Goal: Information Seeking & Learning: Learn about a topic

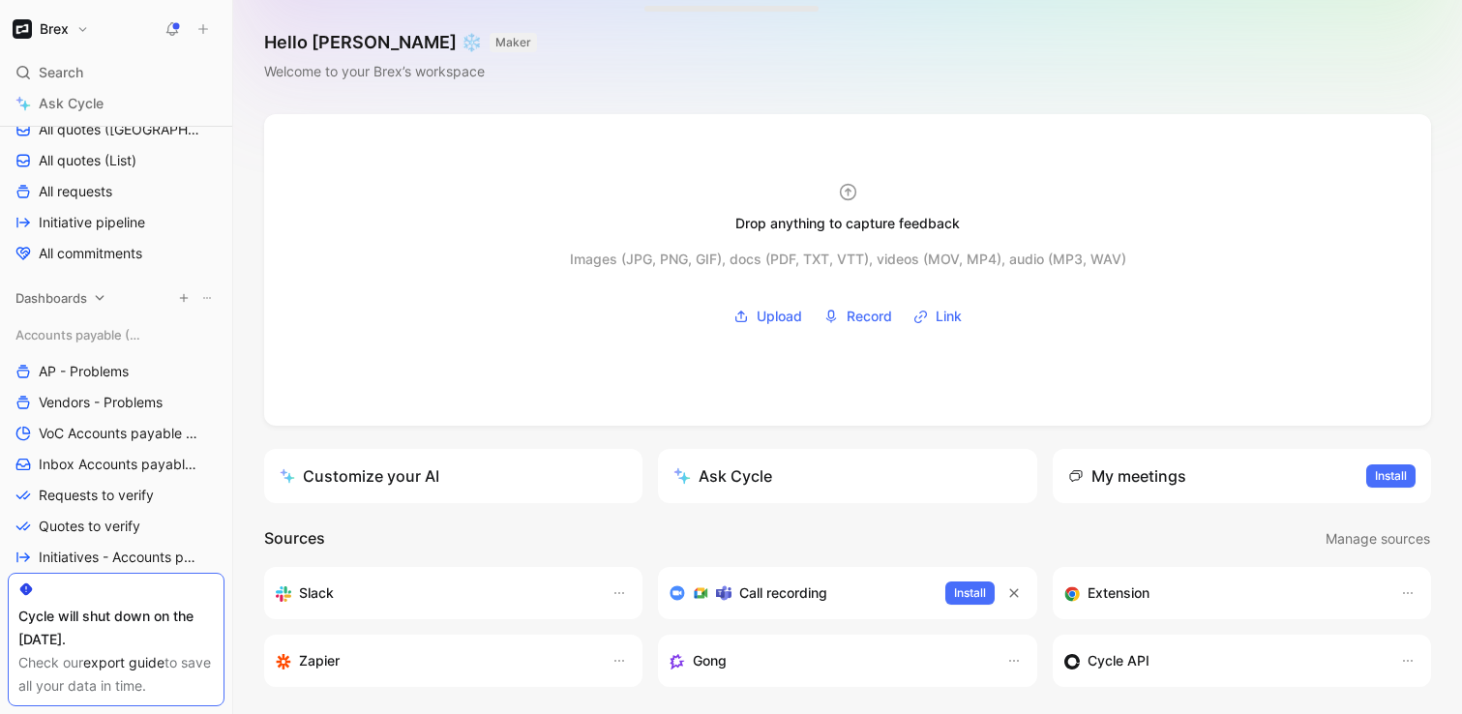
scroll to position [365, 0]
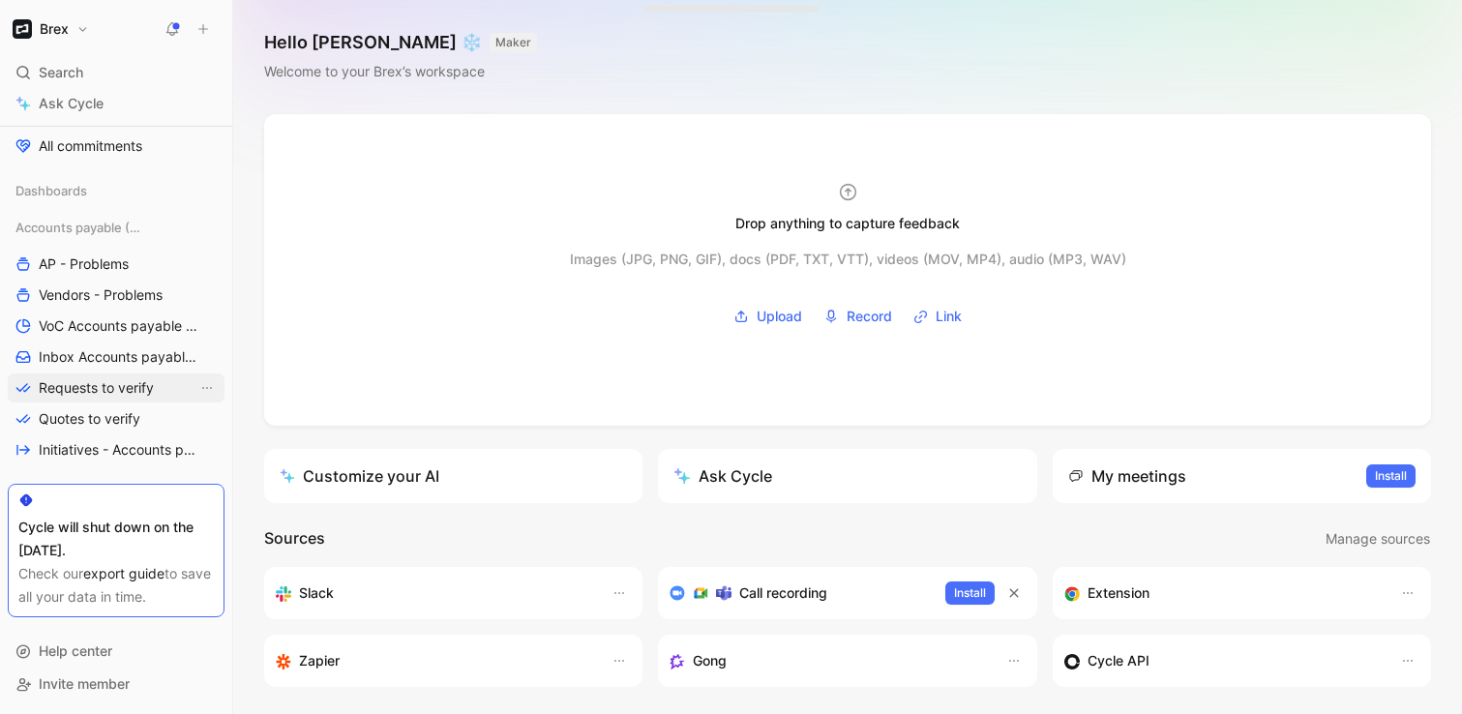
click at [118, 378] on span "Requests to verify" at bounding box center [96, 387] width 115 height 19
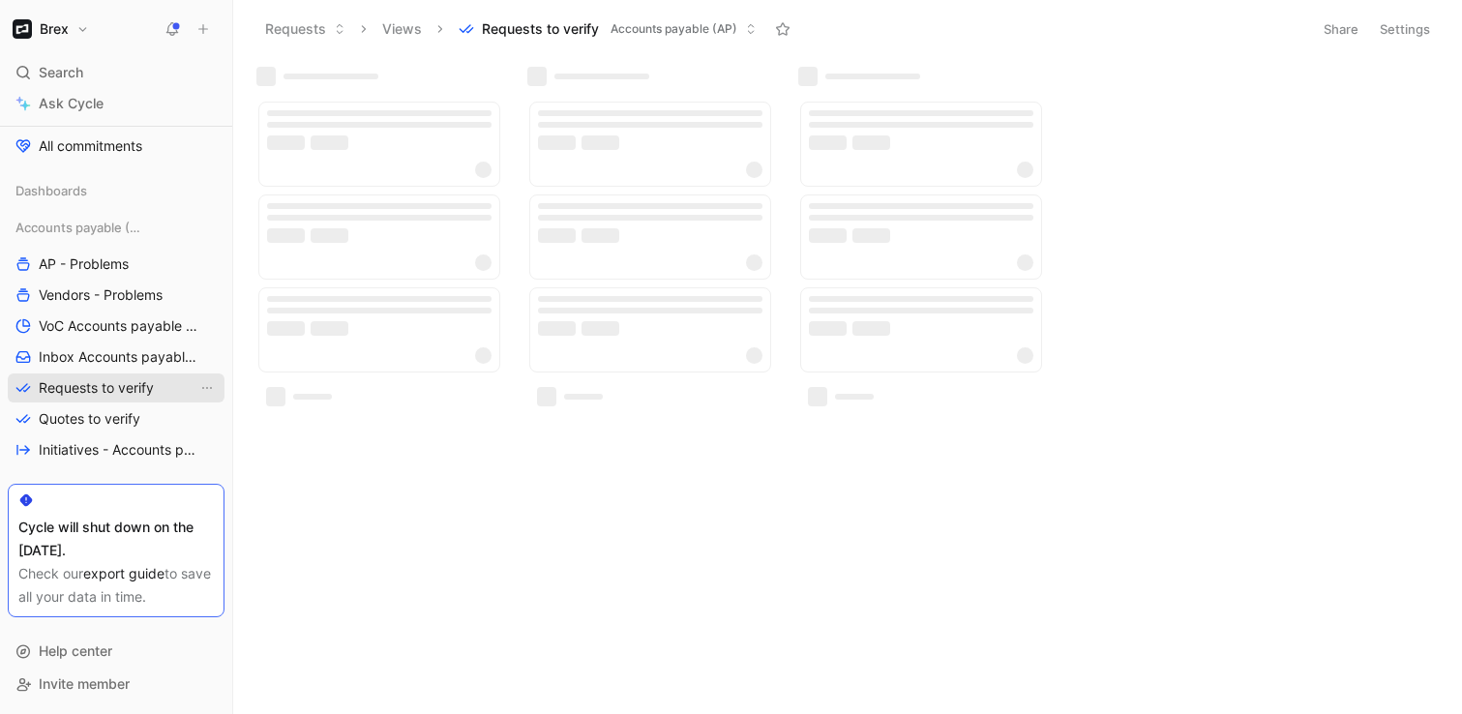
scroll to position [318, 0]
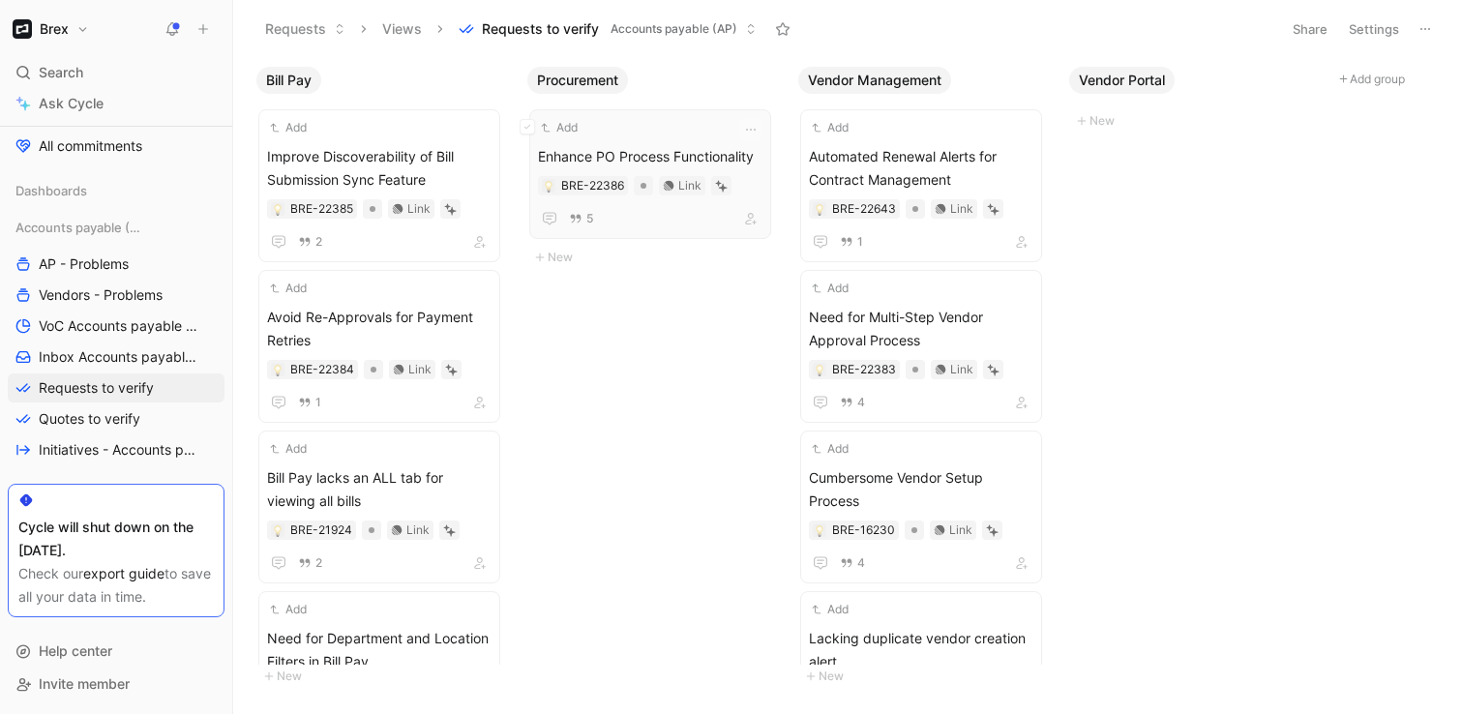
click at [672, 121] on div "Add" at bounding box center [637, 127] width 199 height 19
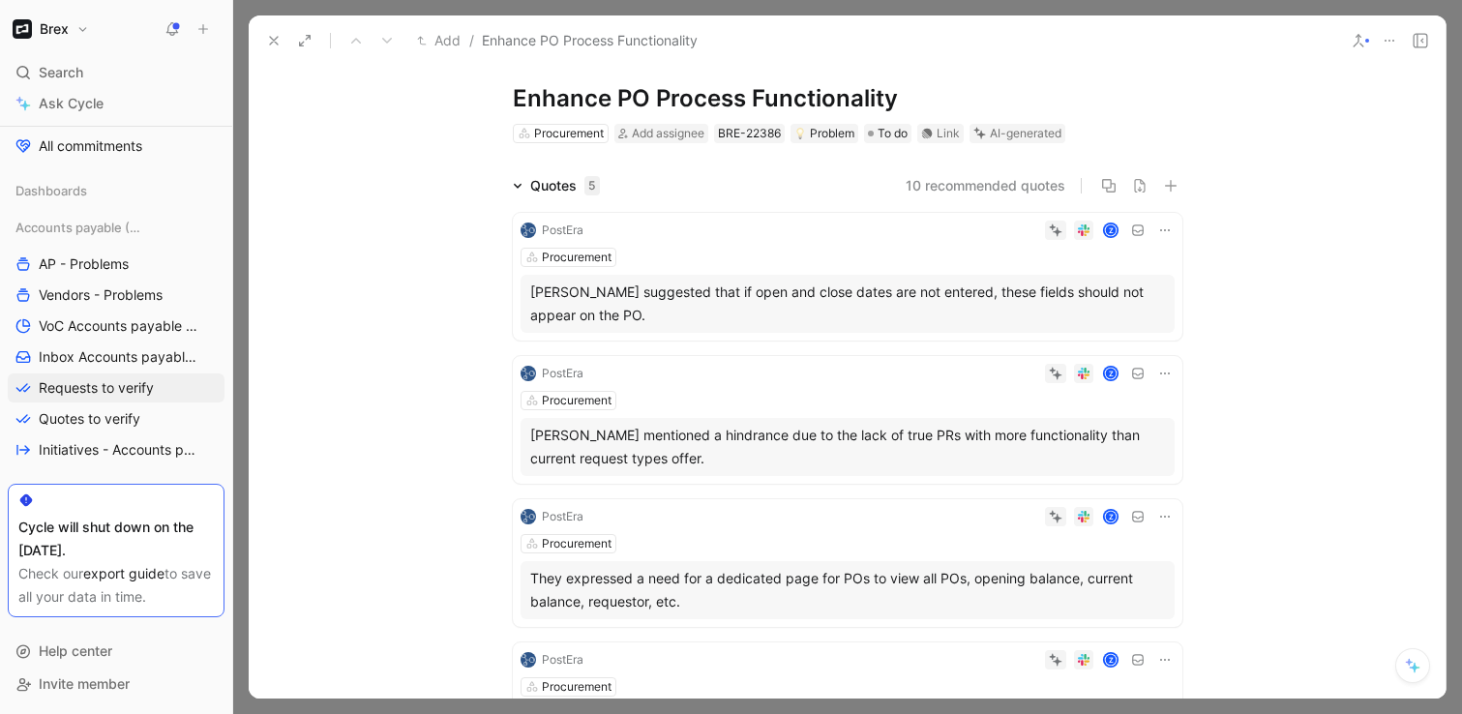
scroll to position [36, 0]
click at [267, 36] on icon at bounding box center [273, 40] width 15 height 15
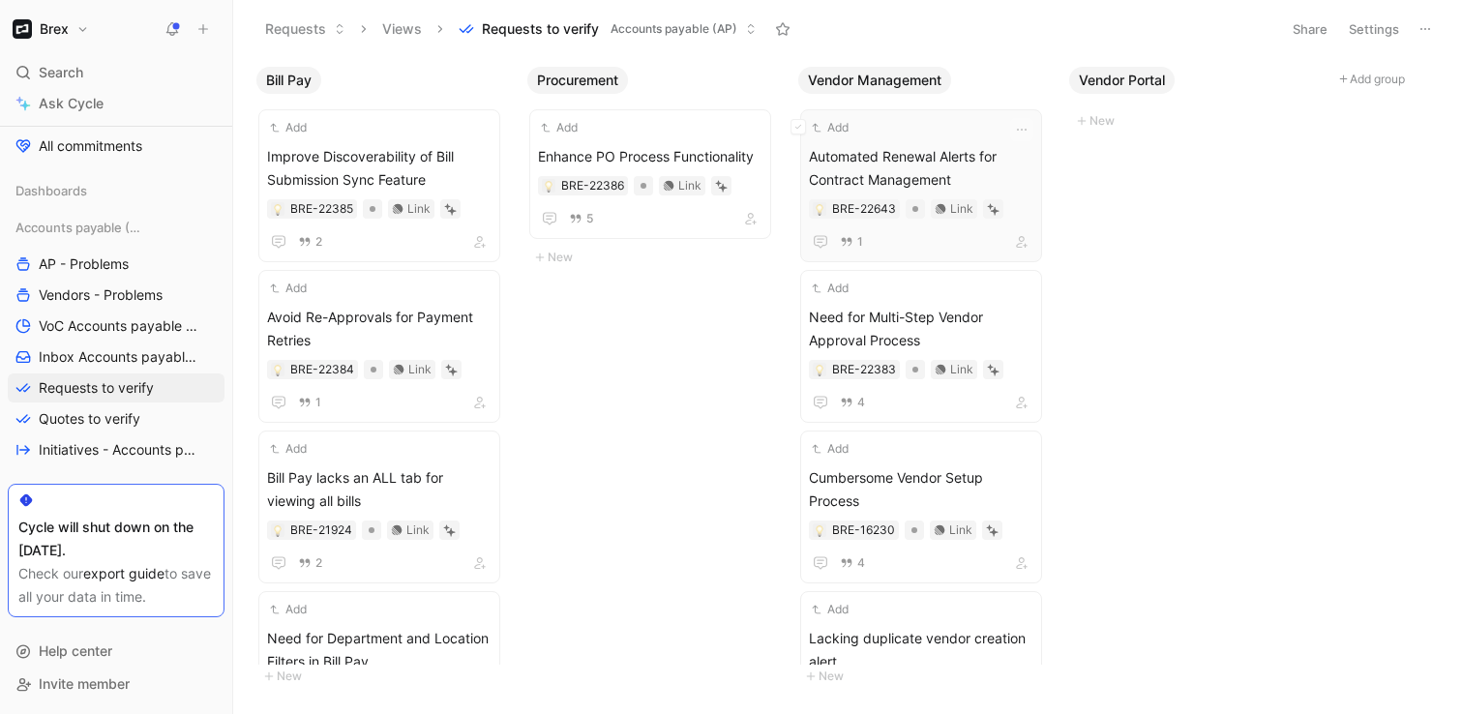
click at [885, 147] on span "Automated Renewal Alerts for Contract Management" at bounding box center [921, 168] width 224 height 46
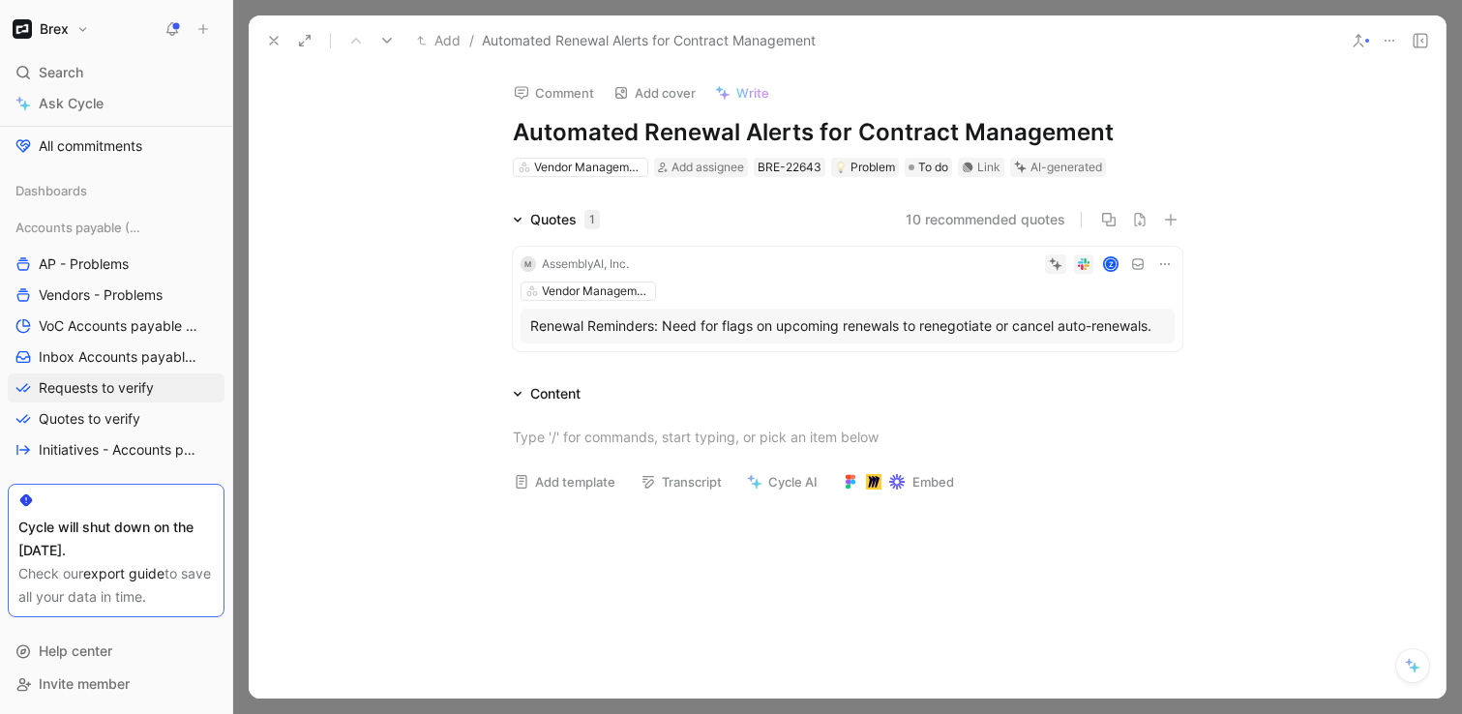
click at [1354, 44] on use at bounding box center [1358, 41] width 10 height 12
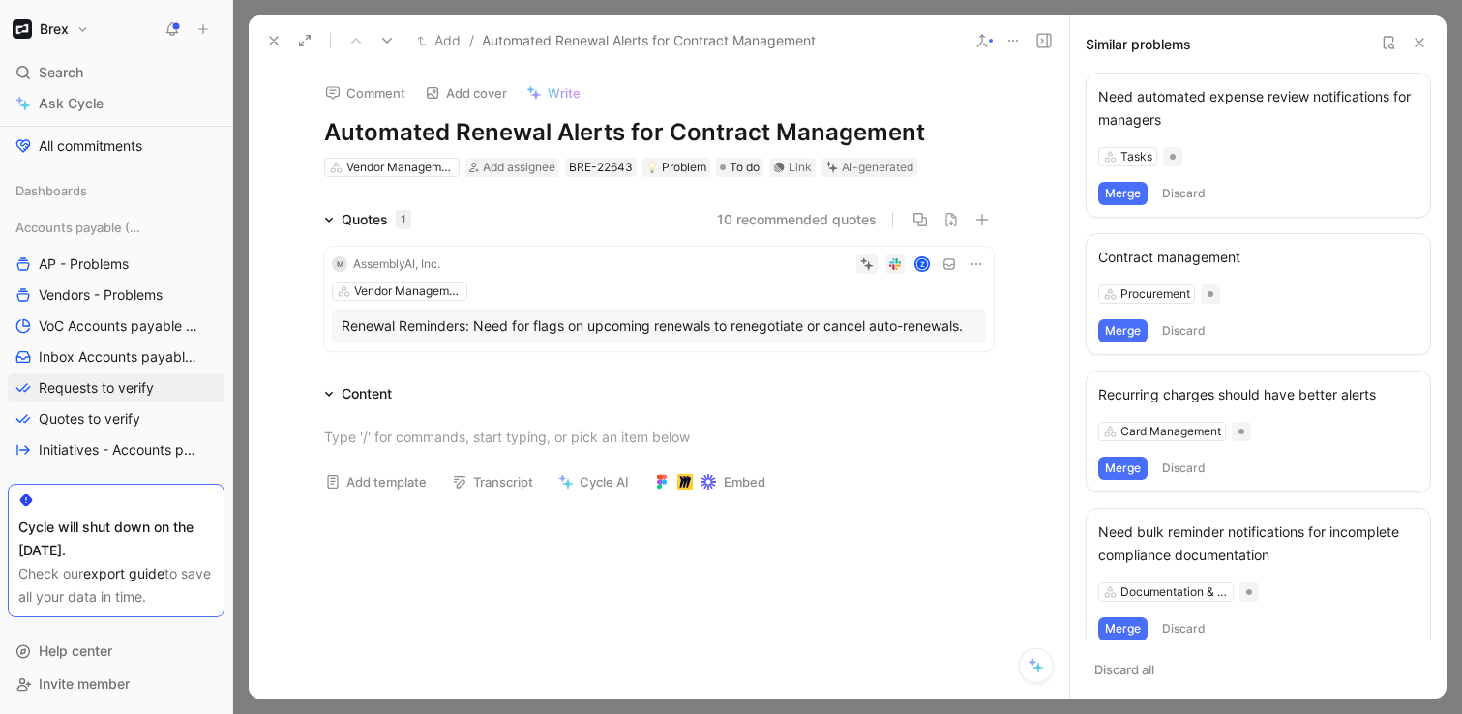
click at [940, 396] on div "Content" at bounding box center [658, 393] width 743 height 23
click at [1421, 43] on icon at bounding box center [1418, 42] width 15 height 15
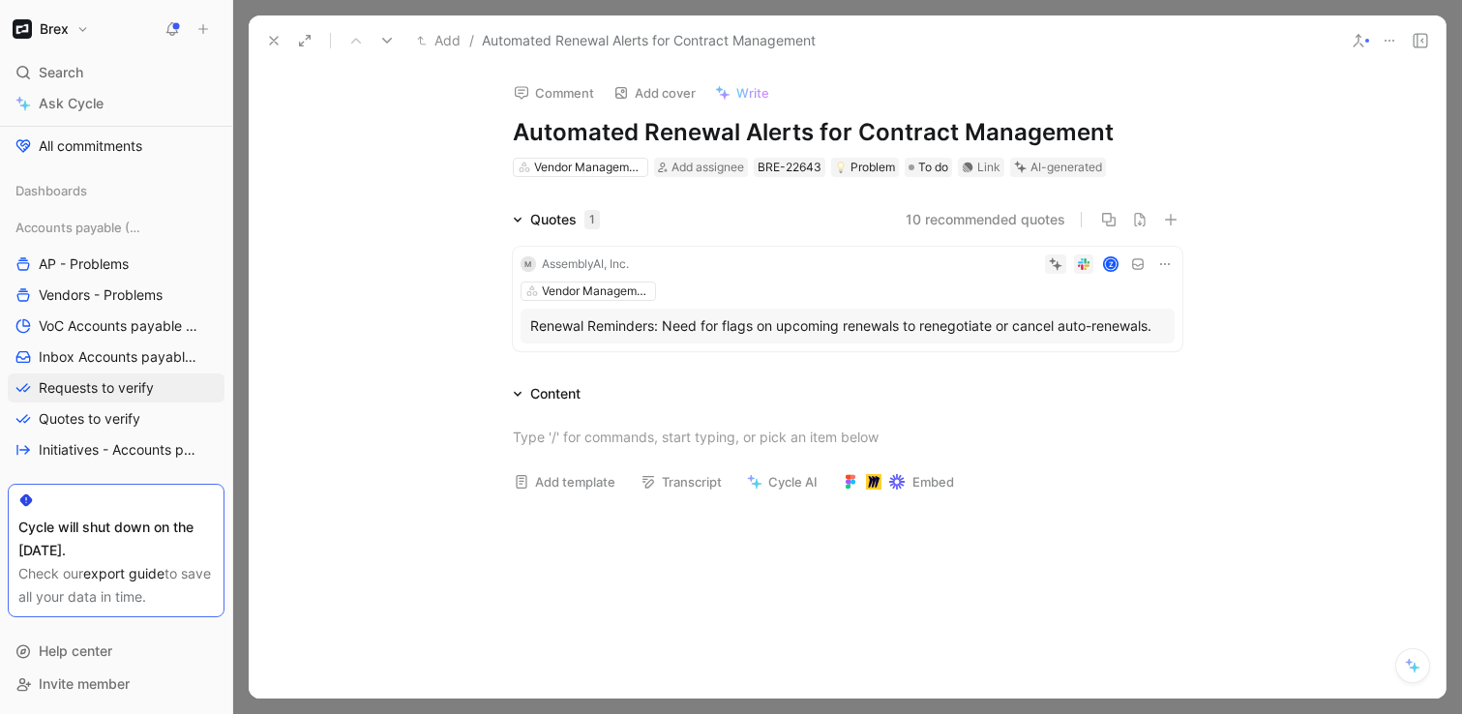
click at [805, 282] on div "Vendor Management" at bounding box center [847, 290] width 654 height 19
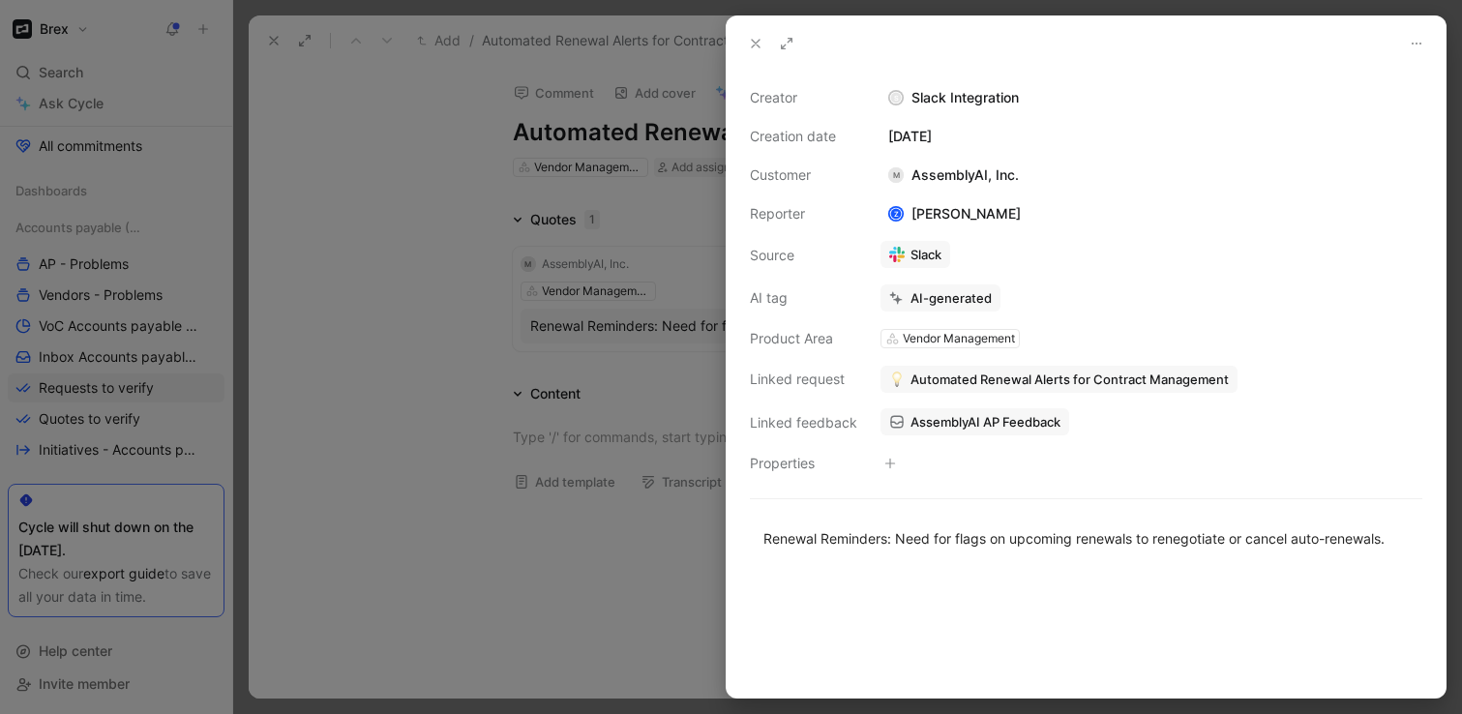
click at [942, 391] on button "Automated Renewal Alerts for Contract Management" at bounding box center [1058, 379] width 357 height 27
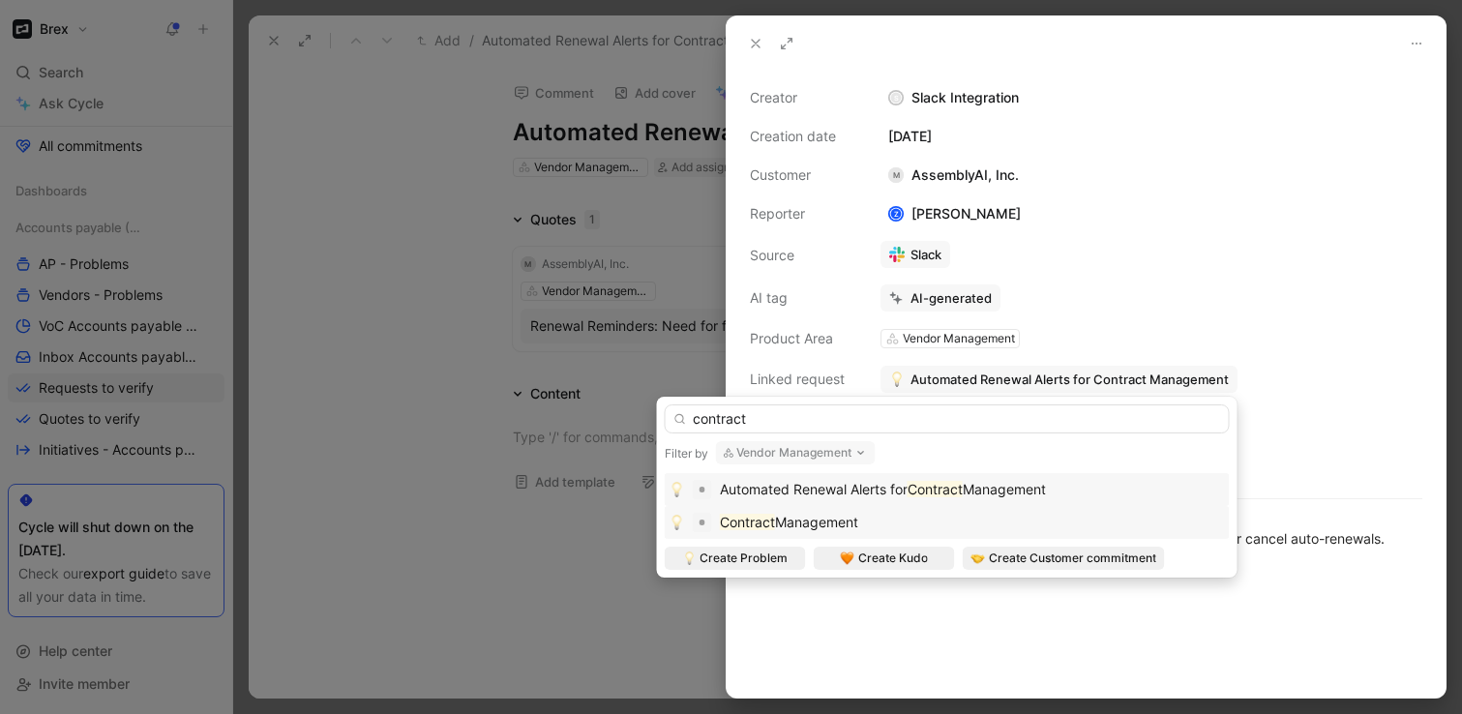
type input "contract"
click at [800, 512] on div "Contract Management" at bounding box center [789, 522] width 138 height 23
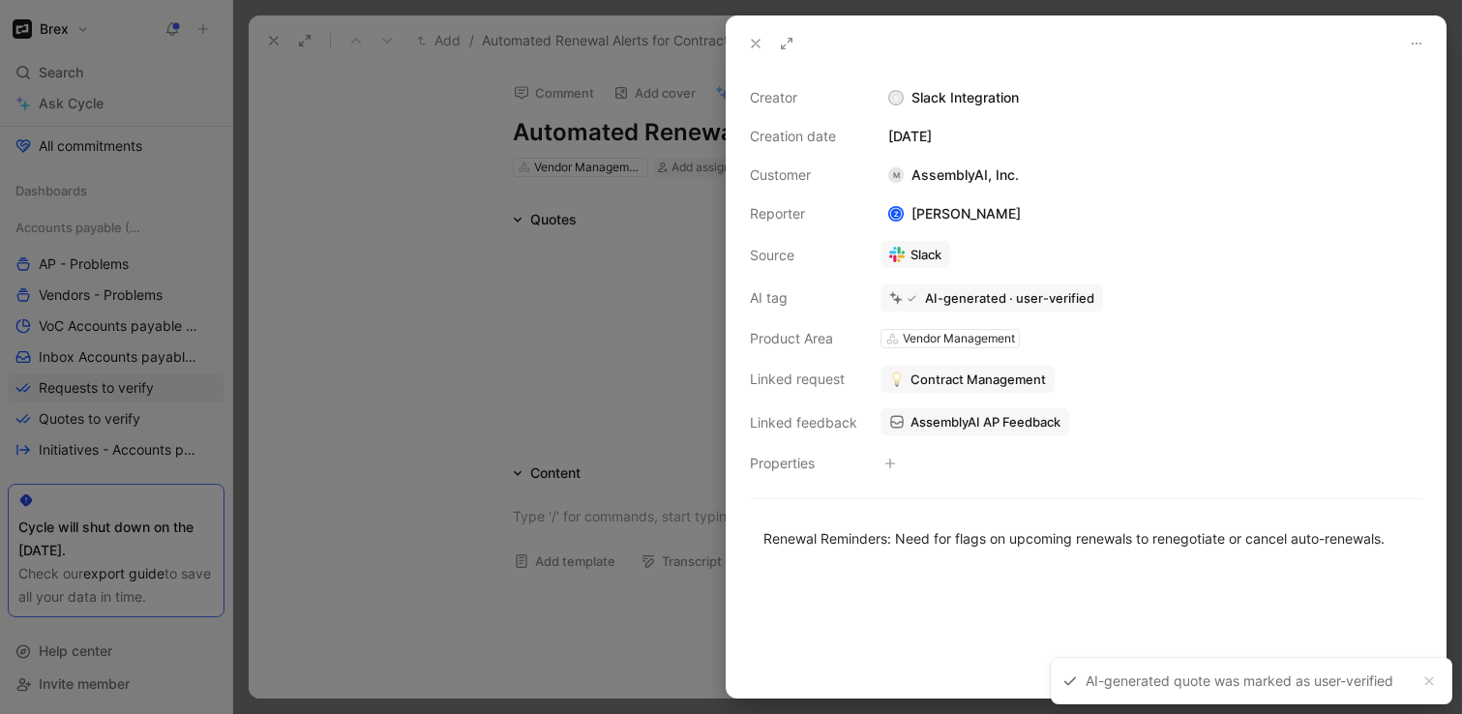
click at [469, 287] on div at bounding box center [731, 357] width 1462 height 714
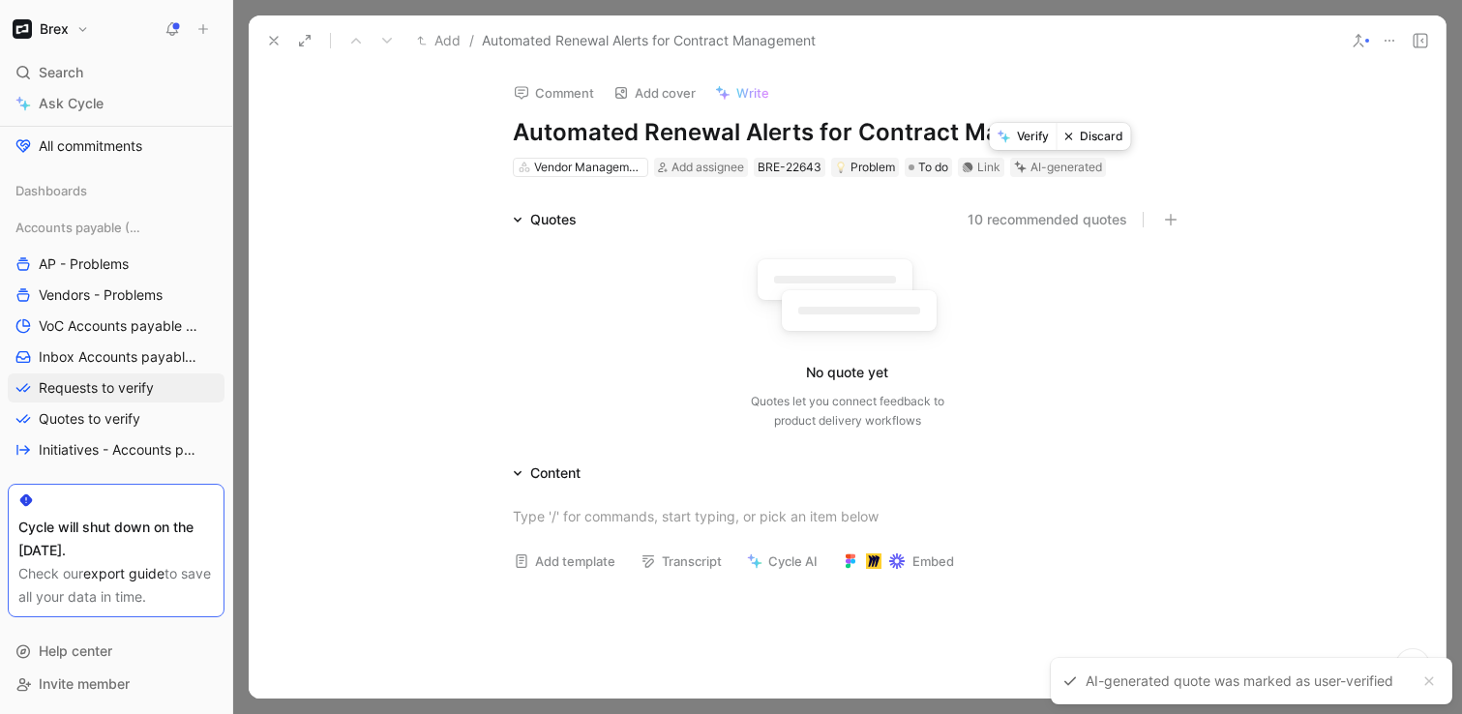
click at [1084, 137] on button "Discard" at bounding box center [1093, 136] width 74 height 27
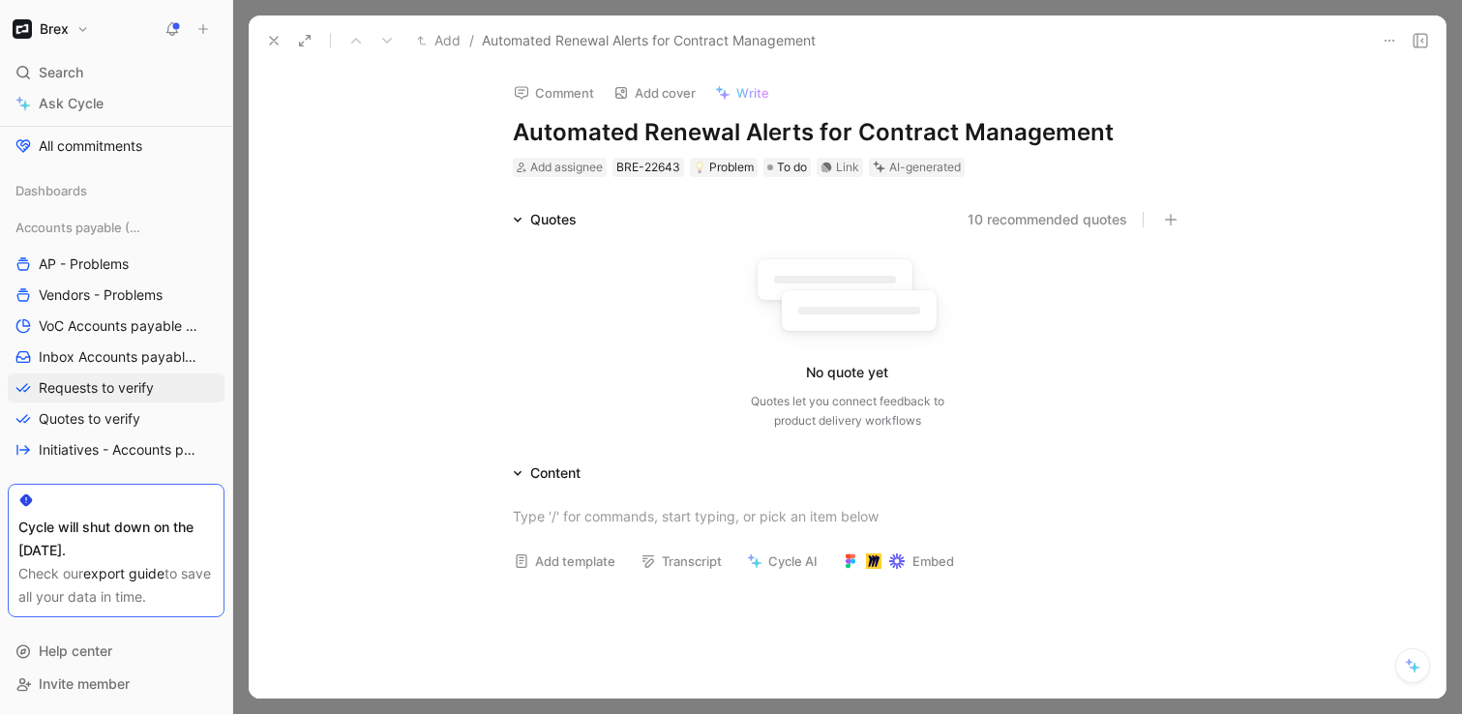
click at [278, 30] on button at bounding box center [273, 40] width 27 height 27
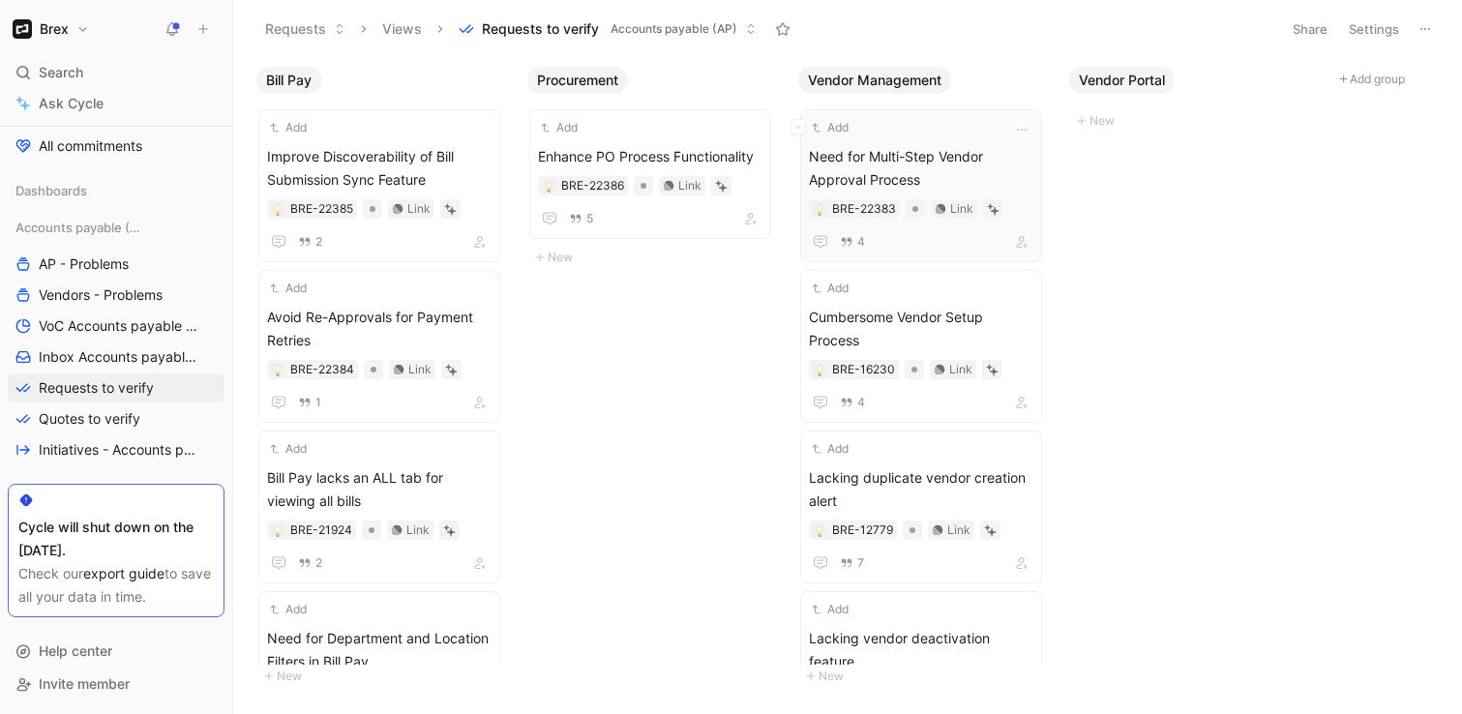
click at [997, 159] on span "Need for Multi-Step Vendor Approval Process" at bounding box center [921, 168] width 224 height 46
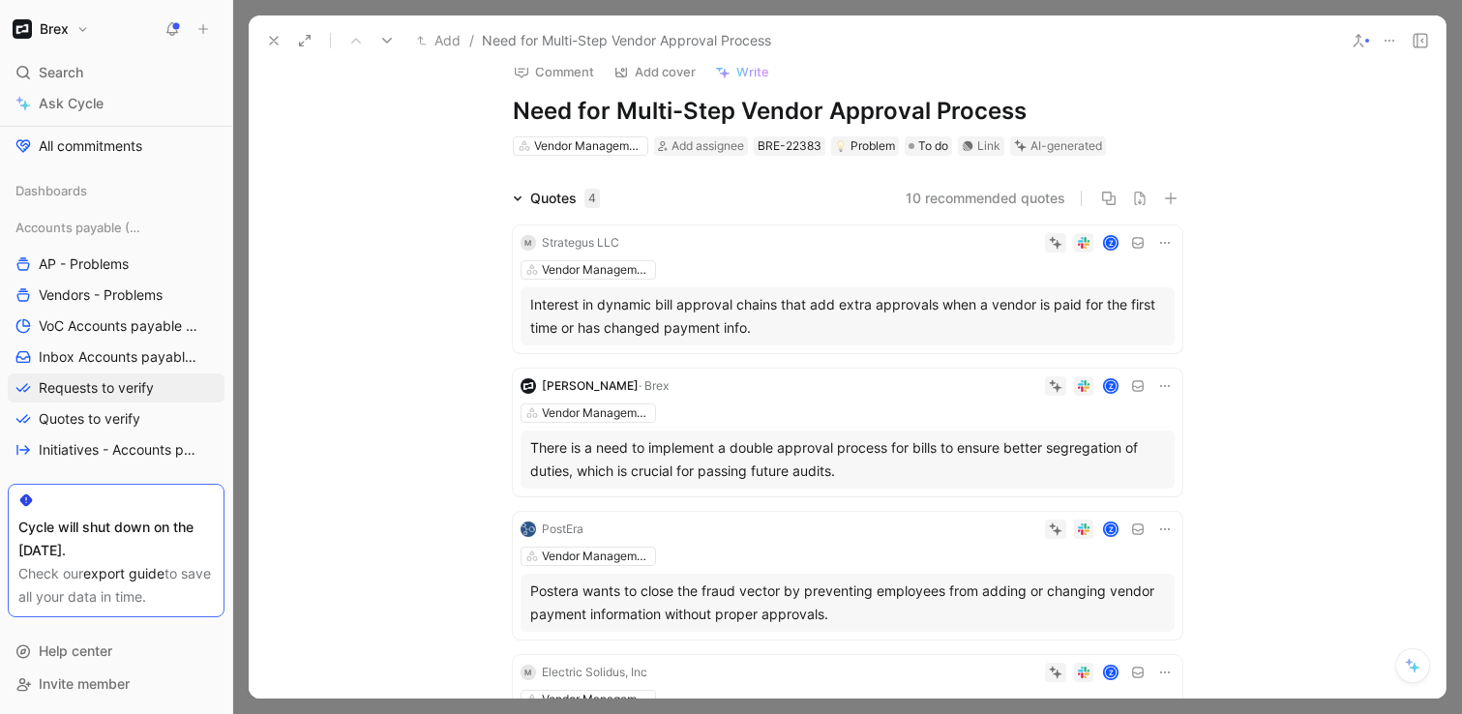
scroll to position [22, 0]
click at [889, 246] on div "Z" at bounding box center [900, 241] width 547 height 19
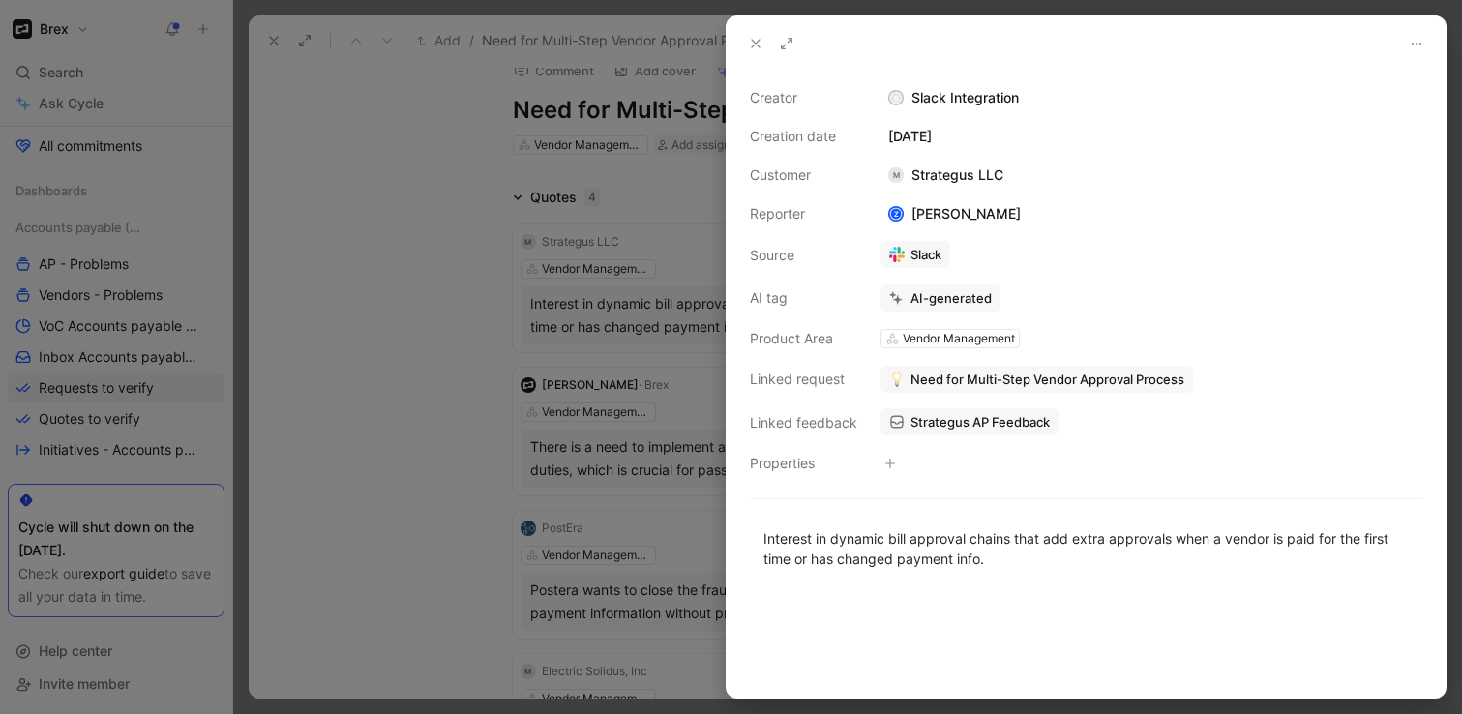
click at [920, 384] on span "Need for Multi-Step Vendor Approval Process" at bounding box center [1047, 378] width 274 height 17
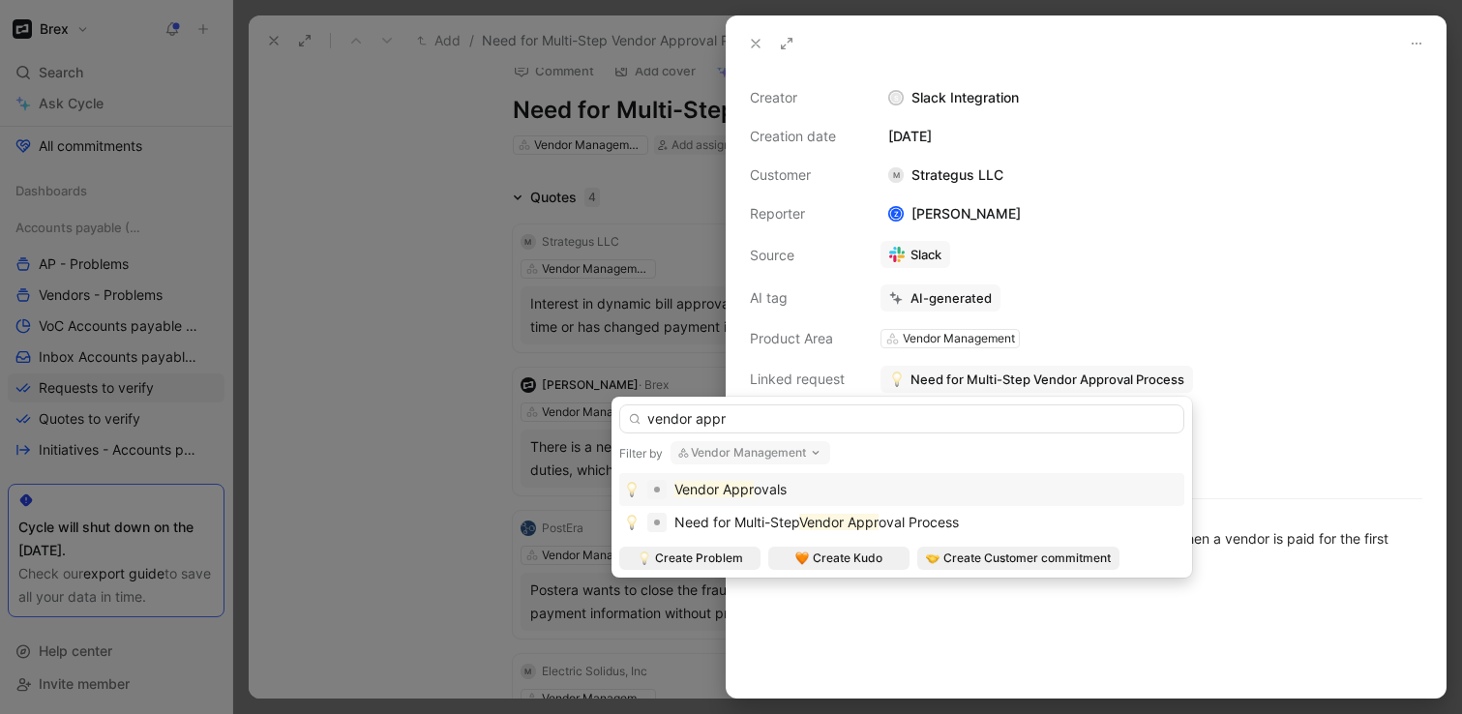
type input "vendor appr"
click at [793, 482] on div "Vendor Appr ovals" at bounding box center [901, 489] width 555 height 23
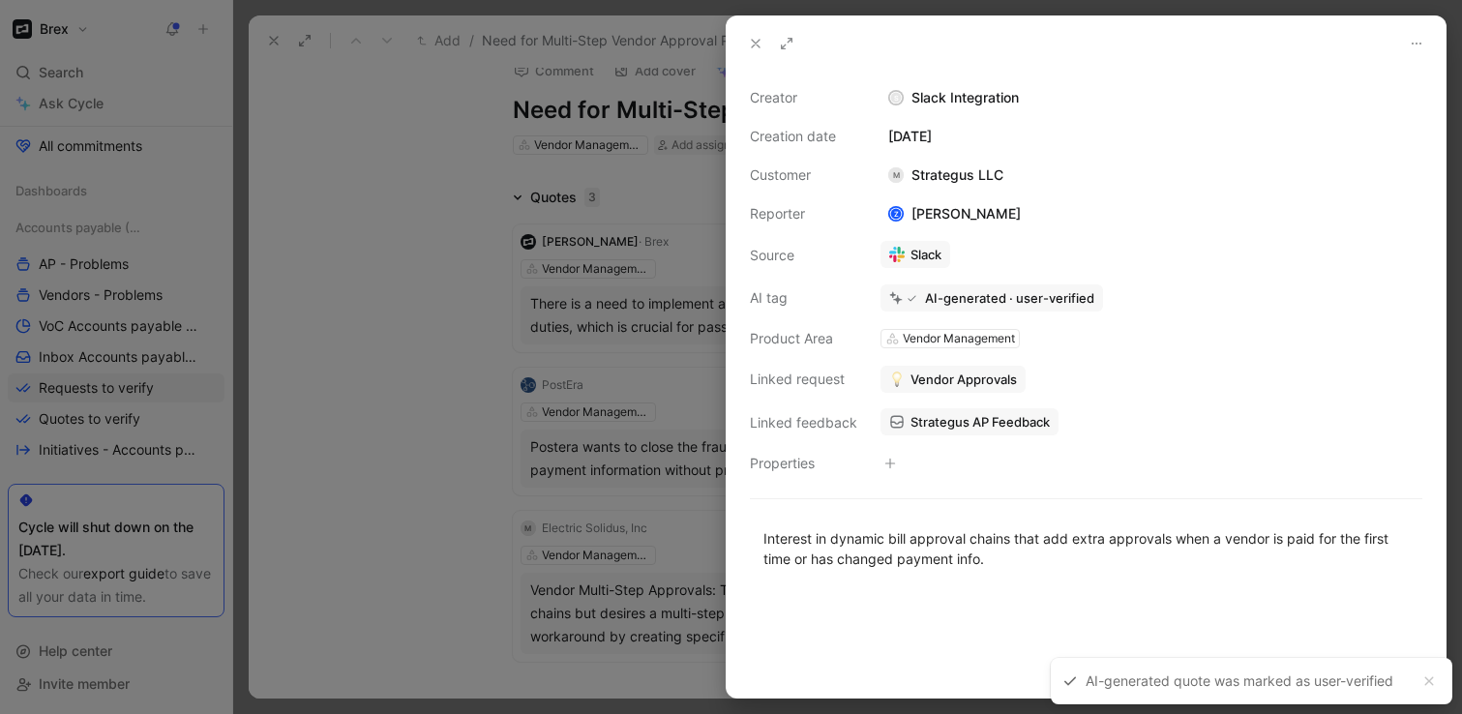
click at [409, 216] on div at bounding box center [731, 357] width 1462 height 714
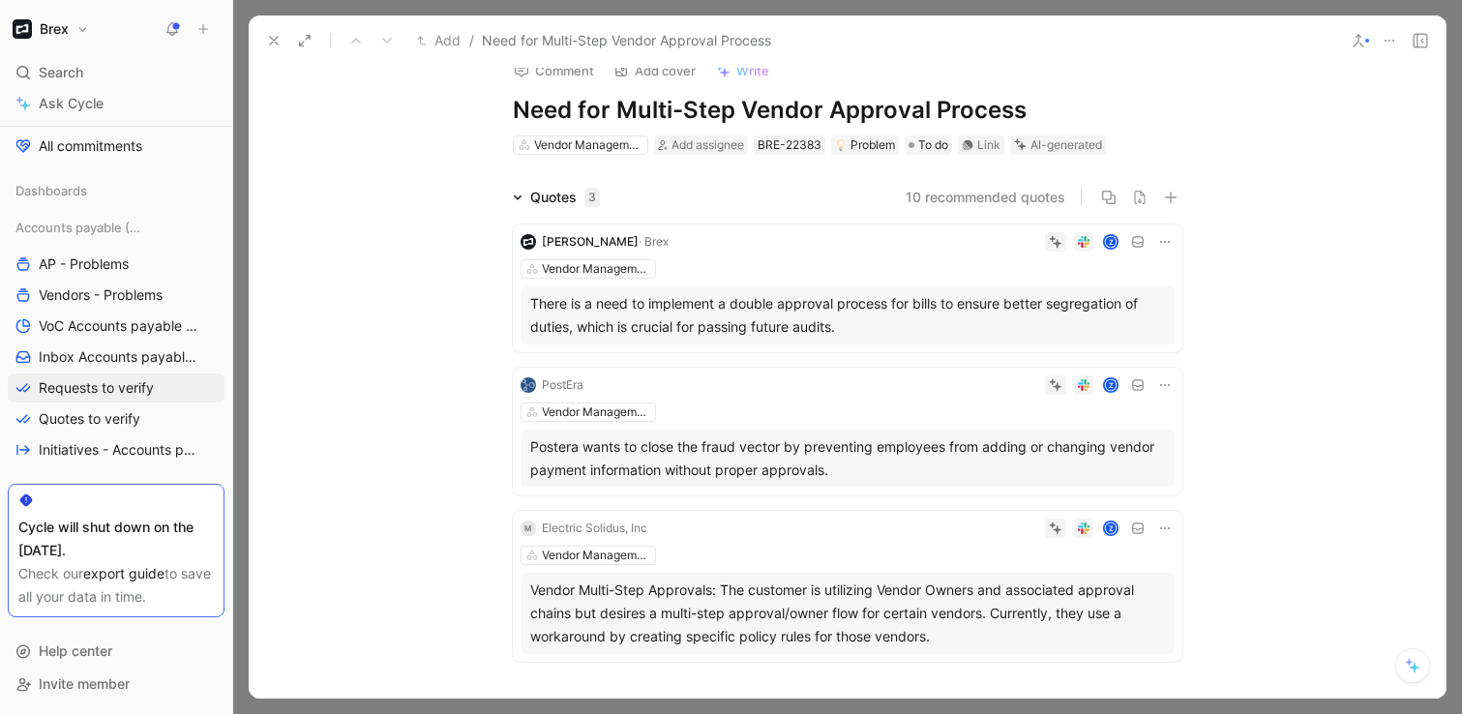
click at [880, 377] on div "Z" at bounding box center [882, 384] width 583 height 19
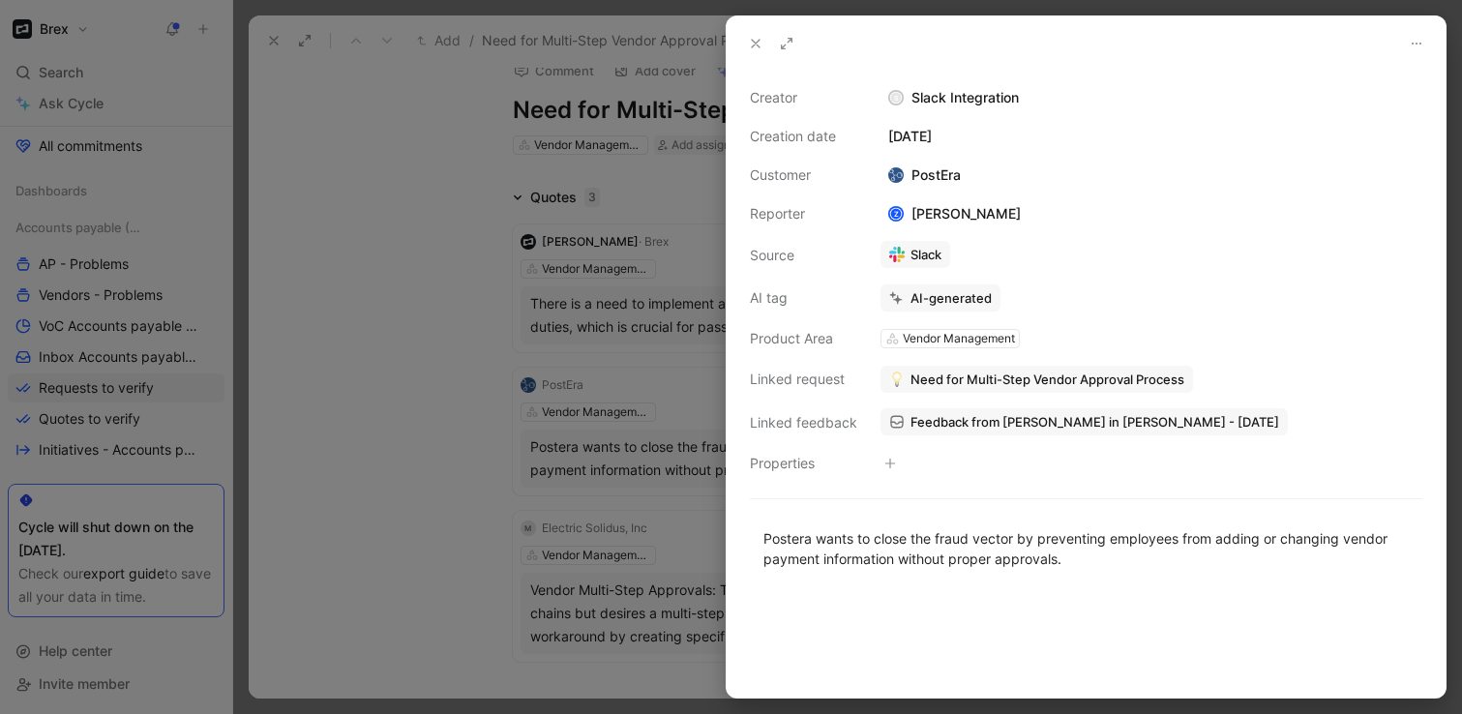
click at [1015, 378] on span "Need for Multi-Step Vendor Approval Process" at bounding box center [1047, 378] width 274 height 17
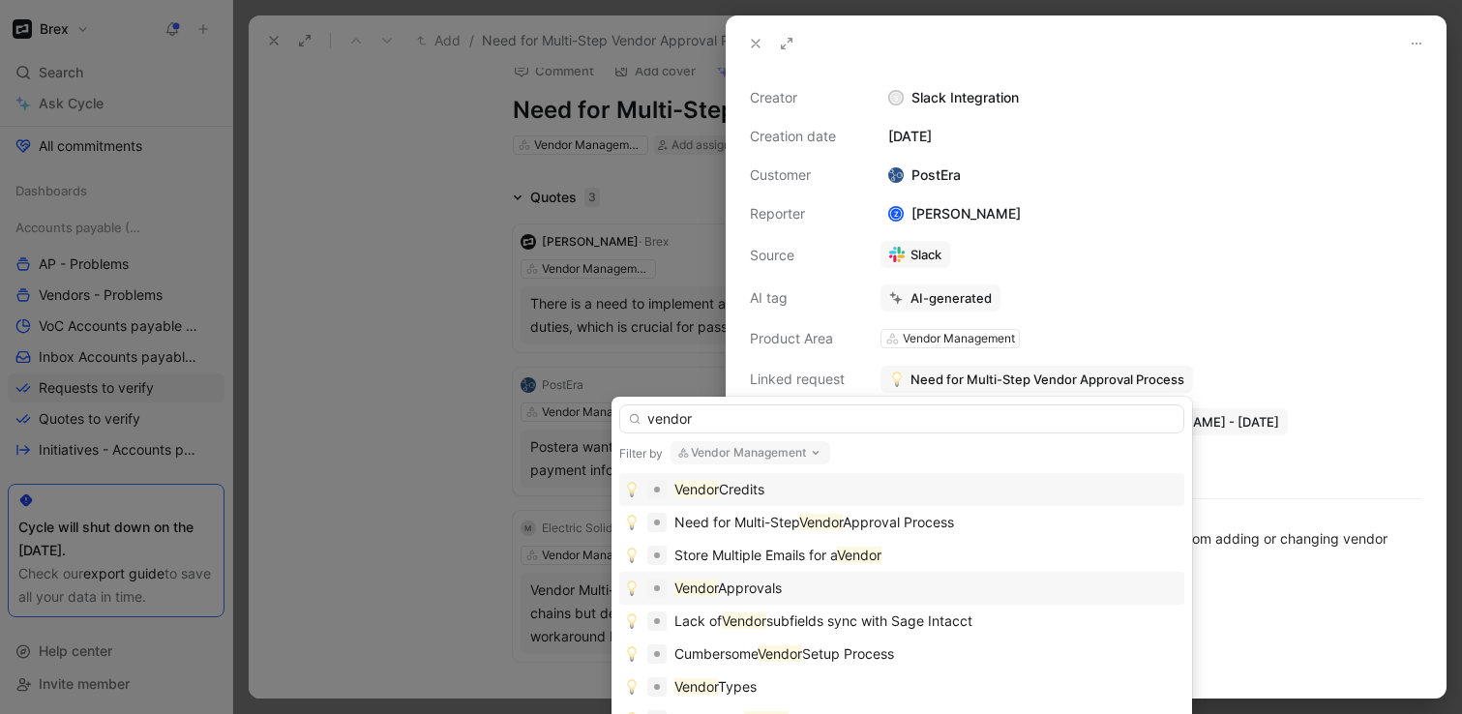
type input "vendor"
click at [742, 593] on span "Approvals" at bounding box center [750, 587] width 64 height 16
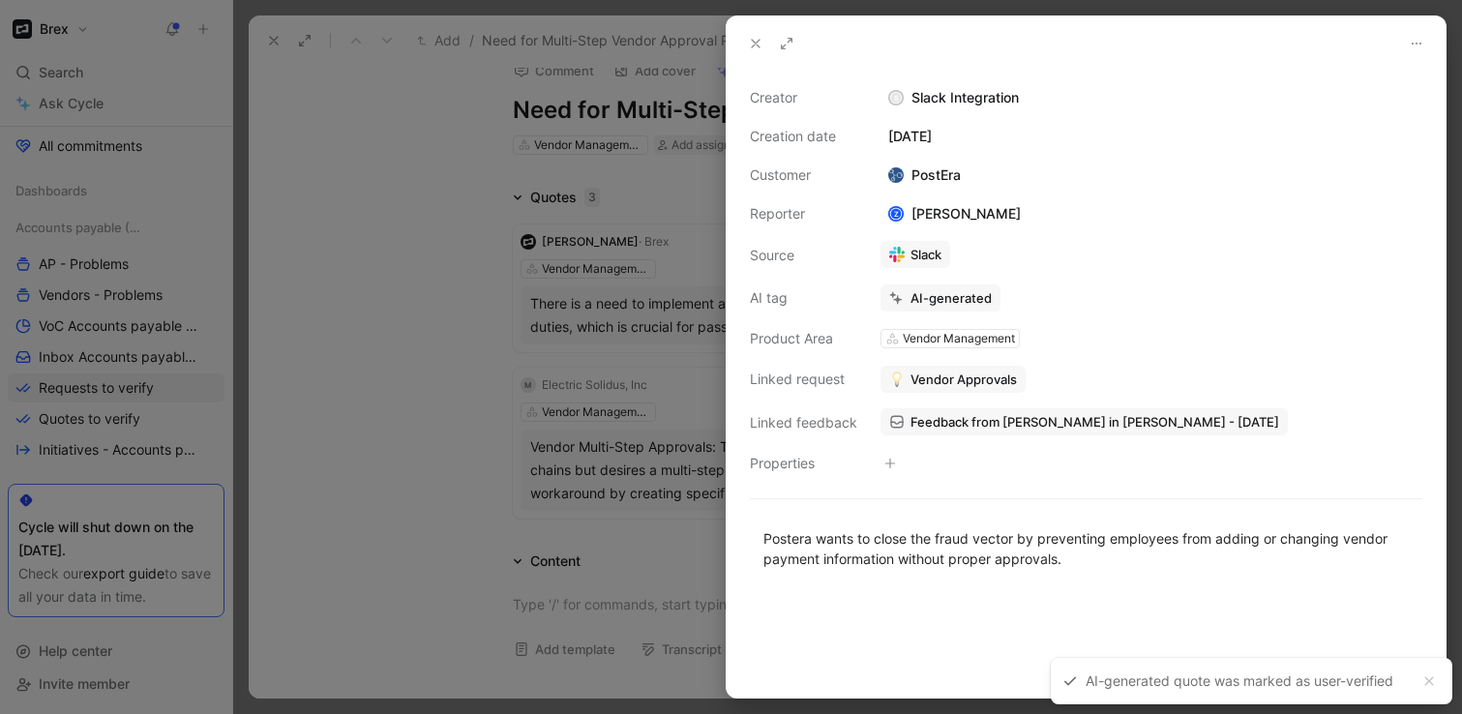
click at [385, 359] on div at bounding box center [731, 357] width 1462 height 714
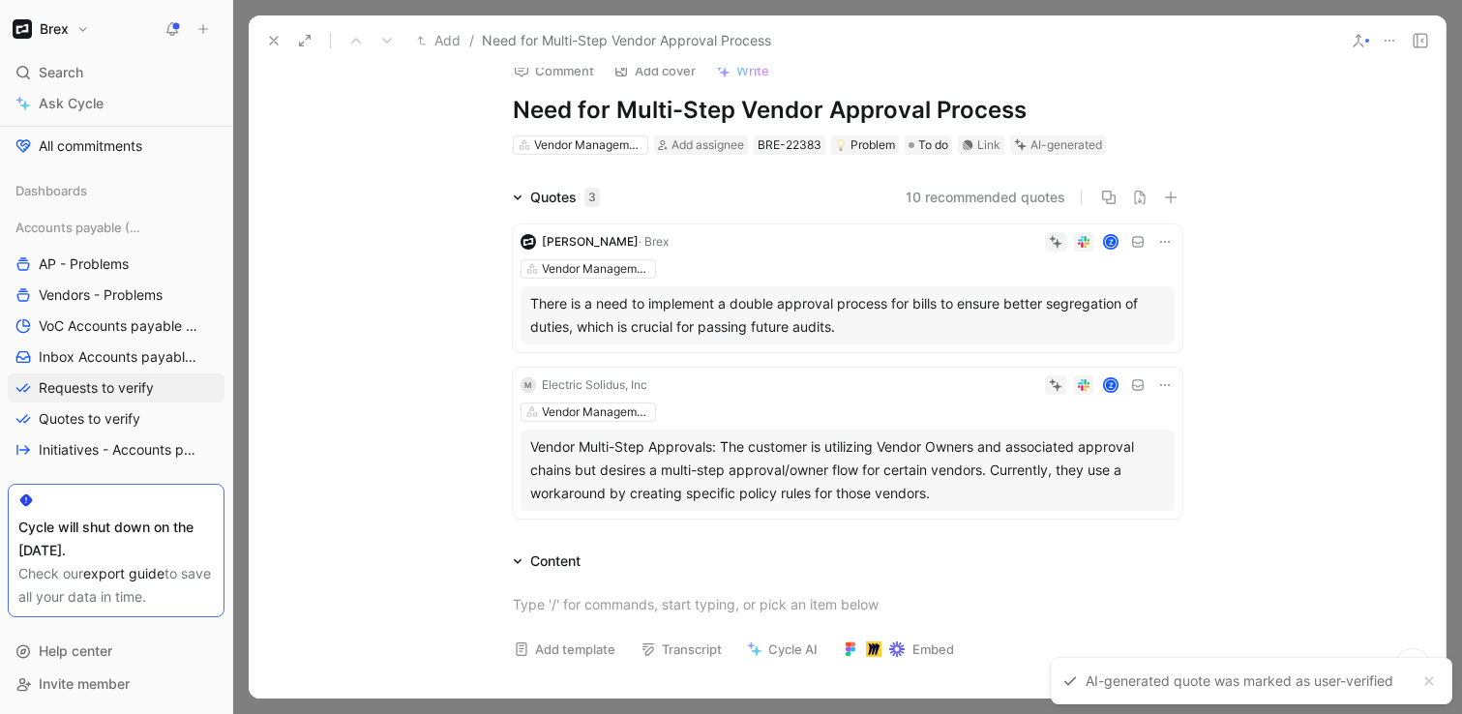
click at [921, 249] on div "Z" at bounding box center [925, 241] width 498 height 19
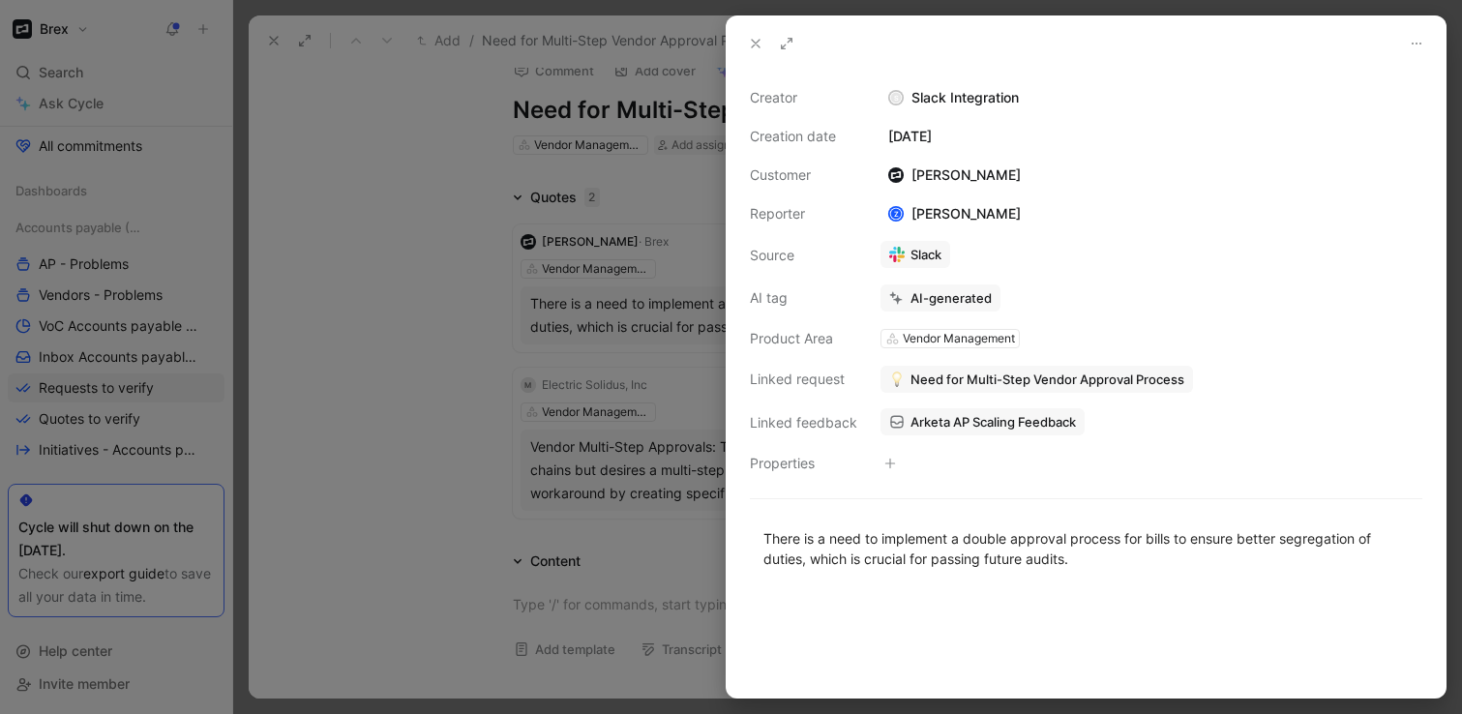
click at [961, 174] on div "[PERSON_NAME]" at bounding box center [954, 174] width 148 height 23
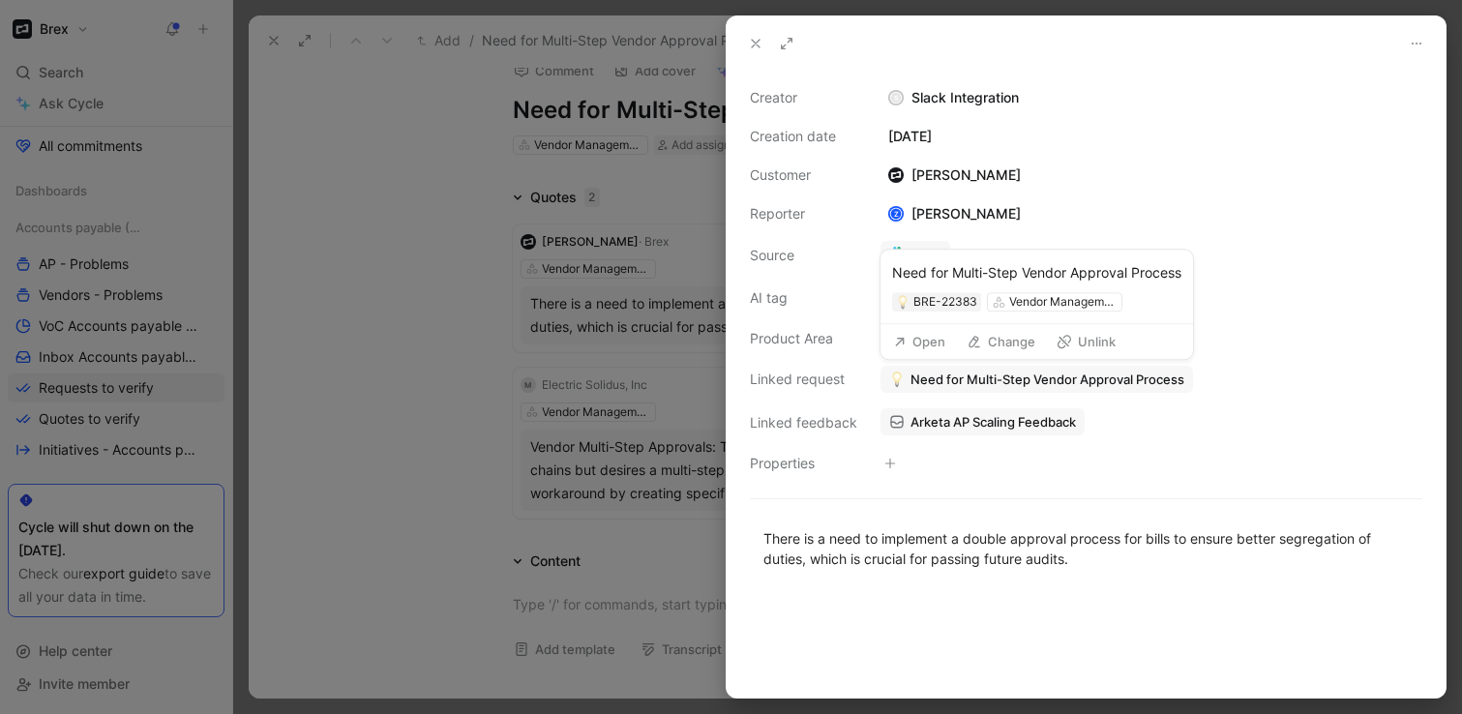
click at [1010, 375] on span "Need for Multi-Step Vendor Approval Process" at bounding box center [1047, 378] width 274 height 17
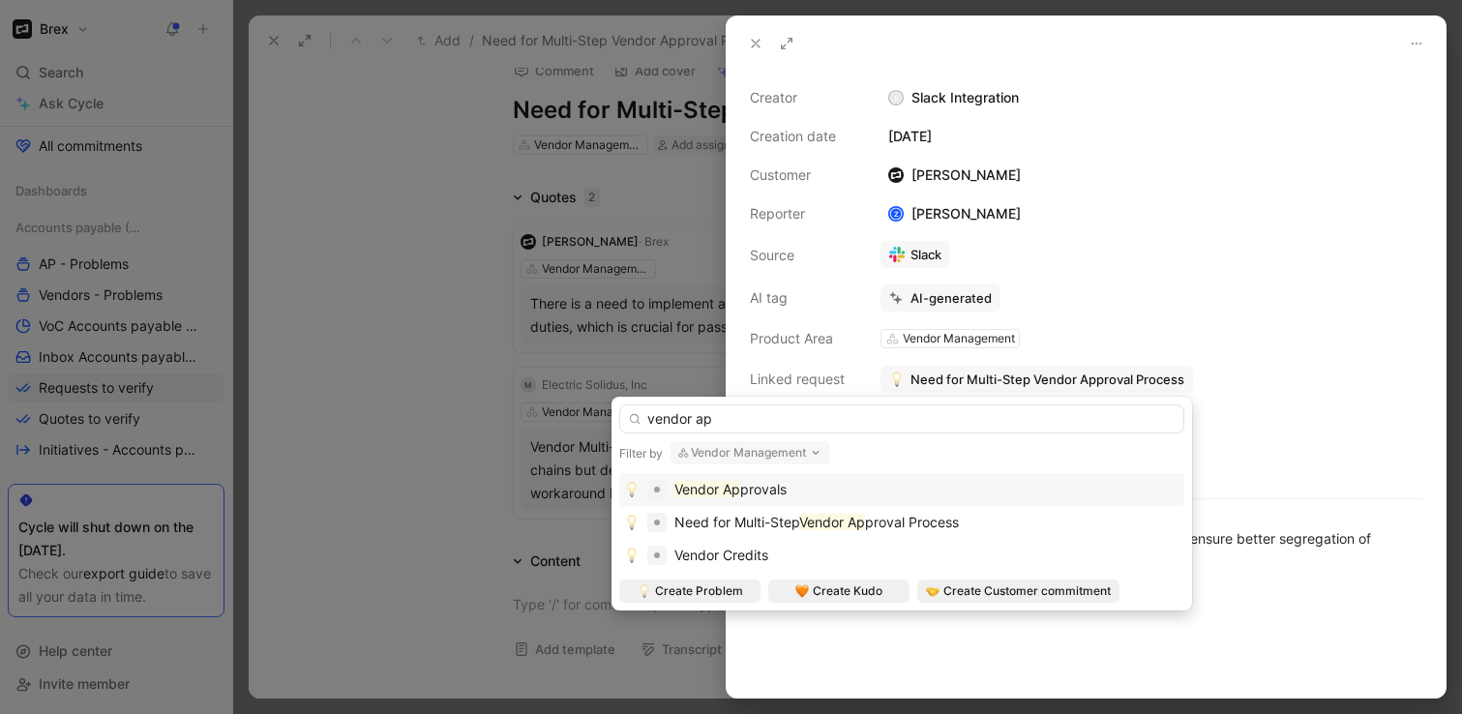
type input "vendor ap"
click at [768, 488] on span "provals" at bounding box center [763, 489] width 46 height 16
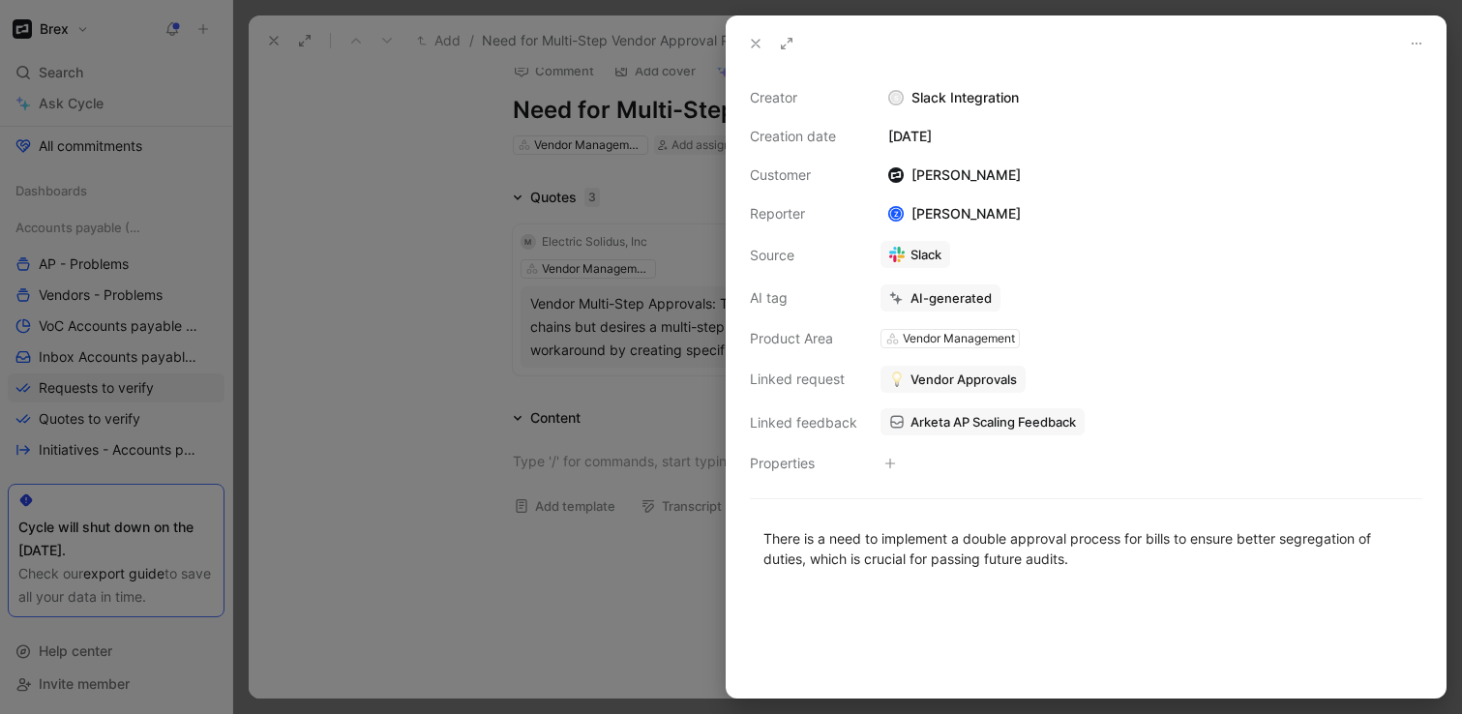
click at [328, 295] on div at bounding box center [731, 357] width 1462 height 714
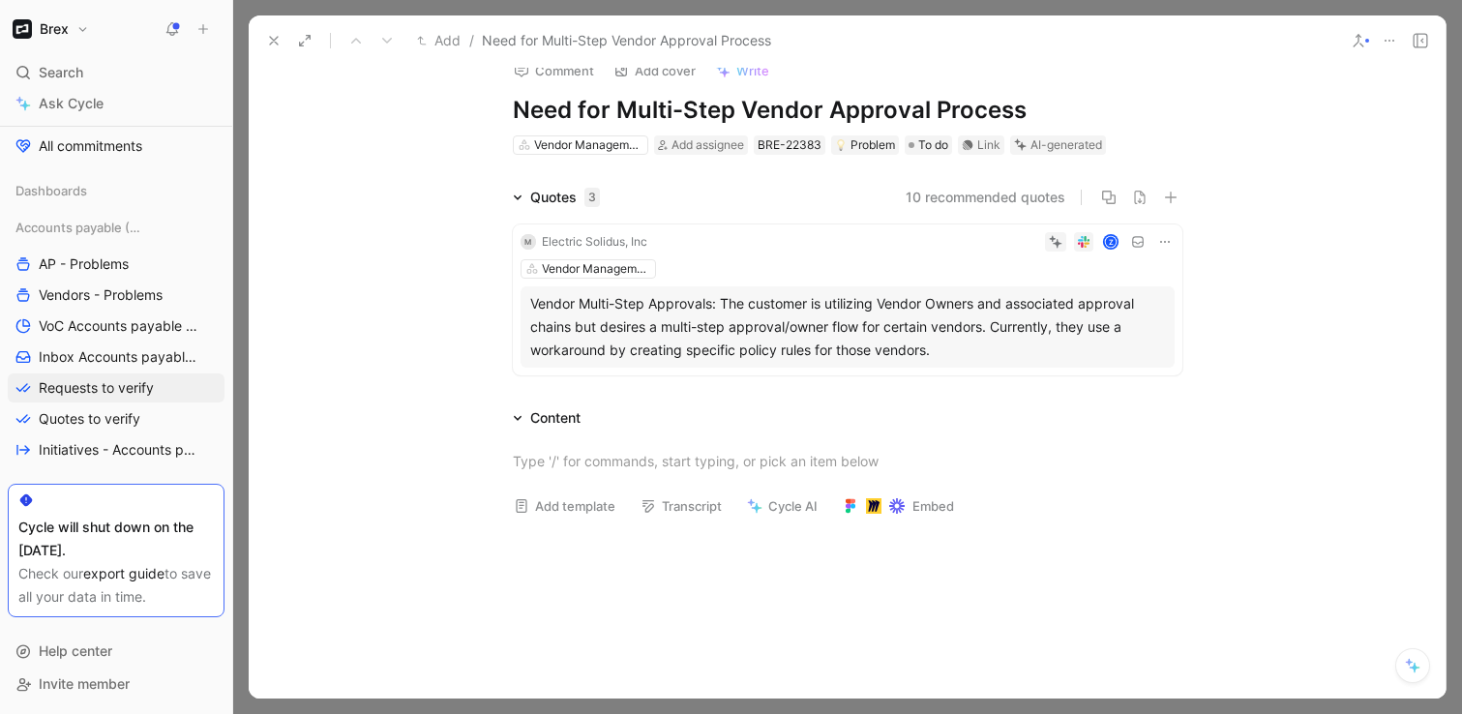
click at [904, 244] on div "Z" at bounding box center [914, 241] width 519 height 19
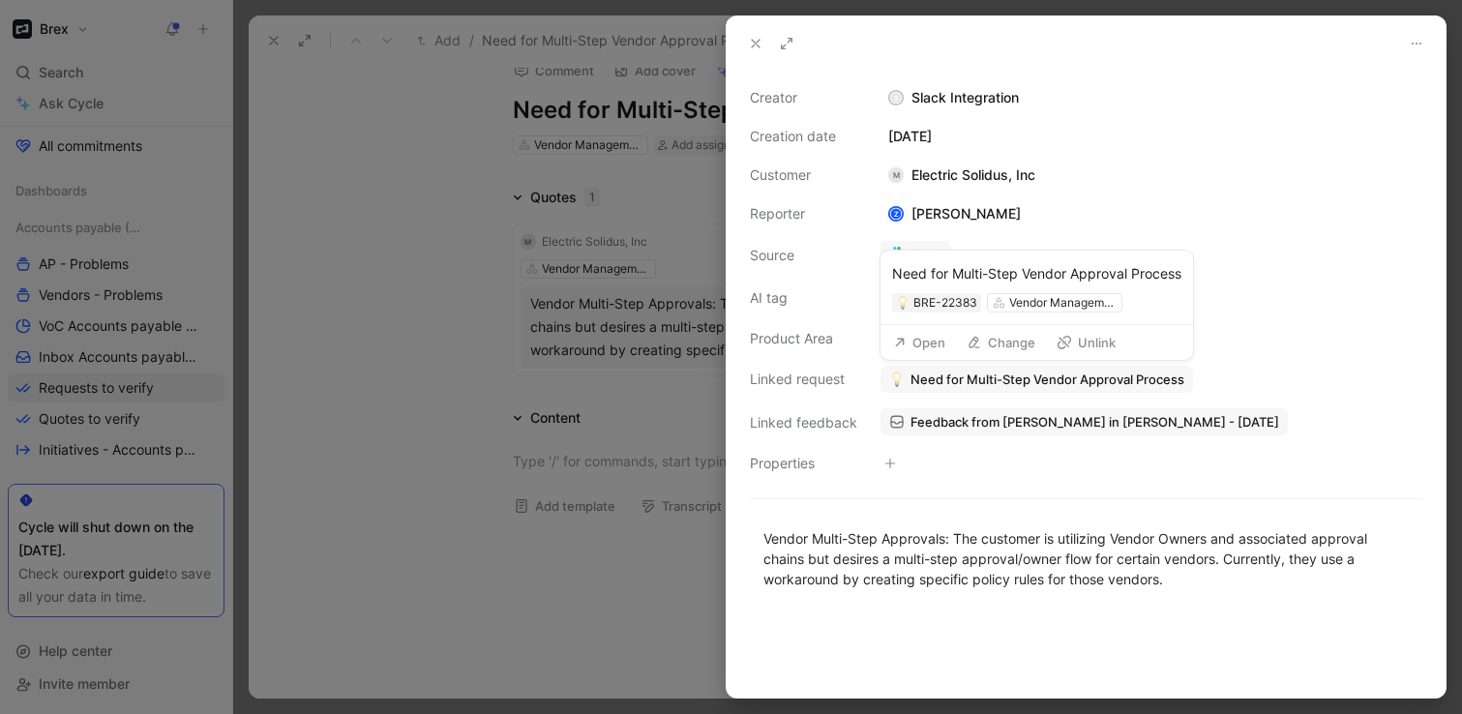
click at [956, 379] on span "Need for Multi-Step Vendor Approval Process" at bounding box center [1047, 378] width 274 height 17
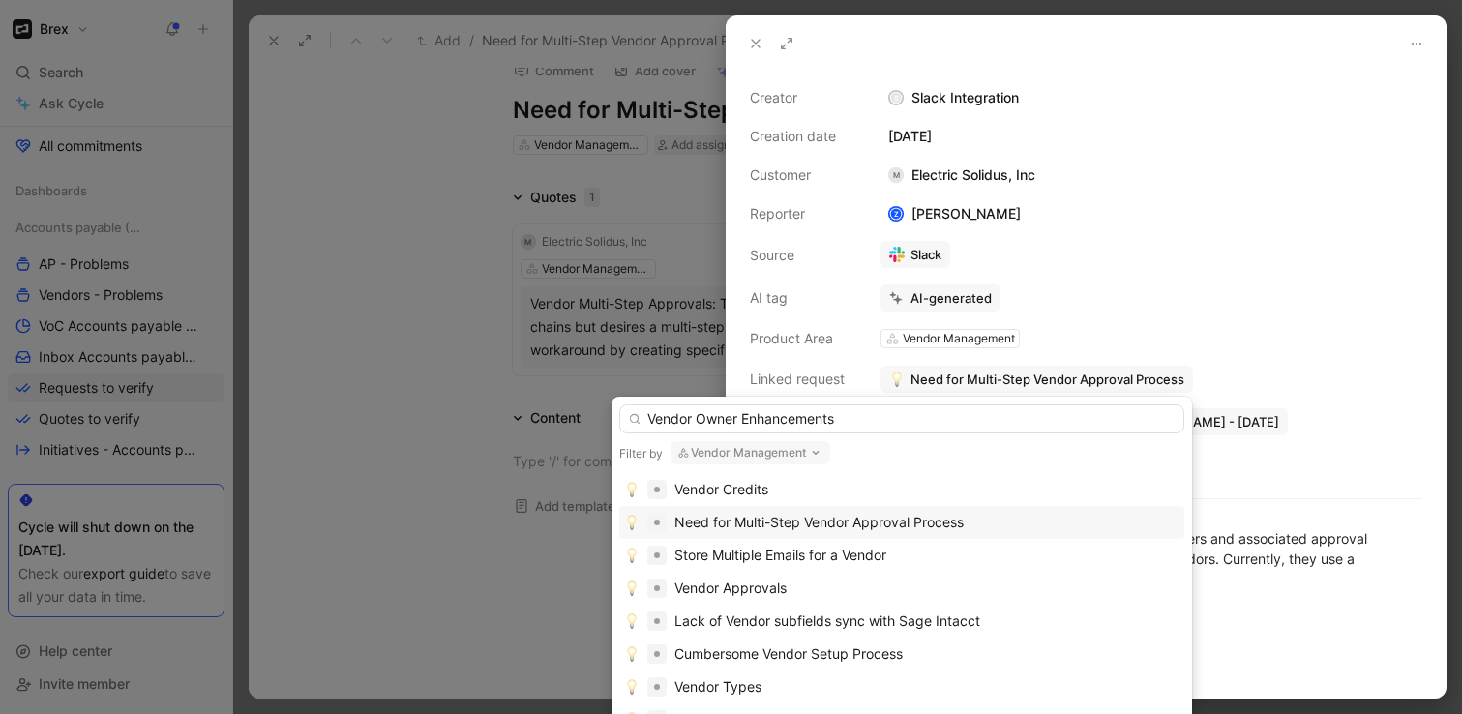
type input "Vendor Owner Enhancements"
click at [808, 450] on button "Vendor Management" at bounding box center [750, 452] width 160 height 23
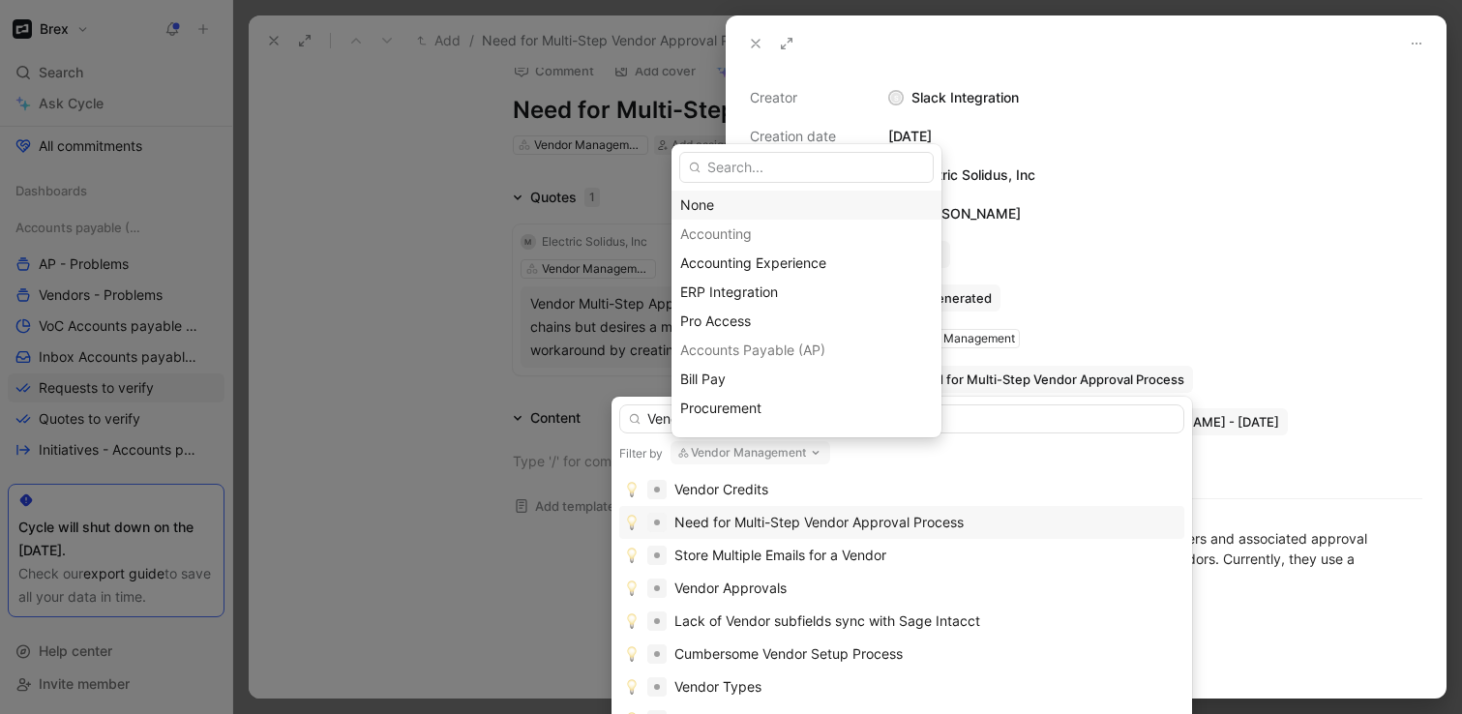
click at [764, 196] on div "None" at bounding box center [806, 204] width 252 height 23
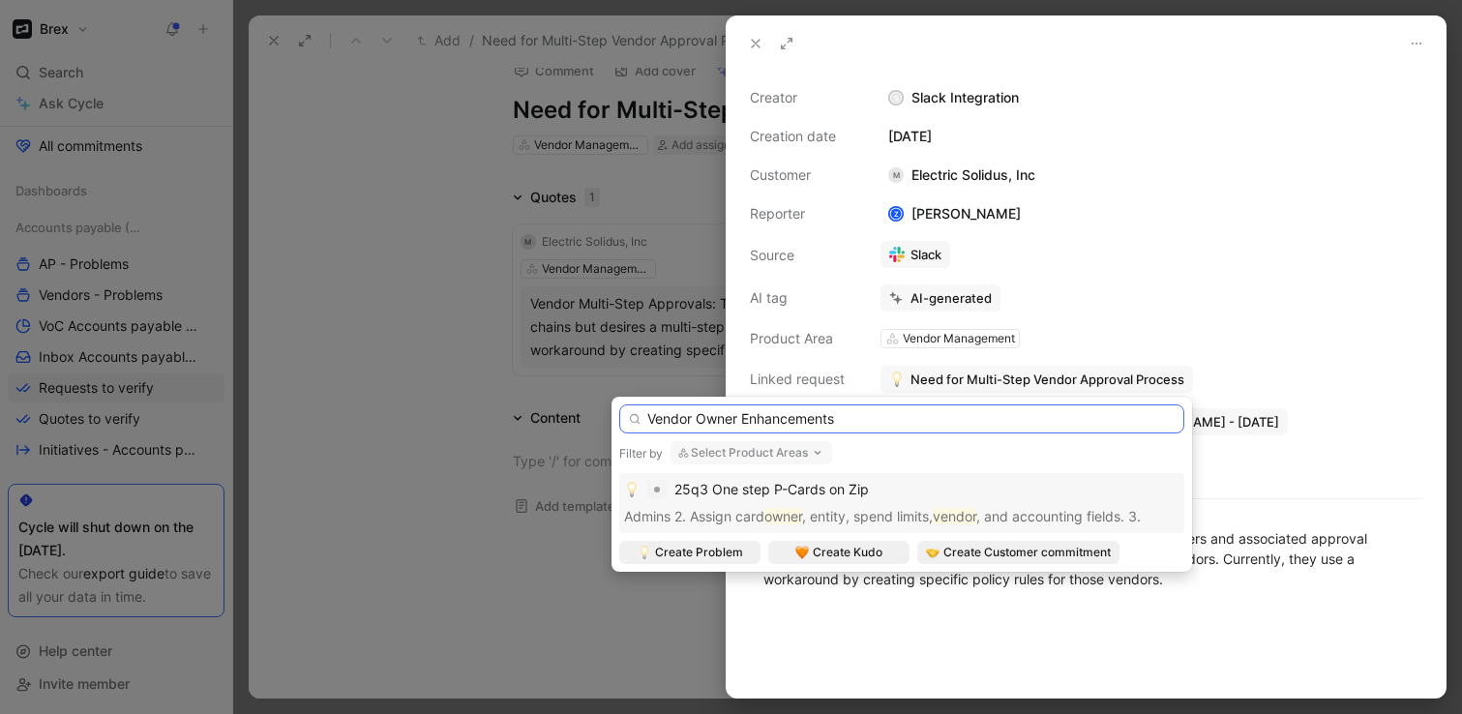
click at [894, 423] on input "Vendor Owner Enhancements" at bounding box center [901, 418] width 565 height 29
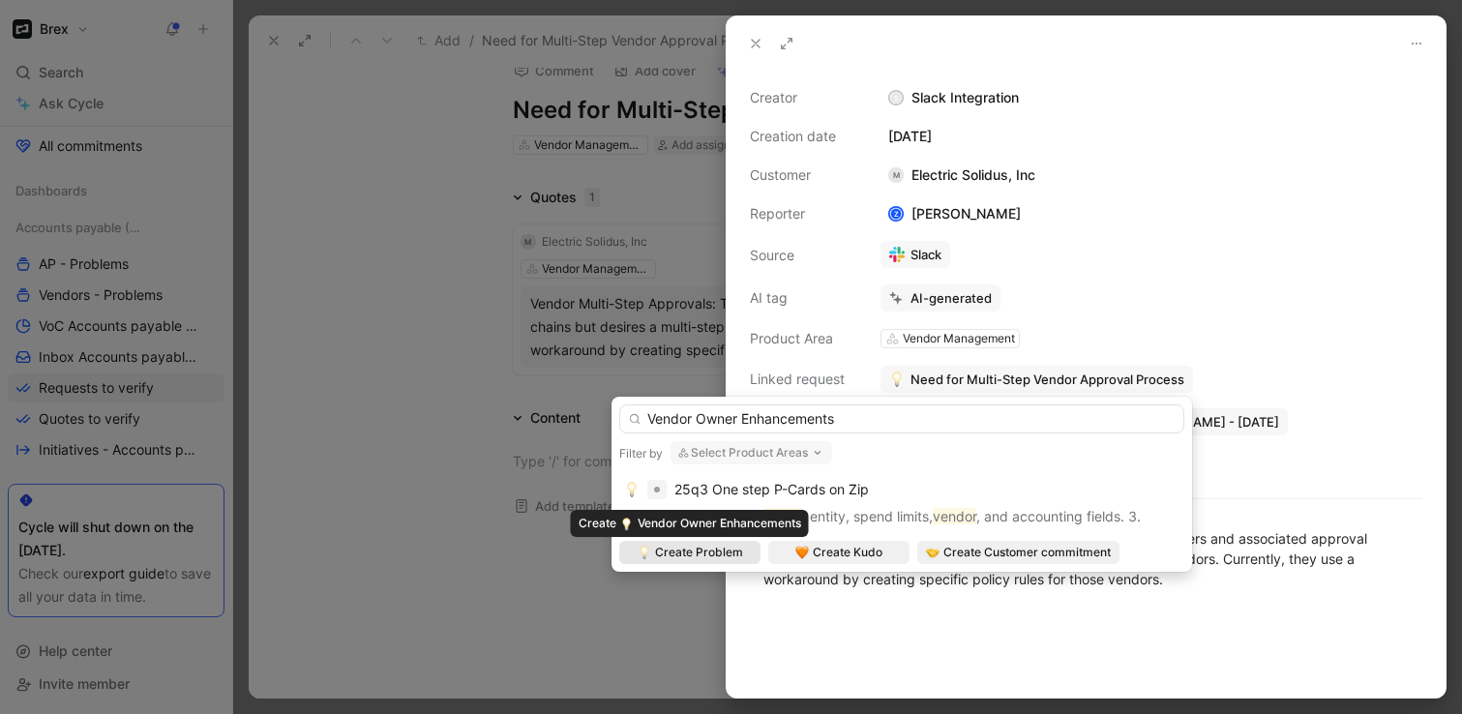
click at [716, 550] on span "Create Problem" at bounding box center [699, 552] width 88 height 19
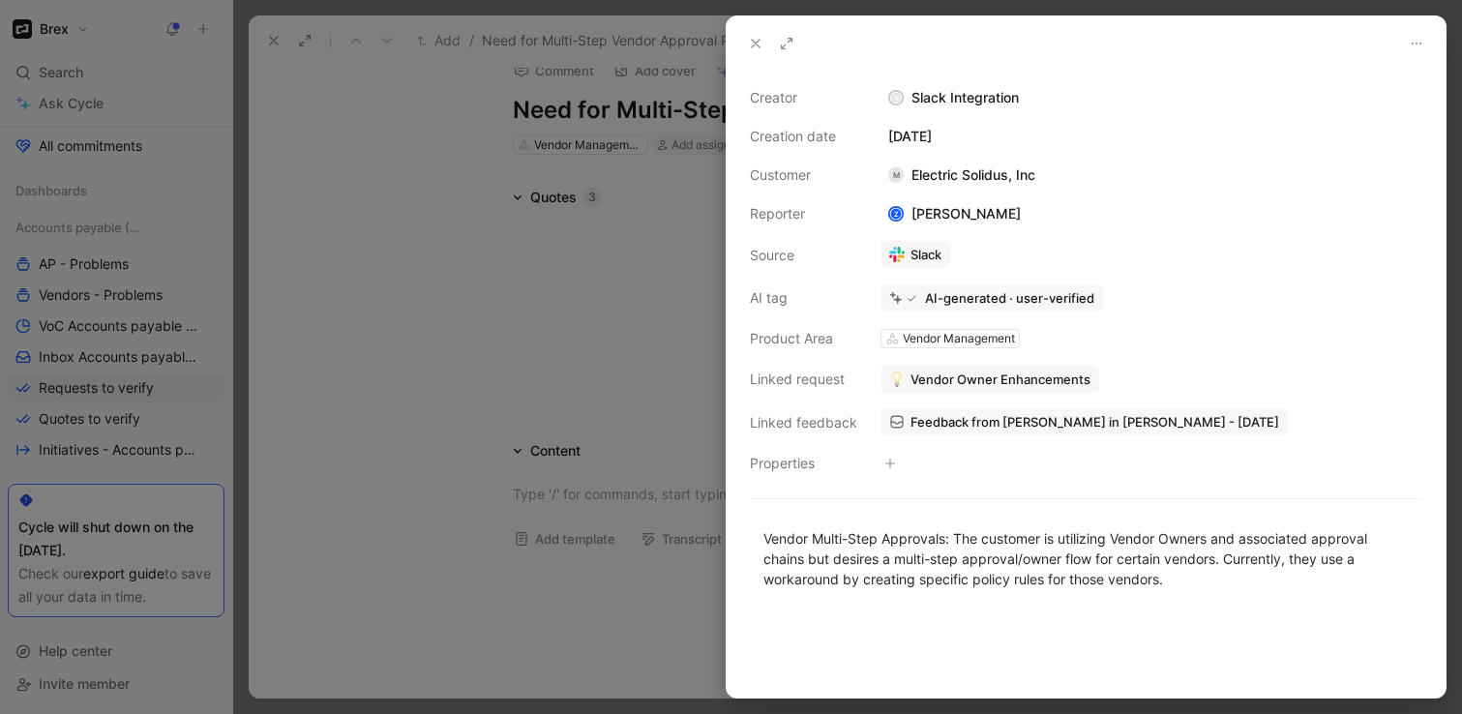
click at [474, 350] on div at bounding box center [731, 357] width 1462 height 714
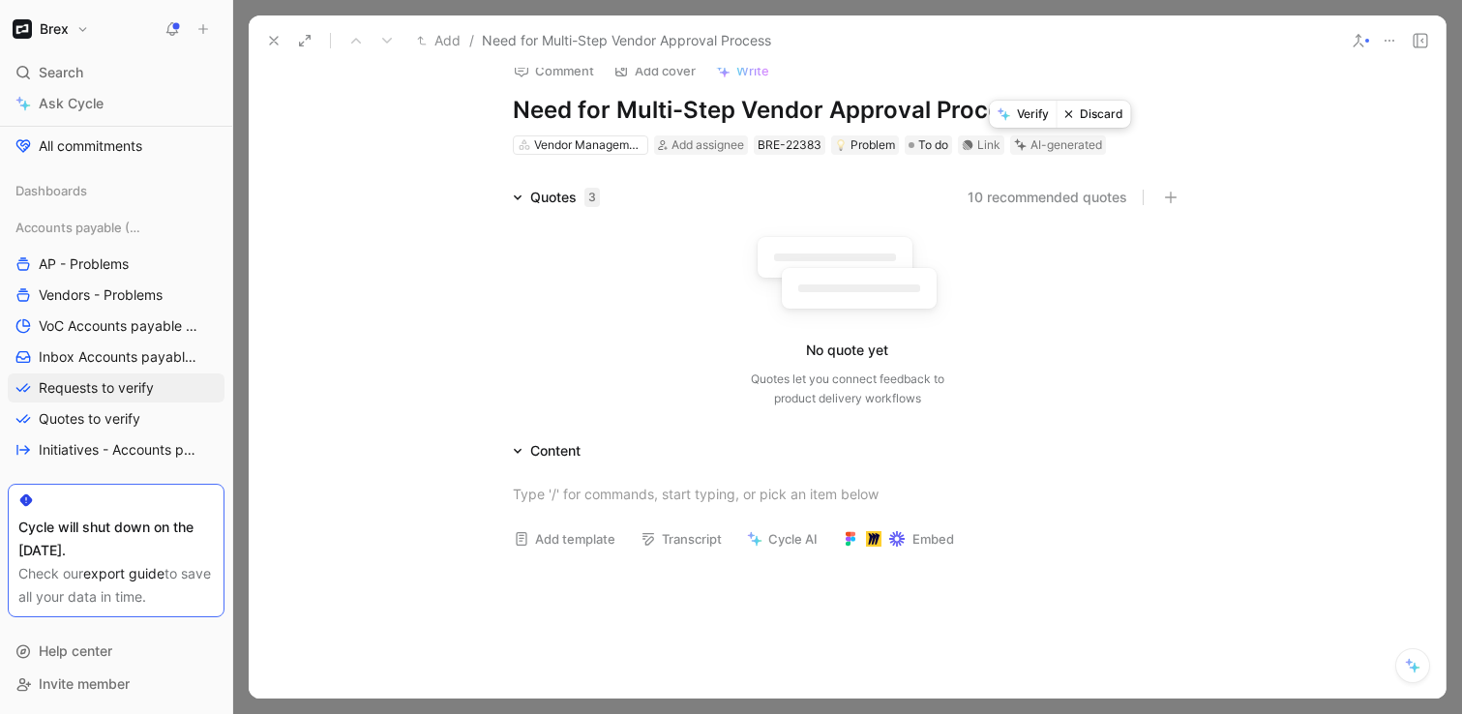
click at [1089, 112] on button "Discard" at bounding box center [1093, 114] width 74 height 27
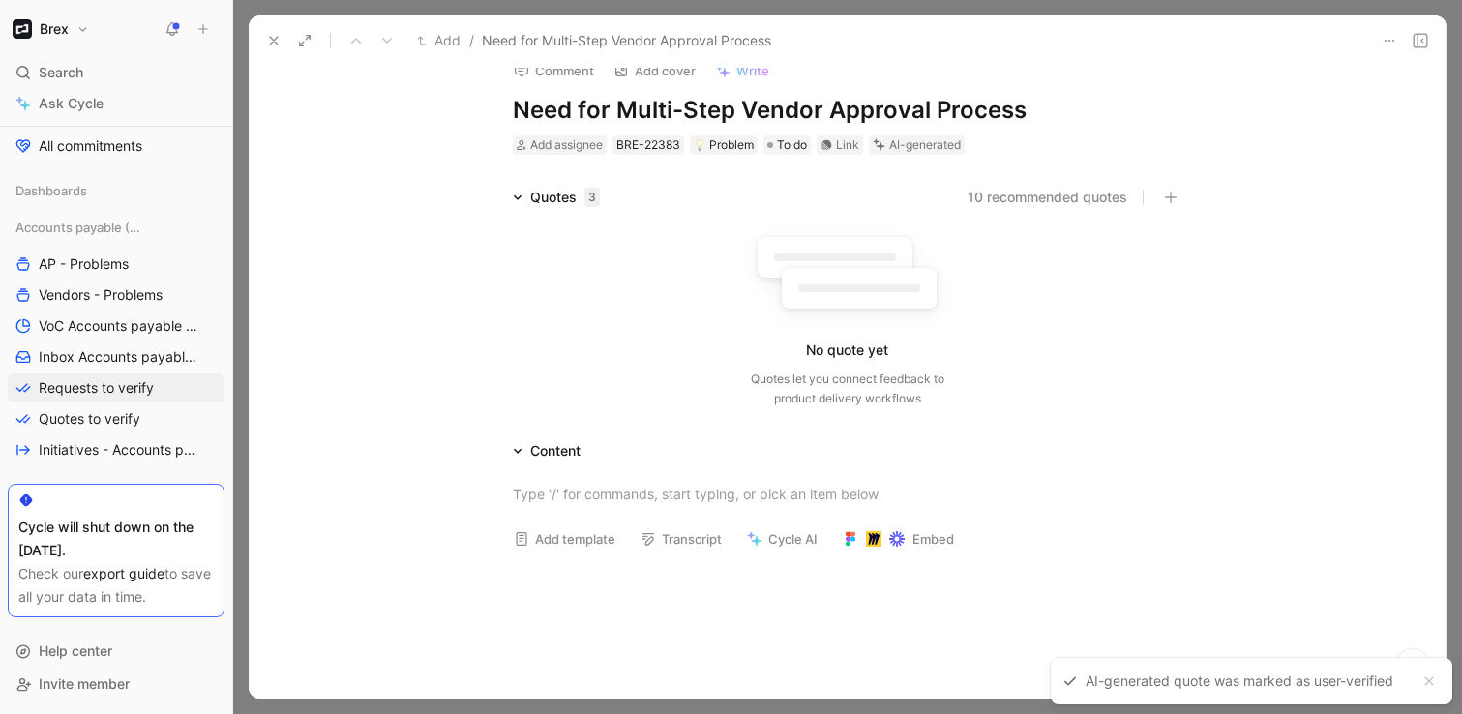
click at [272, 41] on icon at bounding box center [273, 40] width 15 height 15
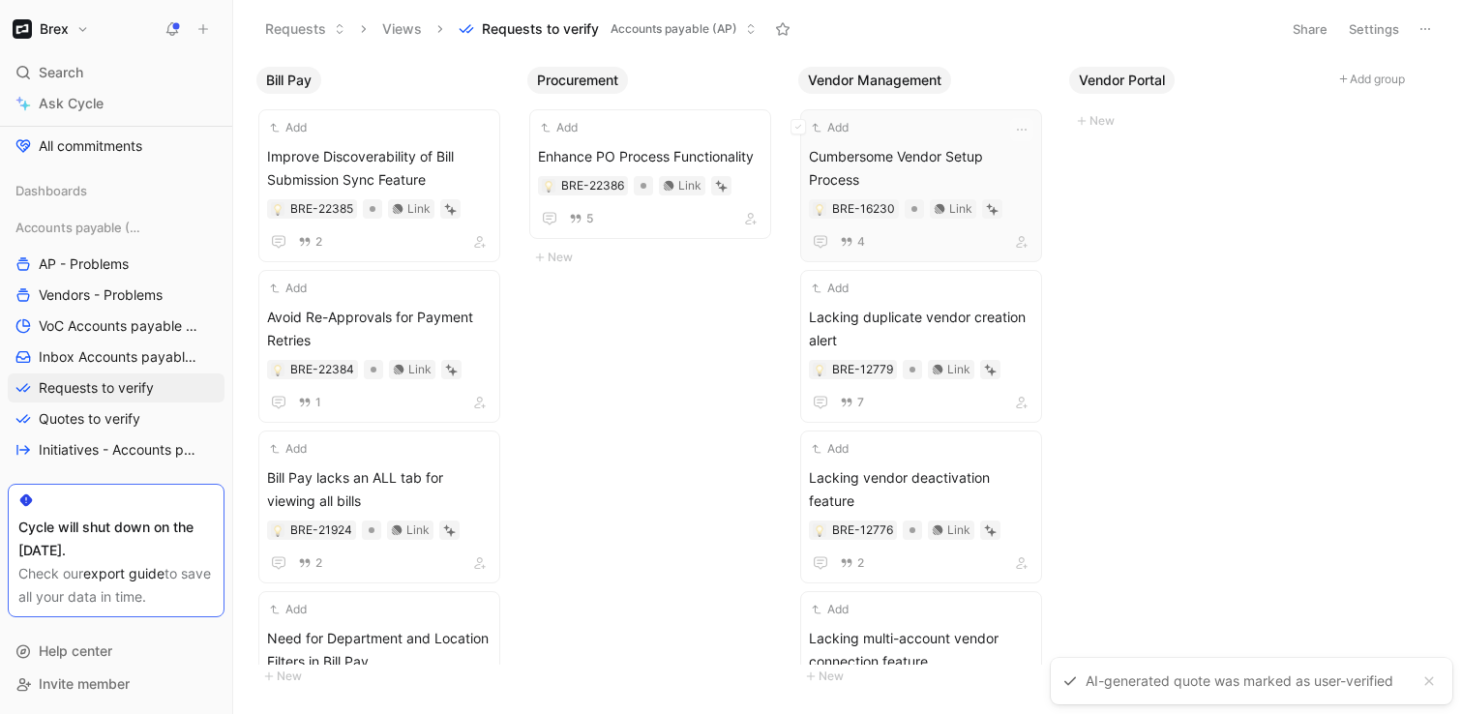
click at [943, 138] on div "Add Cumbersome Vendor Setup Process BRE-16230 Link 4" at bounding box center [921, 185] width 224 height 135
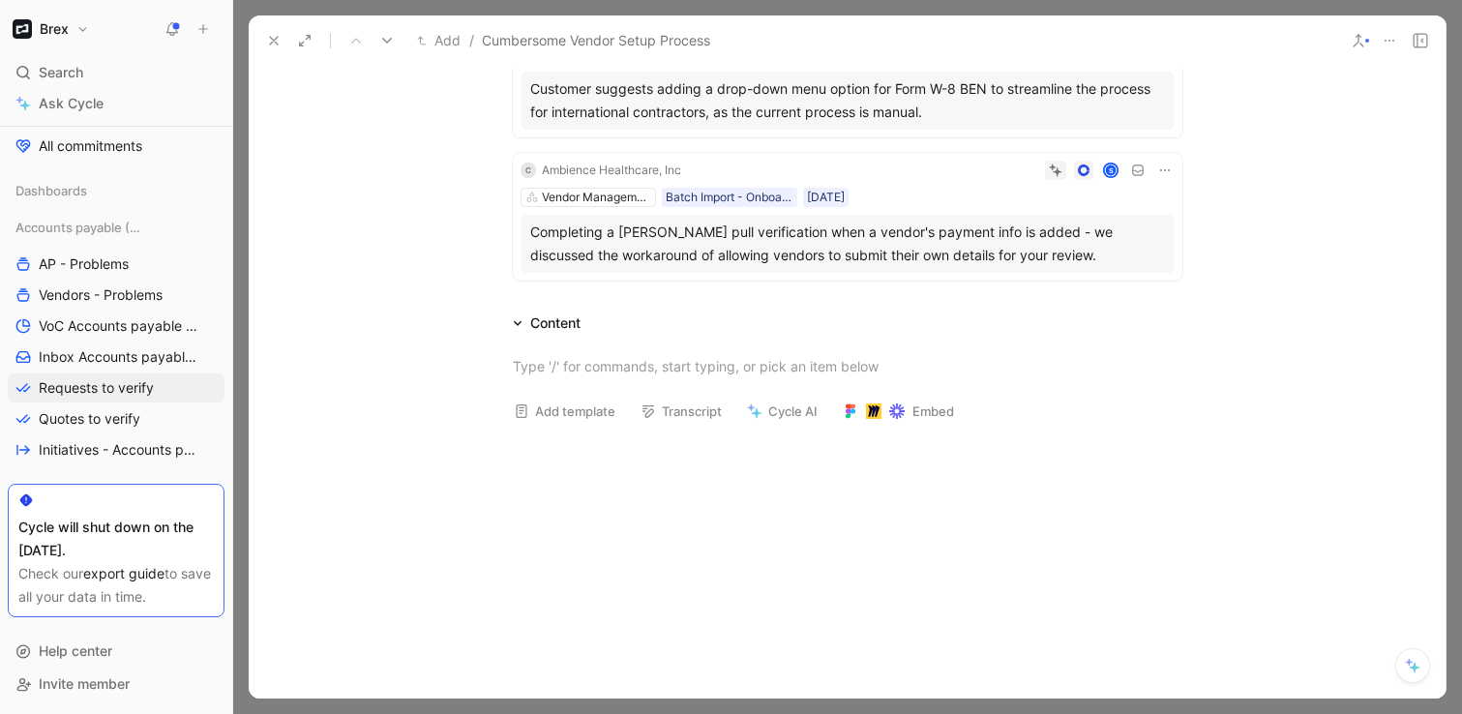
scroll to position [524, 0]
click at [273, 38] on icon at bounding box center [273, 40] width 15 height 15
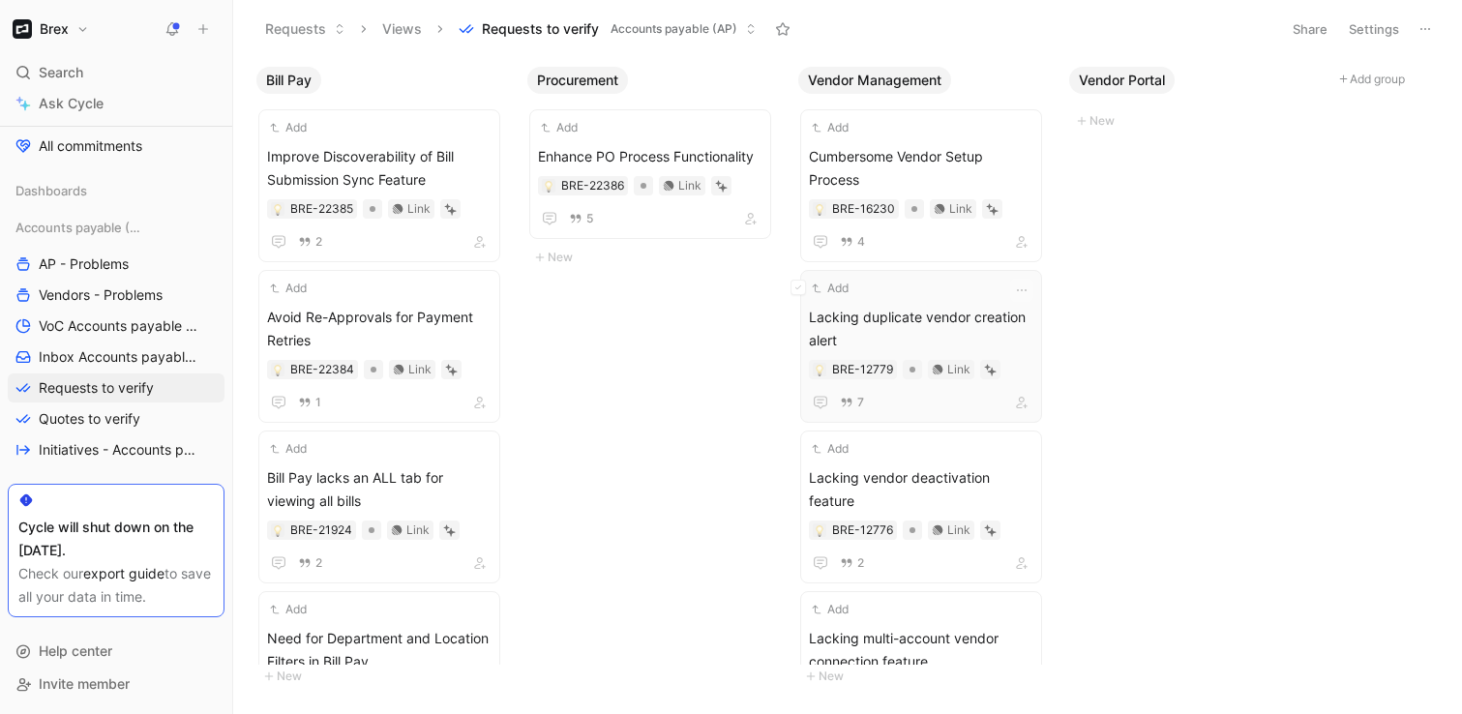
click at [904, 279] on div "Add" at bounding box center [908, 288] width 199 height 19
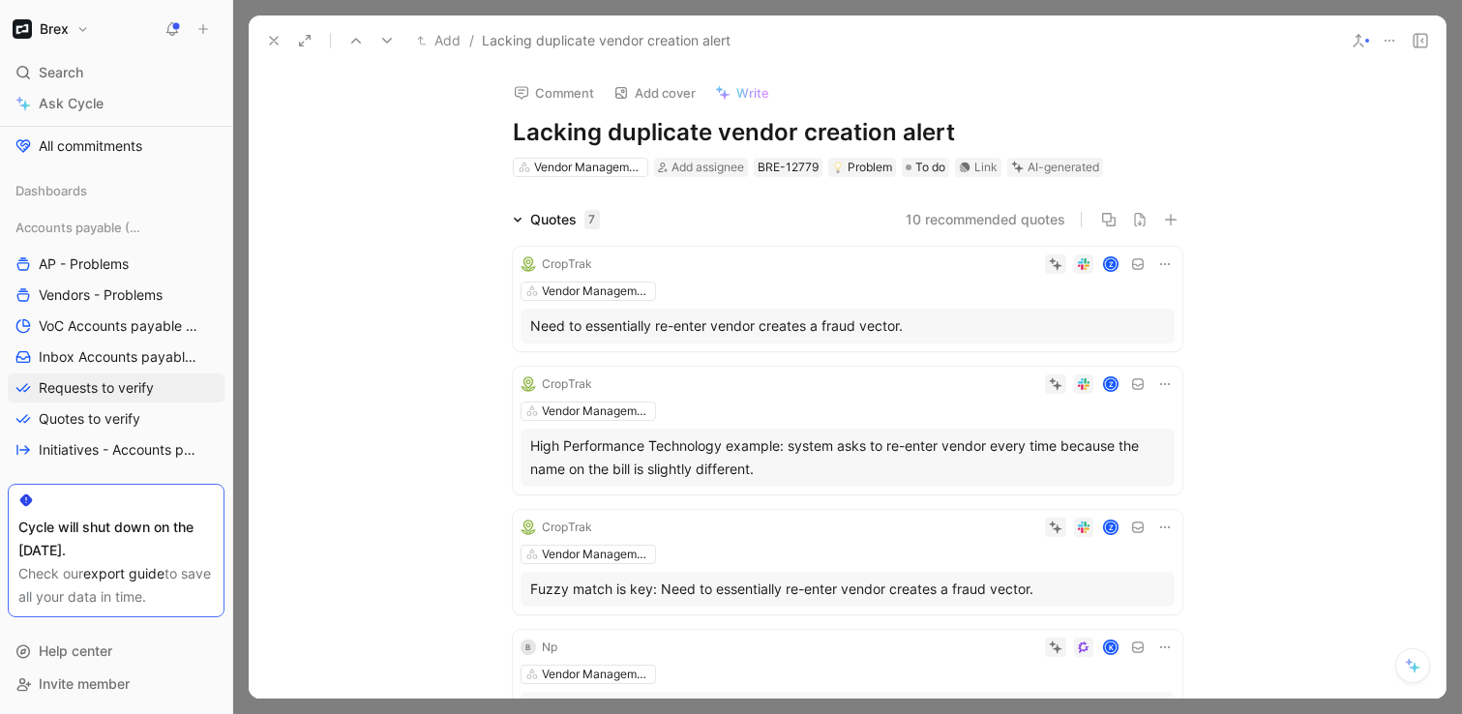
click at [857, 275] on div "CropTrak Z Vendor Management Need to essentially re-enter vendor creates a frau…" at bounding box center [847, 299] width 669 height 104
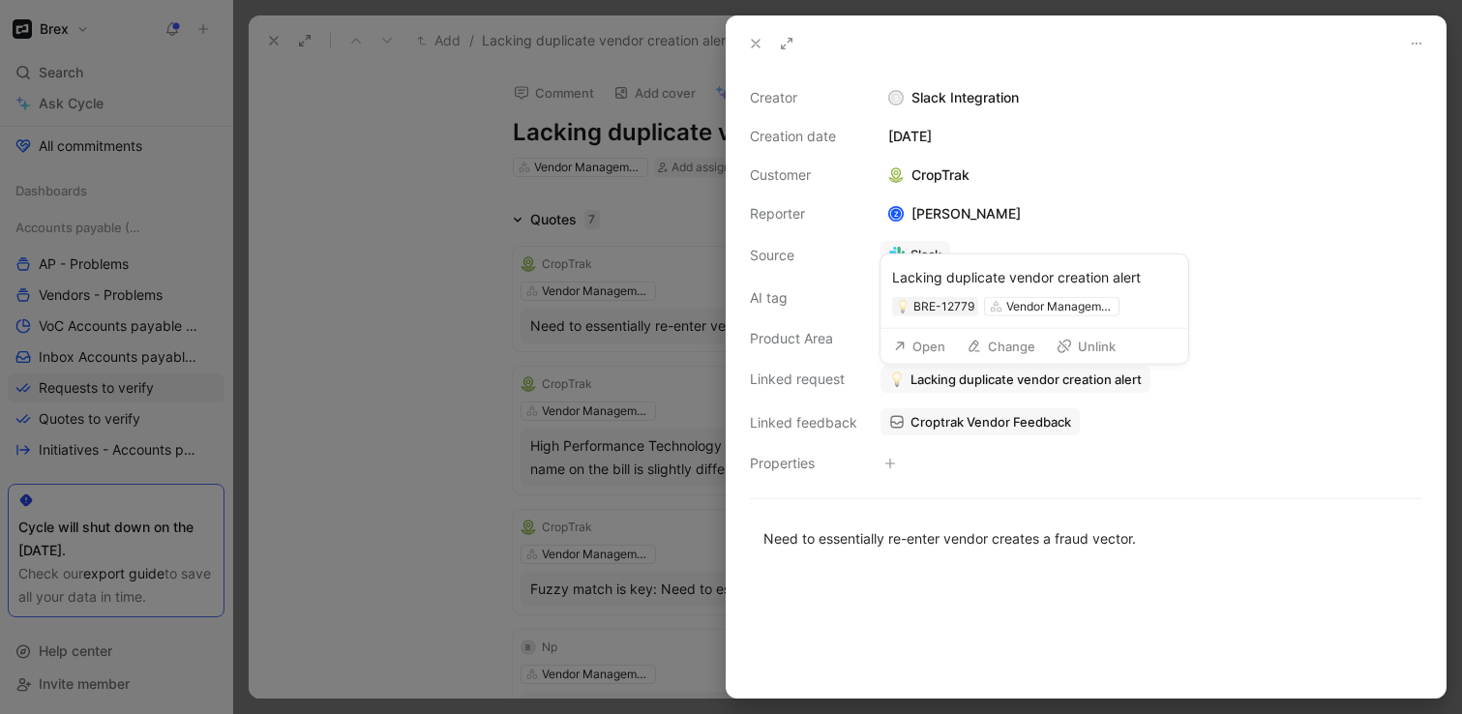
click at [945, 387] on span "Lacking duplicate vendor creation alert" at bounding box center [1025, 378] width 231 height 17
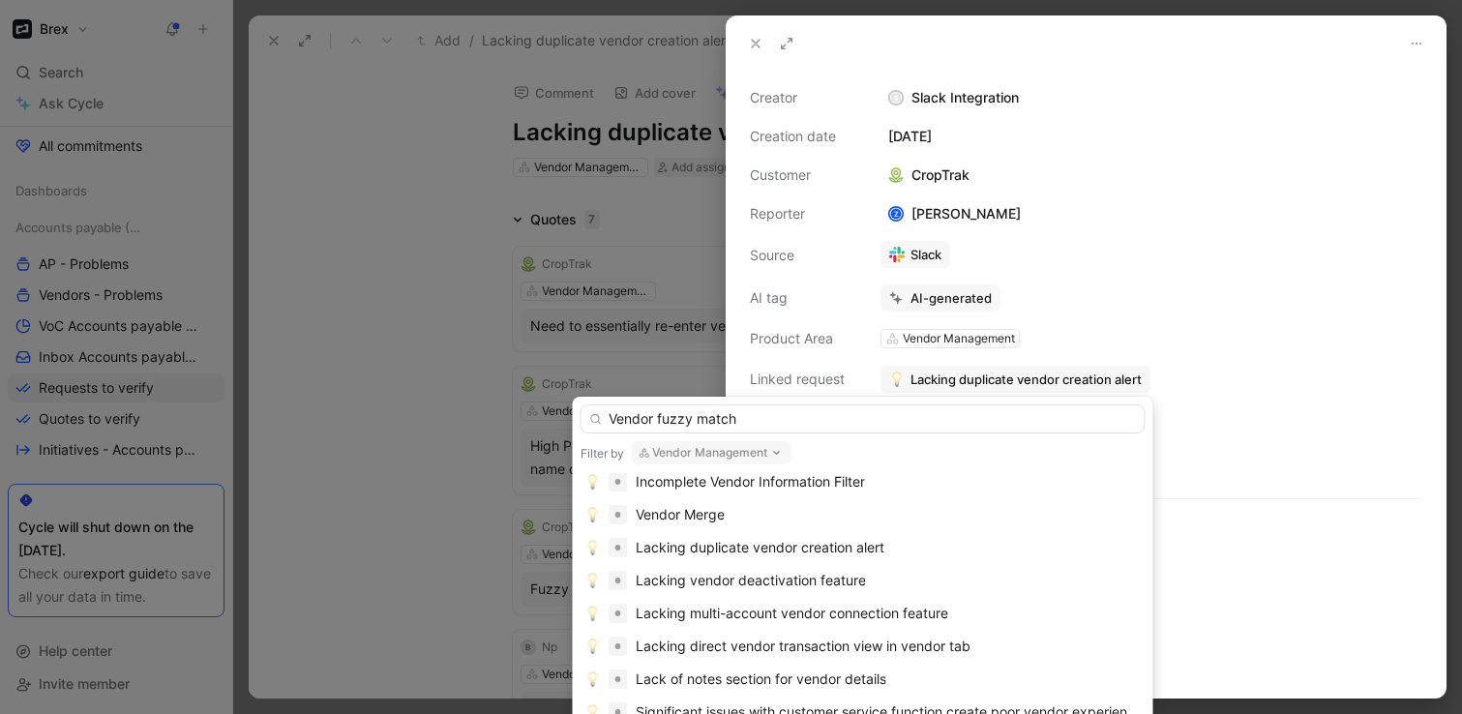
scroll to position [284, 0]
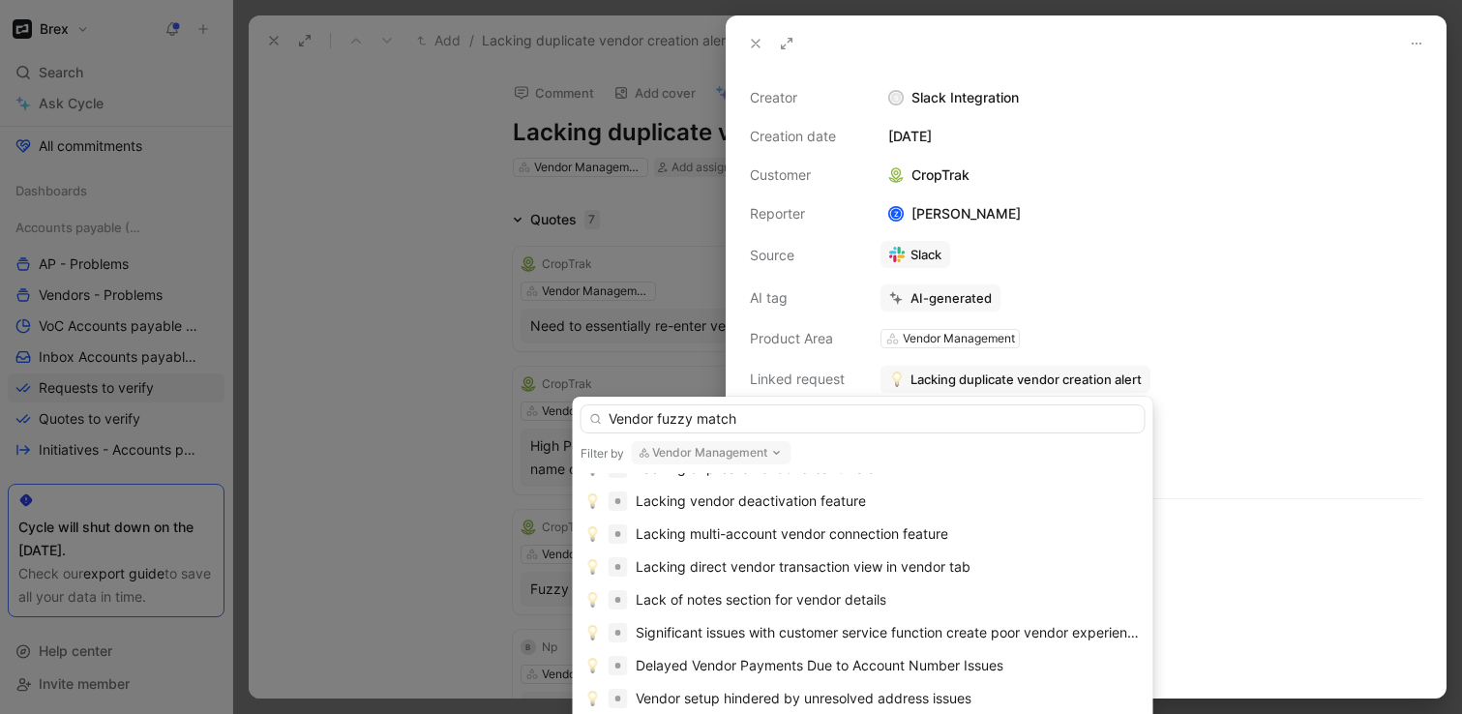
type input "Vendor fuzzy match"
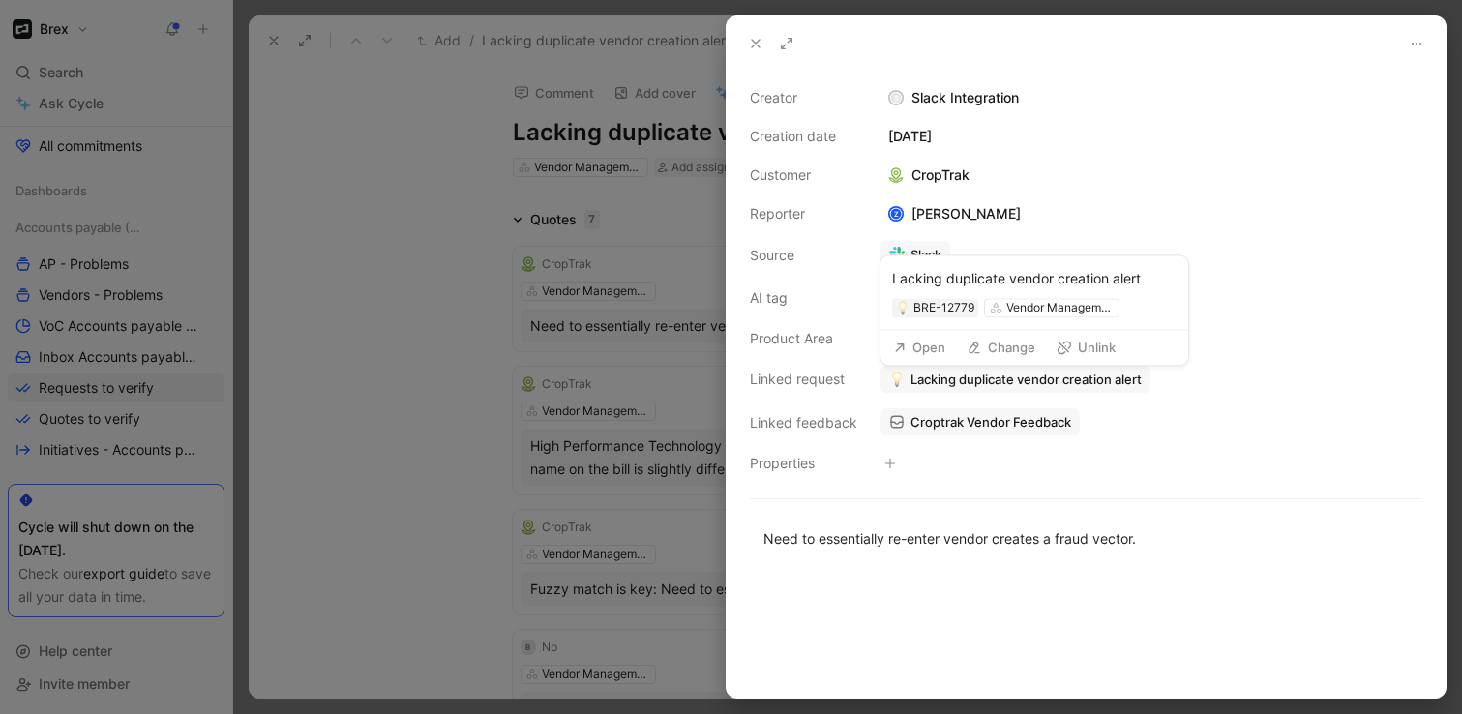
click at [989, 377] on span "Lacking duplicate vendor creation alert" at bounding box center [1025, 378] width 231 height 17
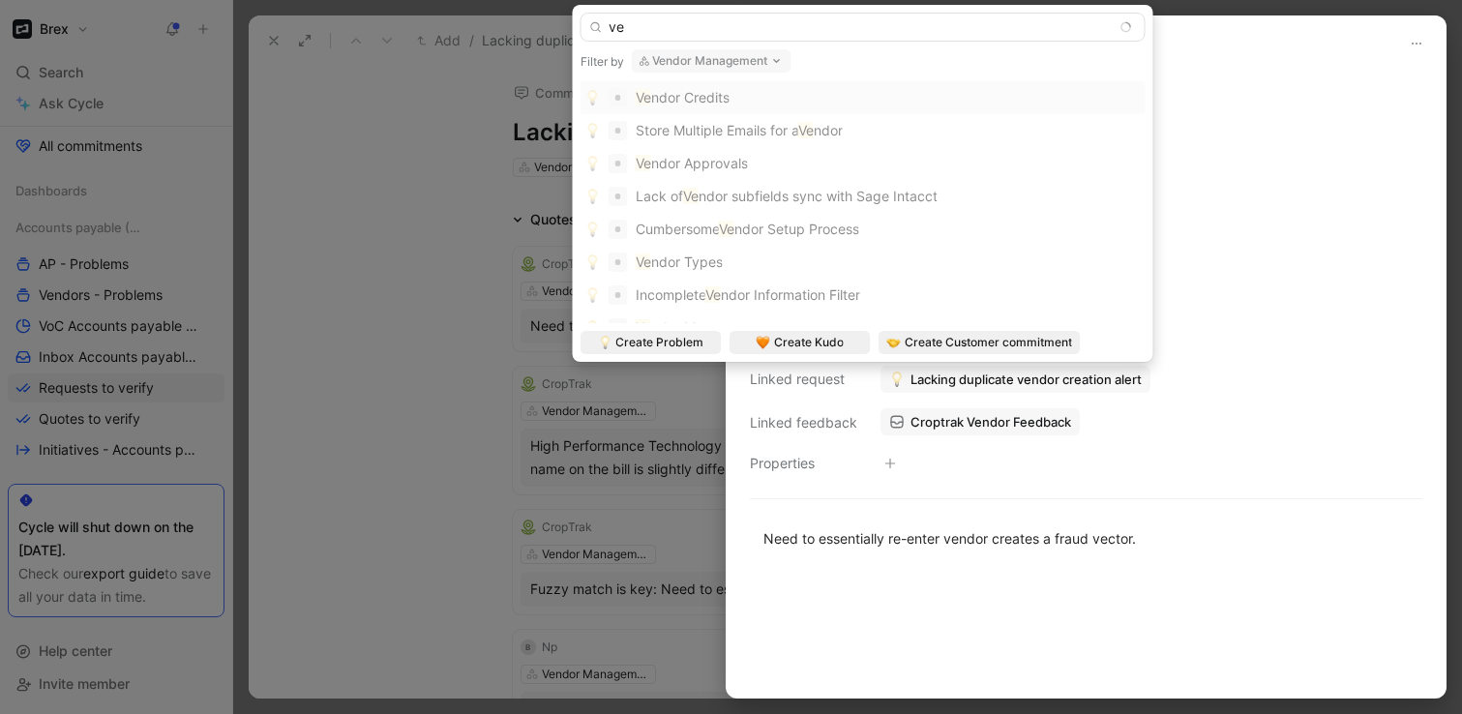
type input "v"
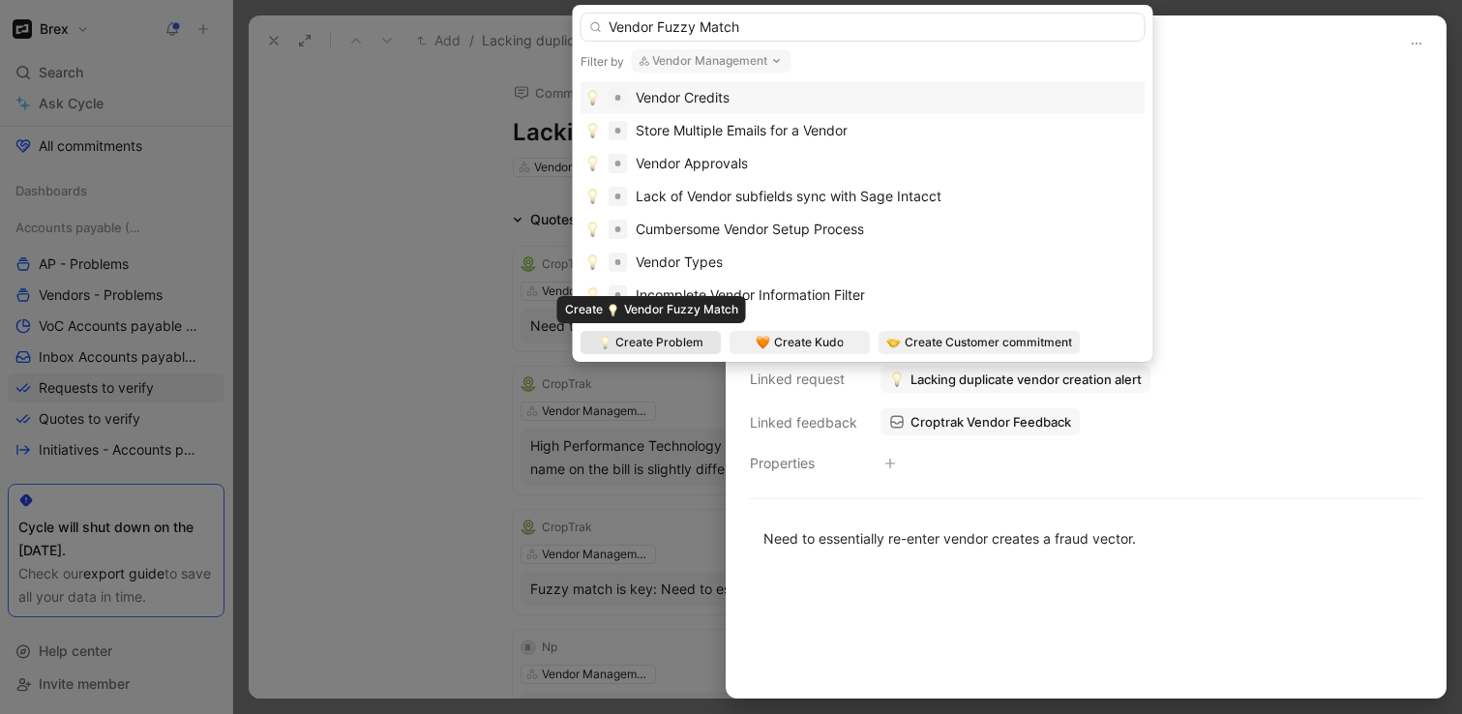
type input "Vendor Fuzzy Match"
click at [648, 340] on span "Create Problem" at bounding box center [659, 342] width 88 height 19
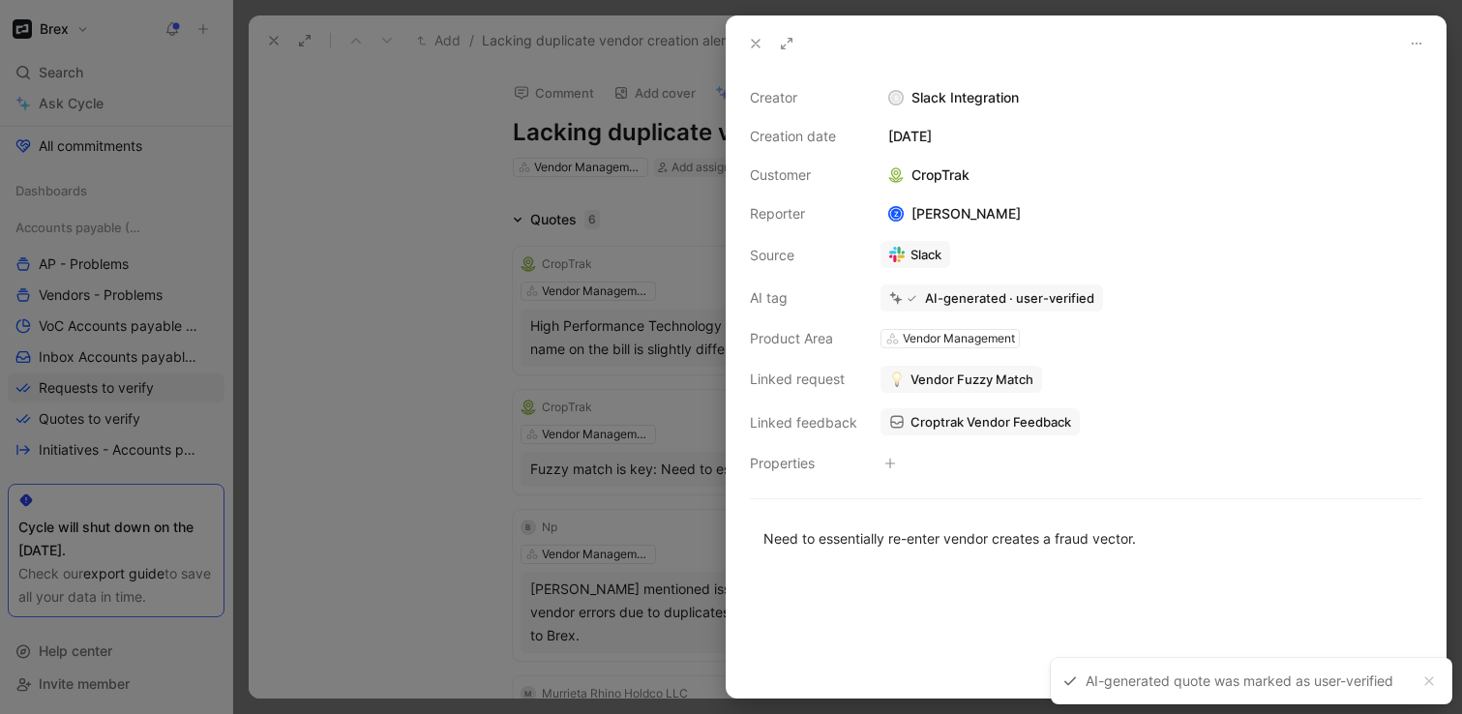
click at [446, 352] on div at bounding box center [731, 357] width 1462 height 714
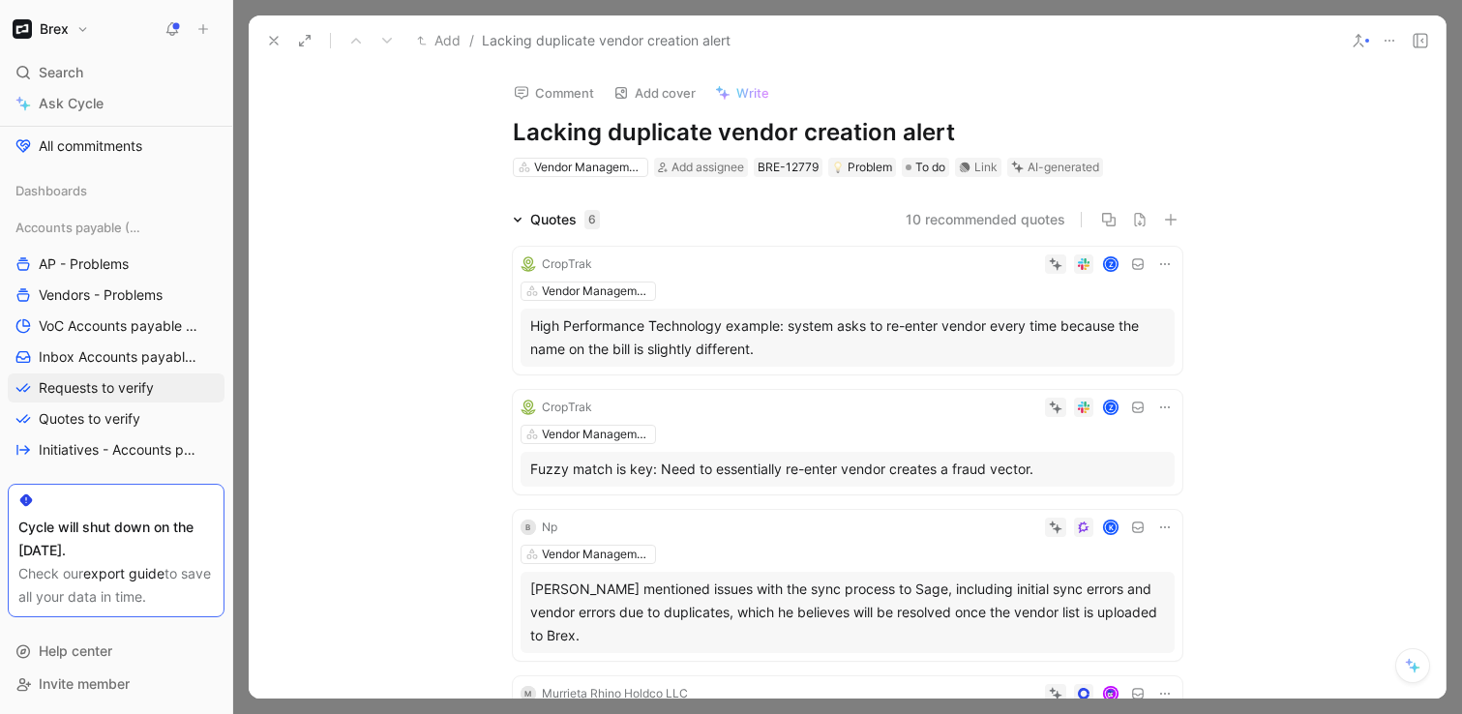
click at [943, 267] on div "Z" at bounding box center [887, 263] width 575 height 19
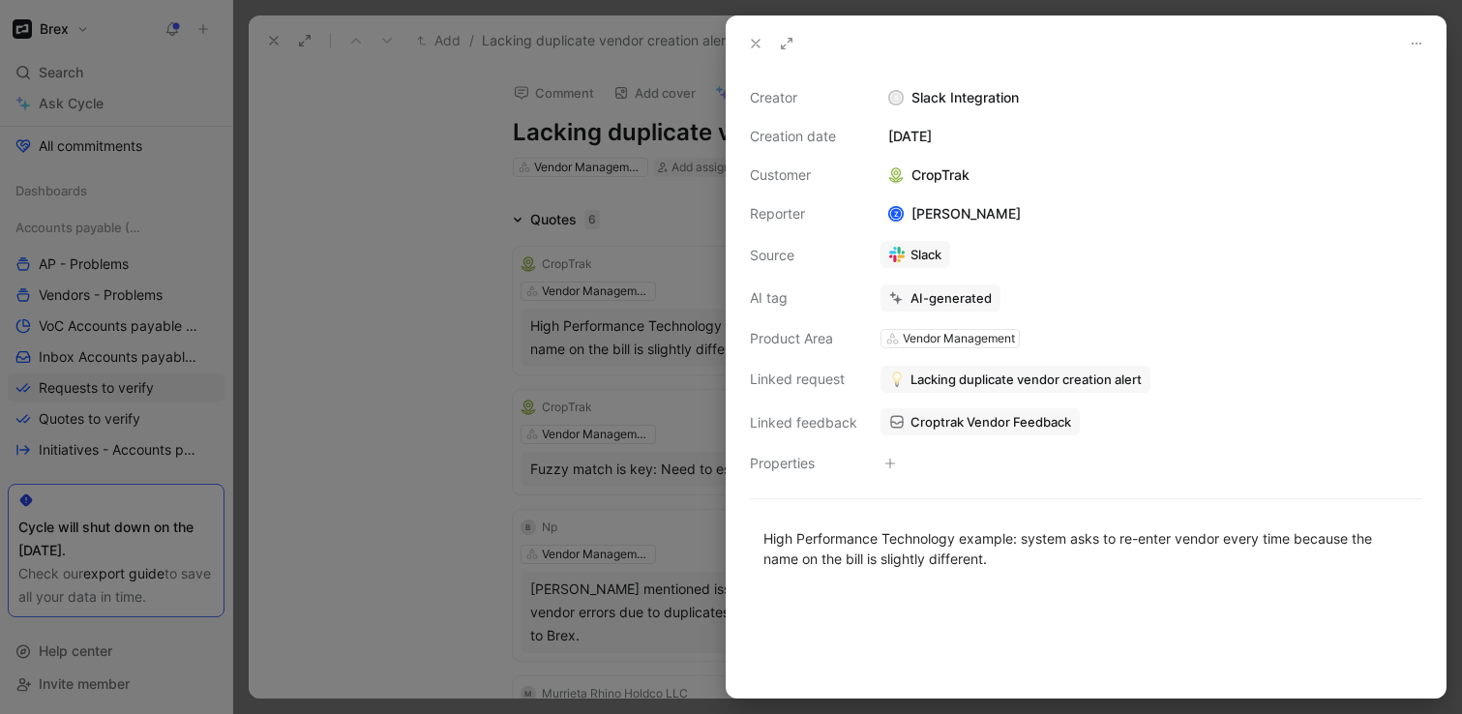
click at [944, 381] on span "Lacking duplicate vendor creation alert" at bounding box center [1025, 378] width 231 height 17
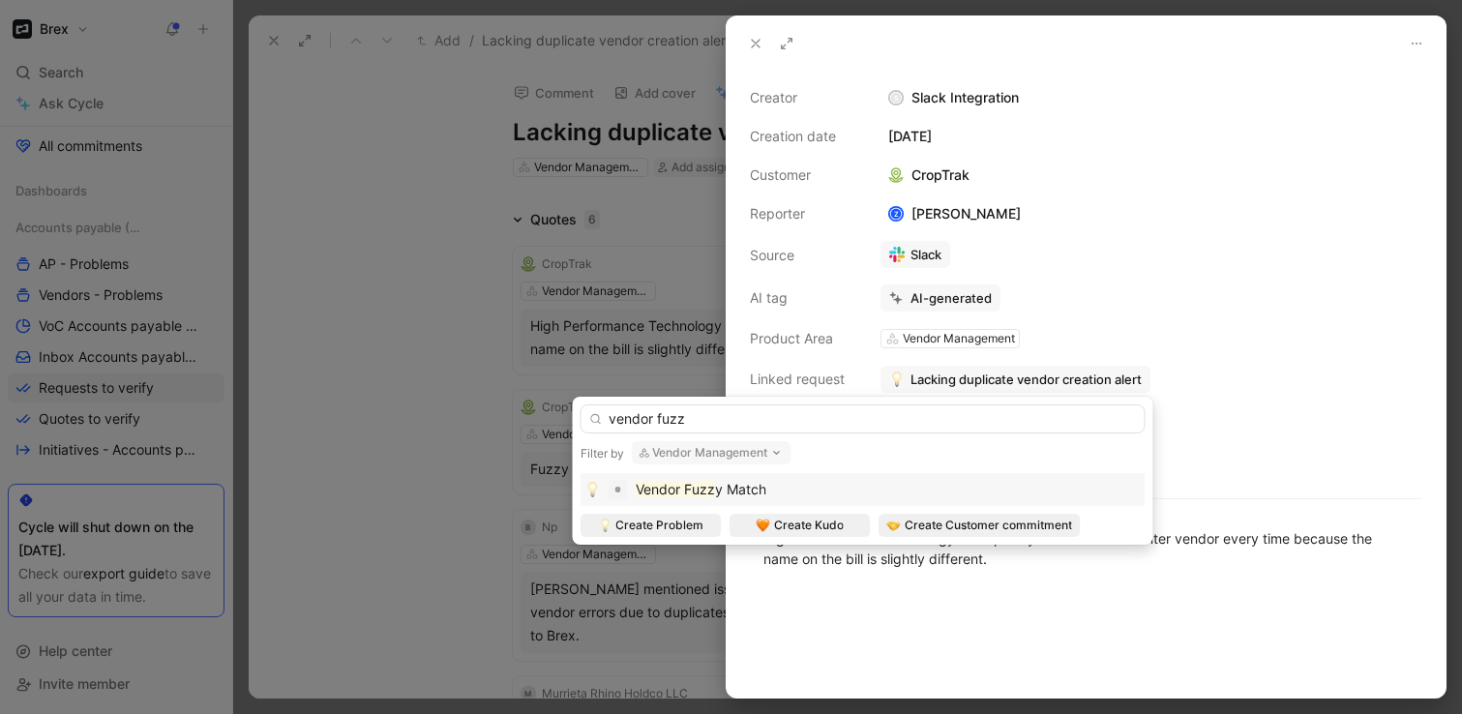
click at [748, 417] on input "vendor fuzz" at bounding box center [862, 418] width 565 height 29
type input "vendor fuzz"
click at [708, 488] on mark "Vendor Fuzz" at bounding box center [675, 489] width 79 height 16
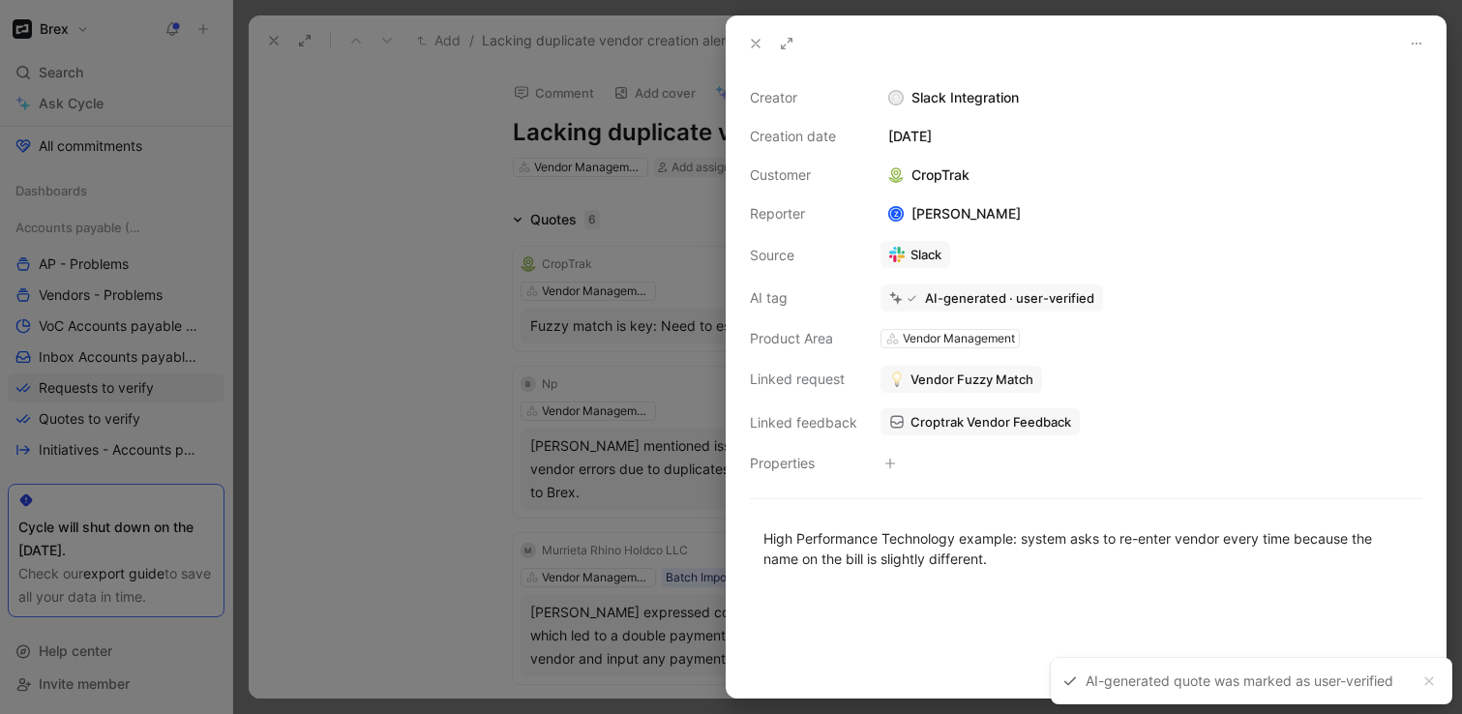
click at [431, 443] on div at bounding box center [731, 357] width 1462 height 714
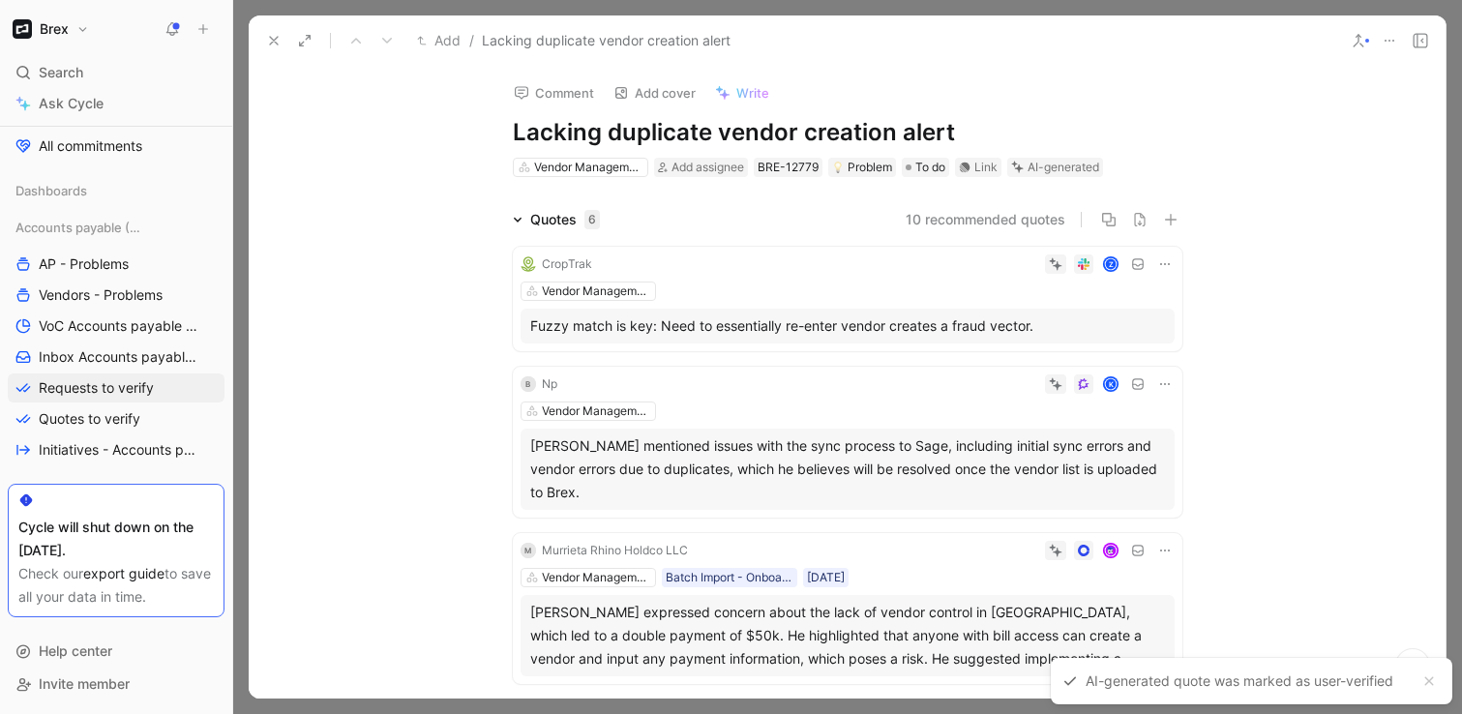
click at [847, 267] on div "Z" at bounding box center [887, 263] width 575 height 19
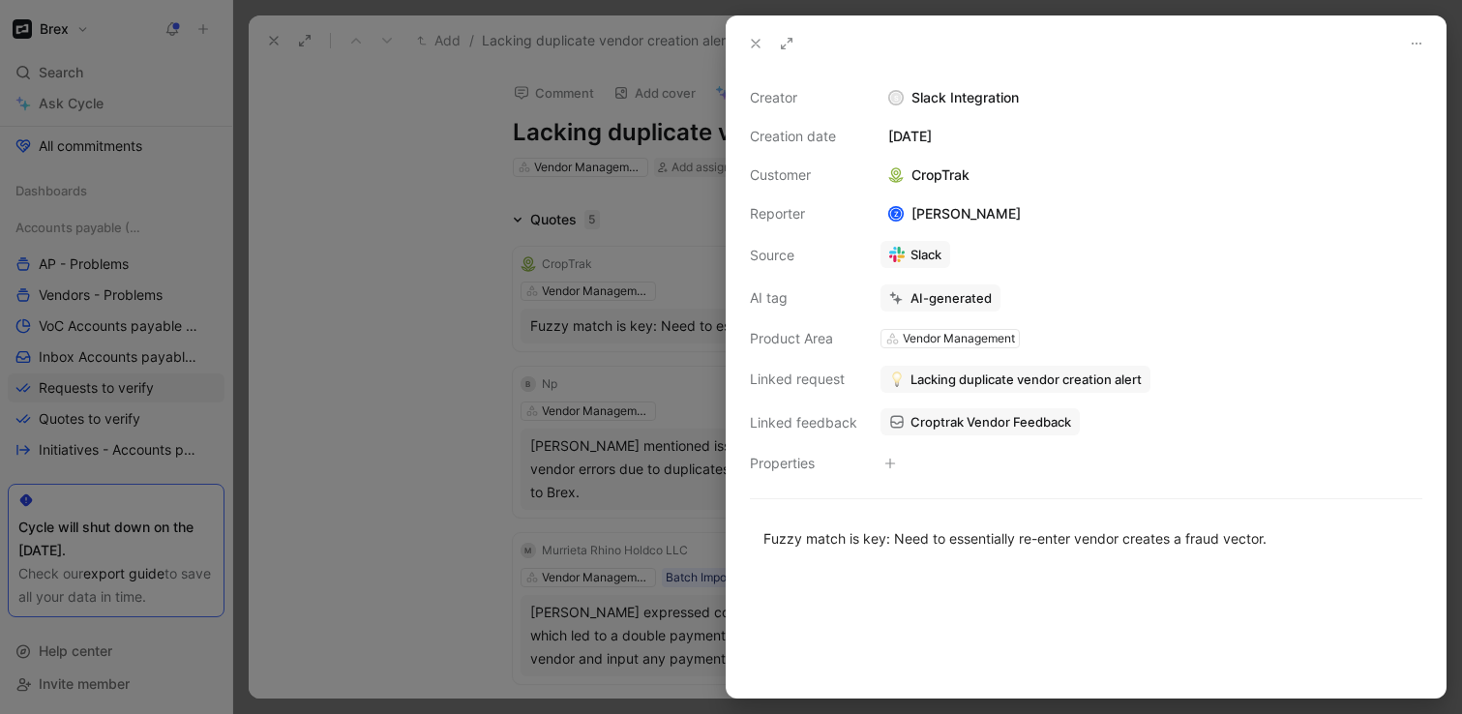
click at [910, 377] on span "Lacking duplicate vendor creation alert" at bounding box center [1025, 378] width 231 height 17
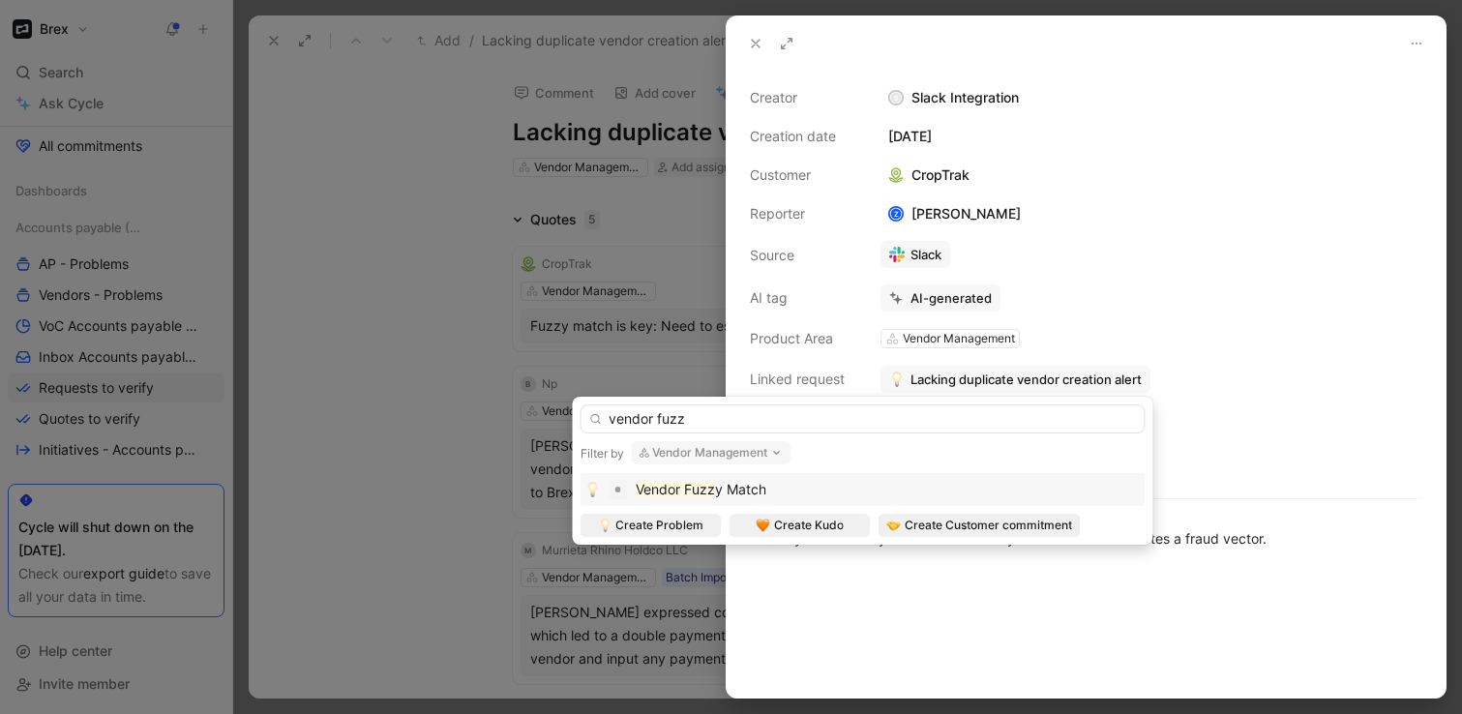
type input "vendor fuzz"
click at [749, 486] on span "y Match" at bounding box center [740, 489] width 51 height 16
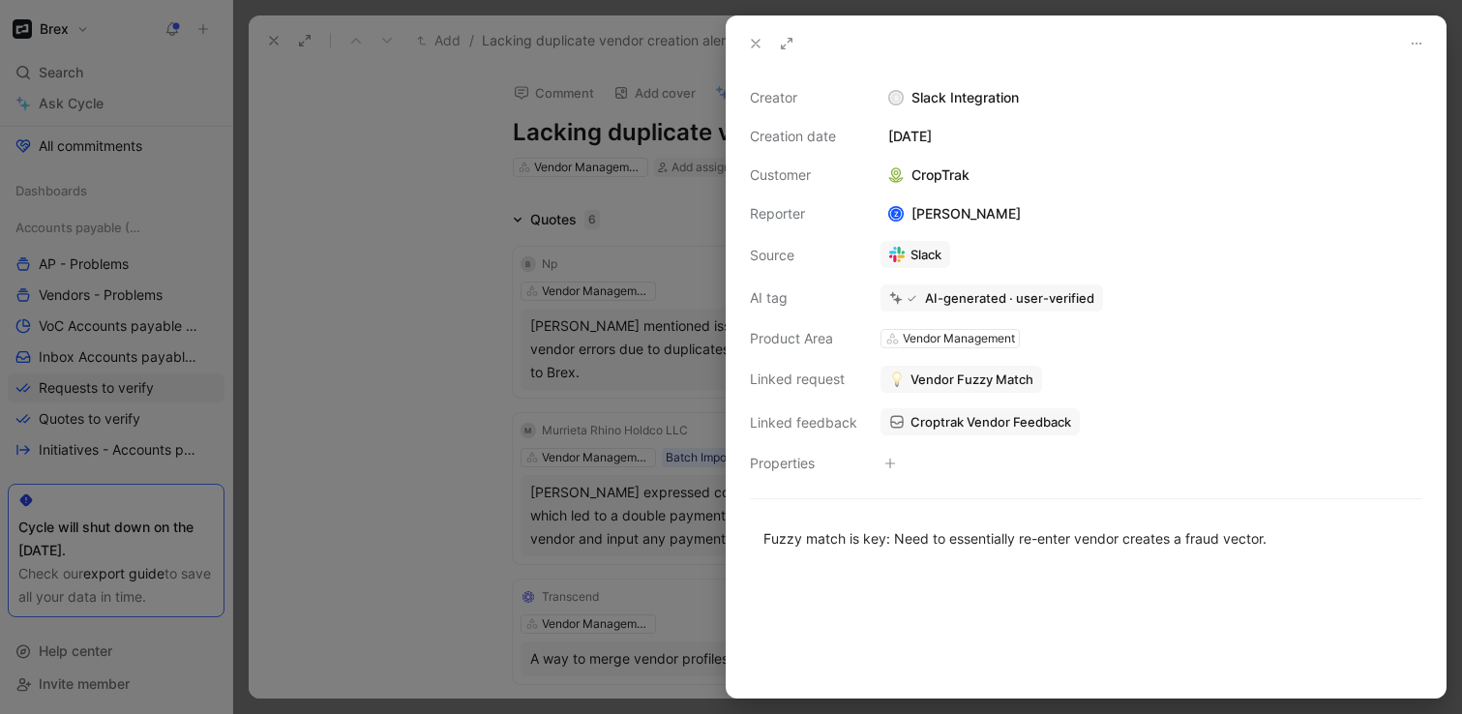
click at [357, 332] on div at bounding box center [731, 357] width 1462 height 714
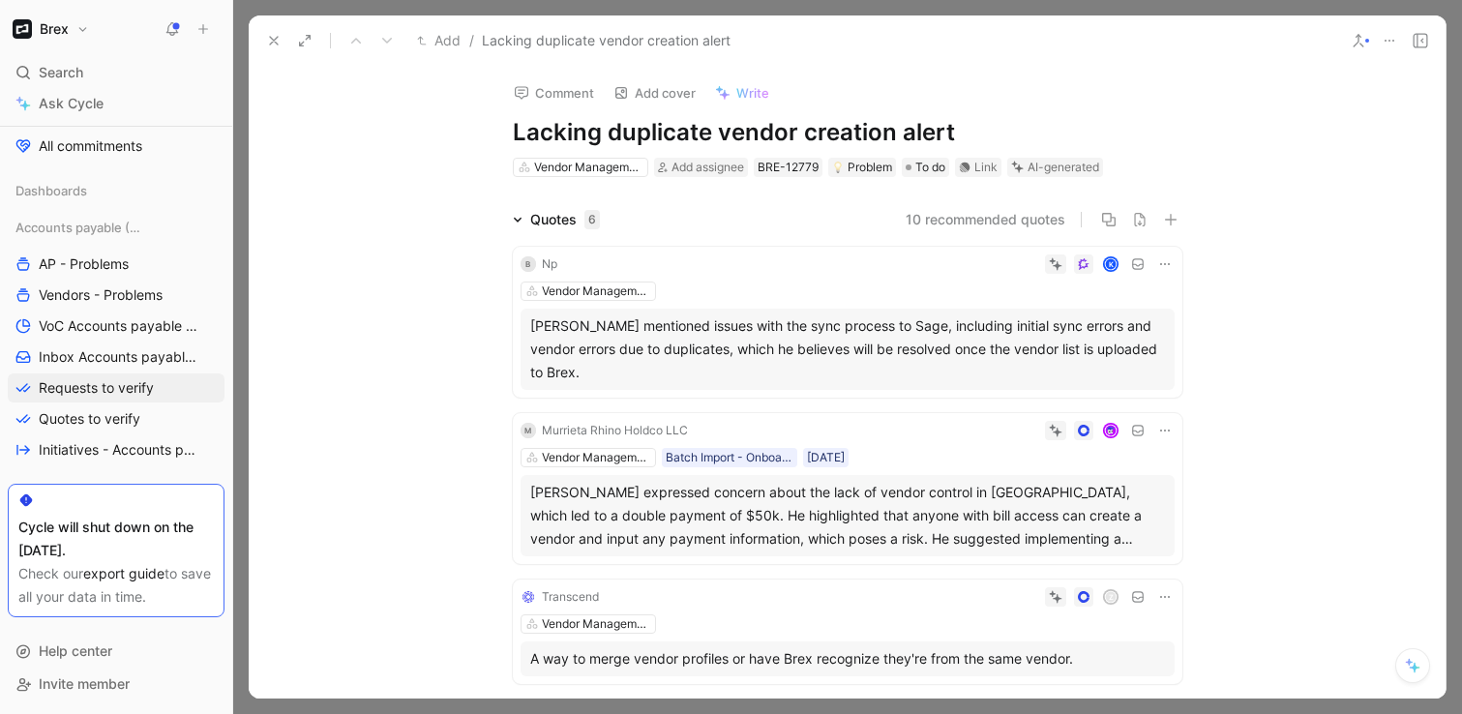
click at [753, 263] on div "K" at bounding box center [869, 263] width 609 height 19
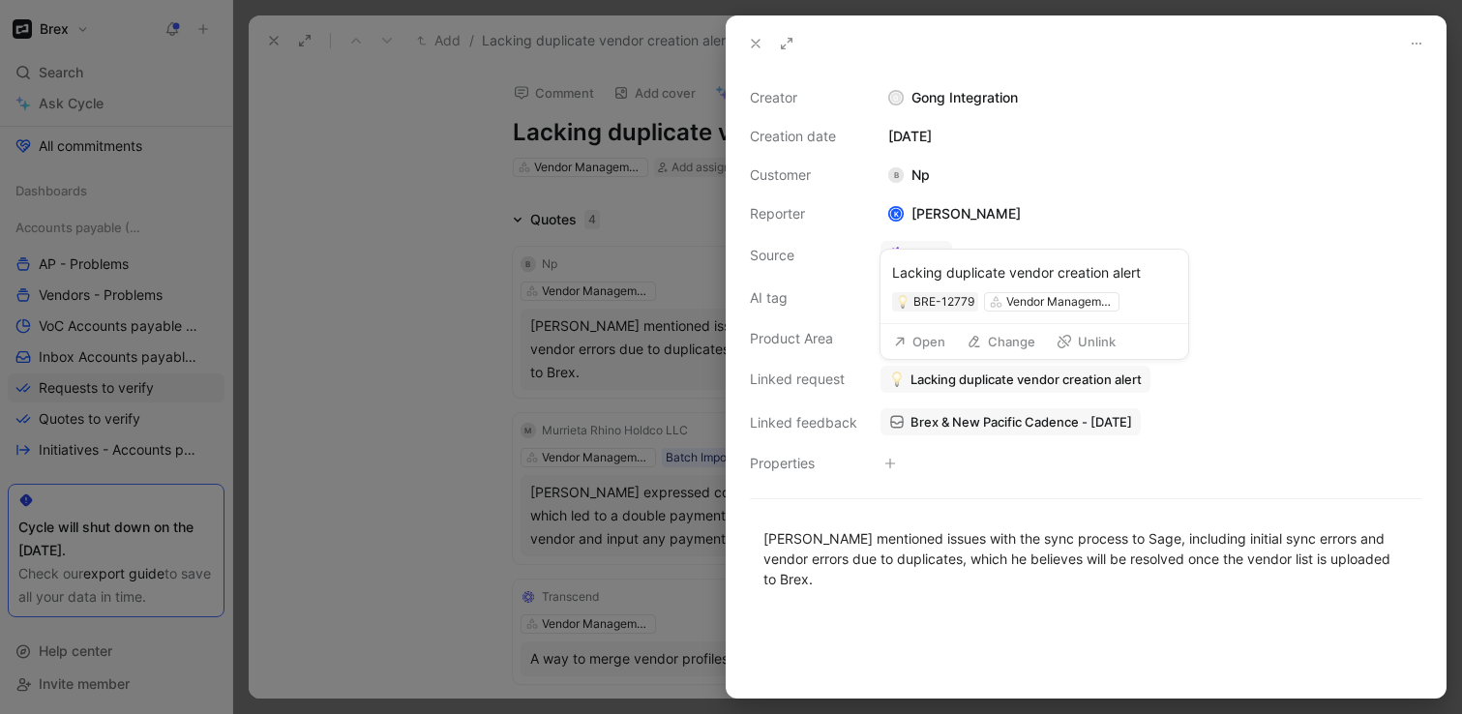
click at [958, 375] on span "Lacking duplicate vendor creation alert" at bounding box center [1025, 378] width 231 height 17
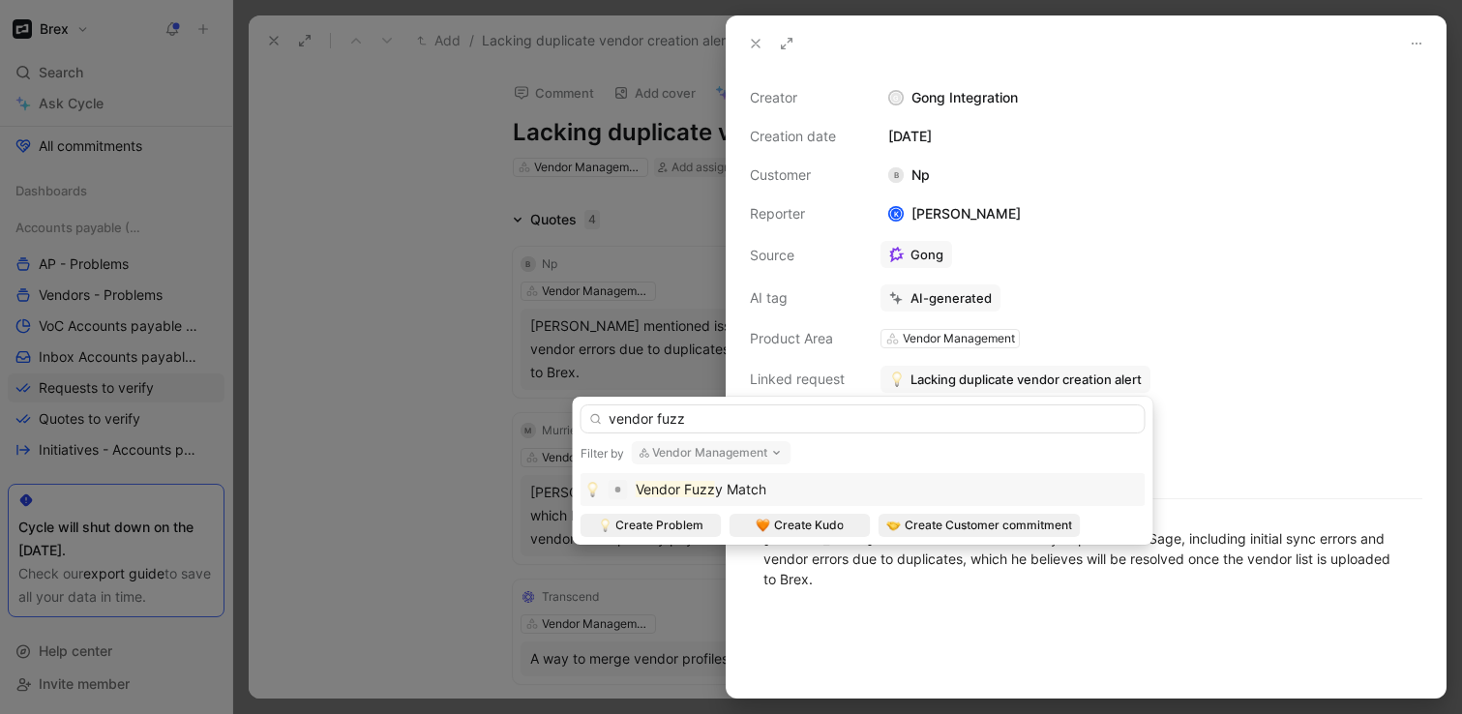
type input "vendor fuzz"
click at [884, 489] on div "Vendor Fuzz y Match" at bounding box center [862, 489] width 555 height 23
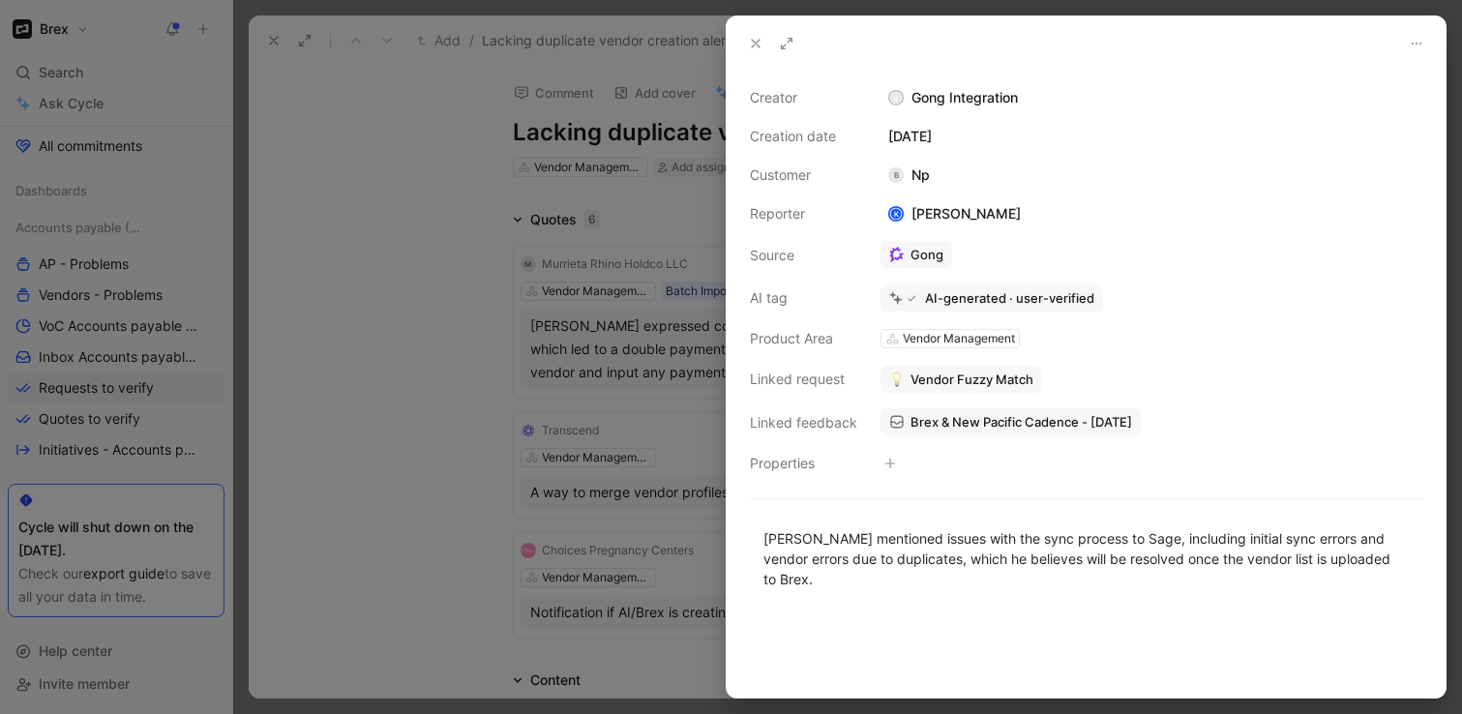
click at [306, 345] on div at bounding box center [731, 357] width 1462 height 714
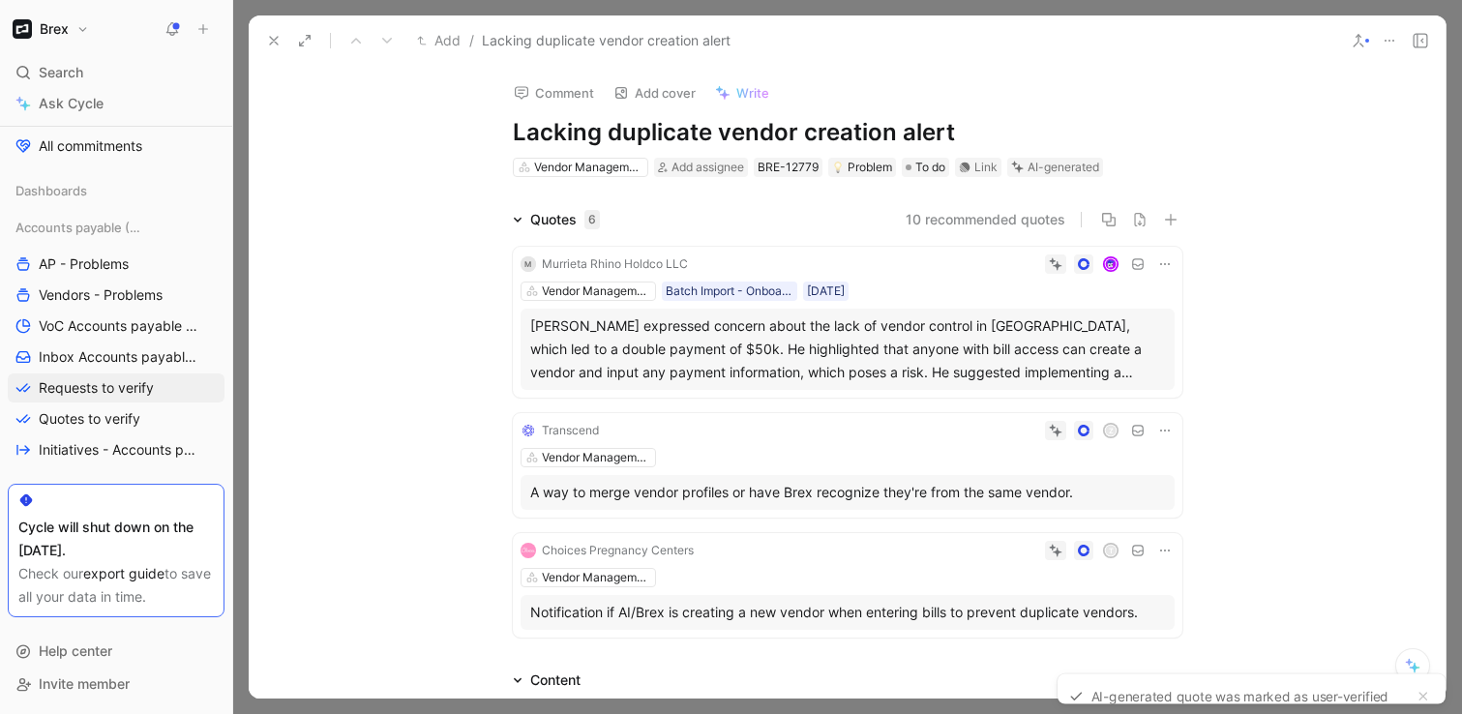
click at [979, 276] on div "M Murrieta Rhino Holdco LLC Vendor Management Batch Import - Onboarded Customer…" at bounding box center [847, 322] width 669 height 151
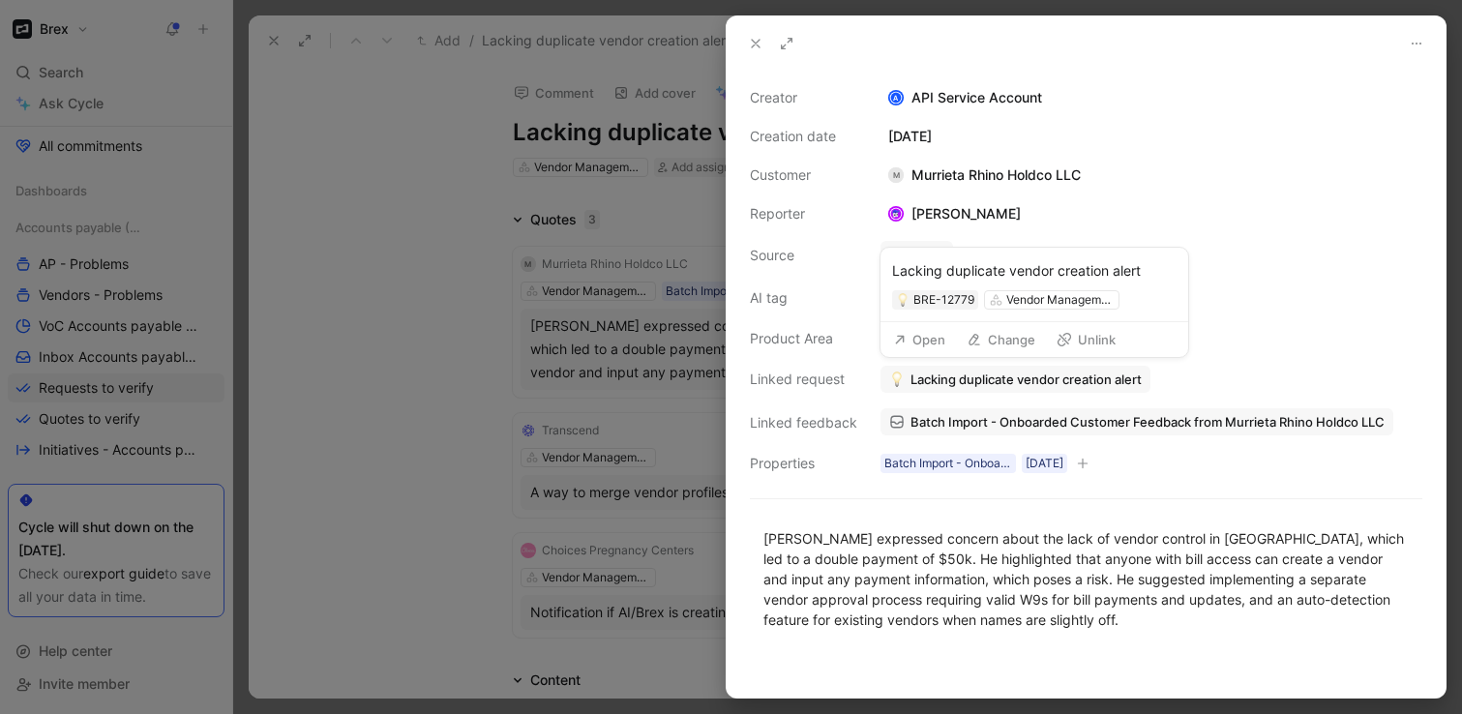
click at [927, 377] on span "Lacking duplicate vendor creation alert" at bounding box center [1025, 378] width 231 height 17
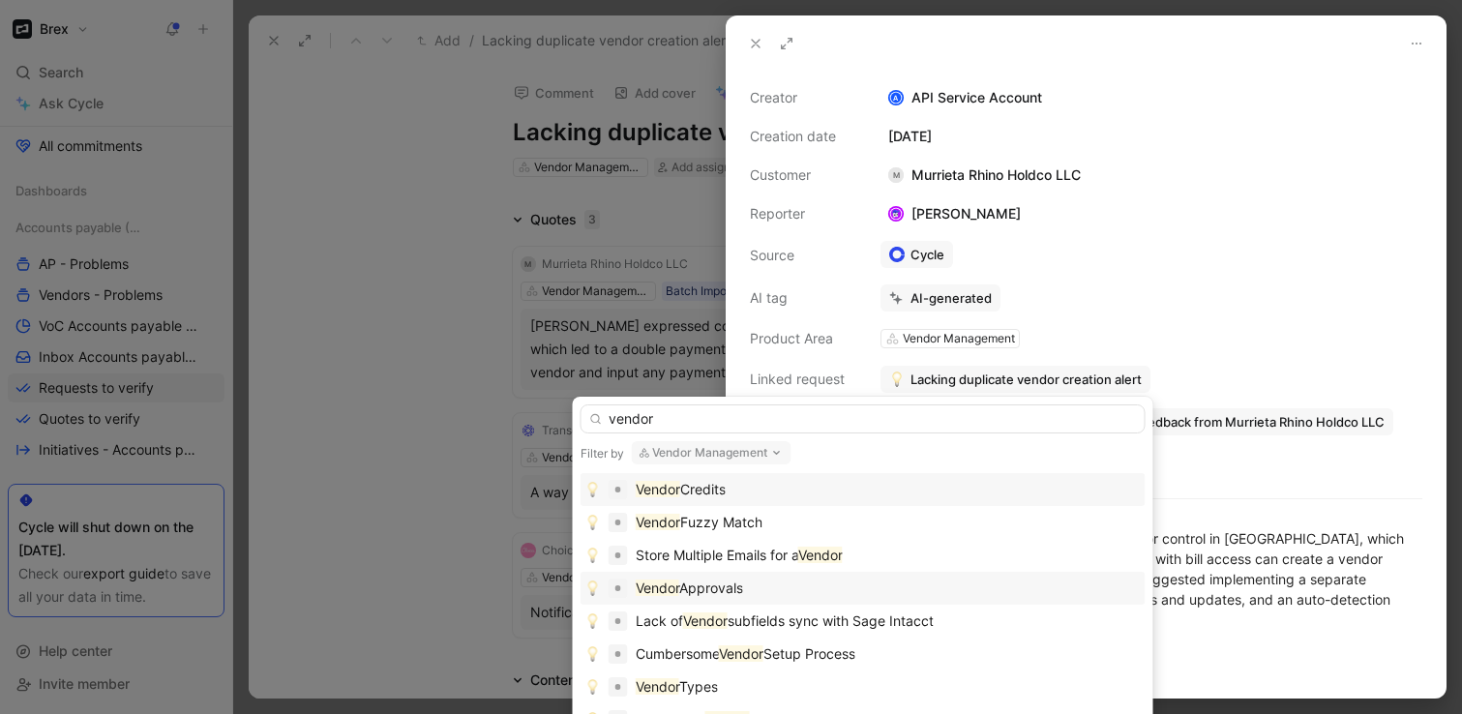
type input "vendor"
click at [751, 582] on div "Vendor Approvals" at bounding box center [862, 587] width 555 height 23
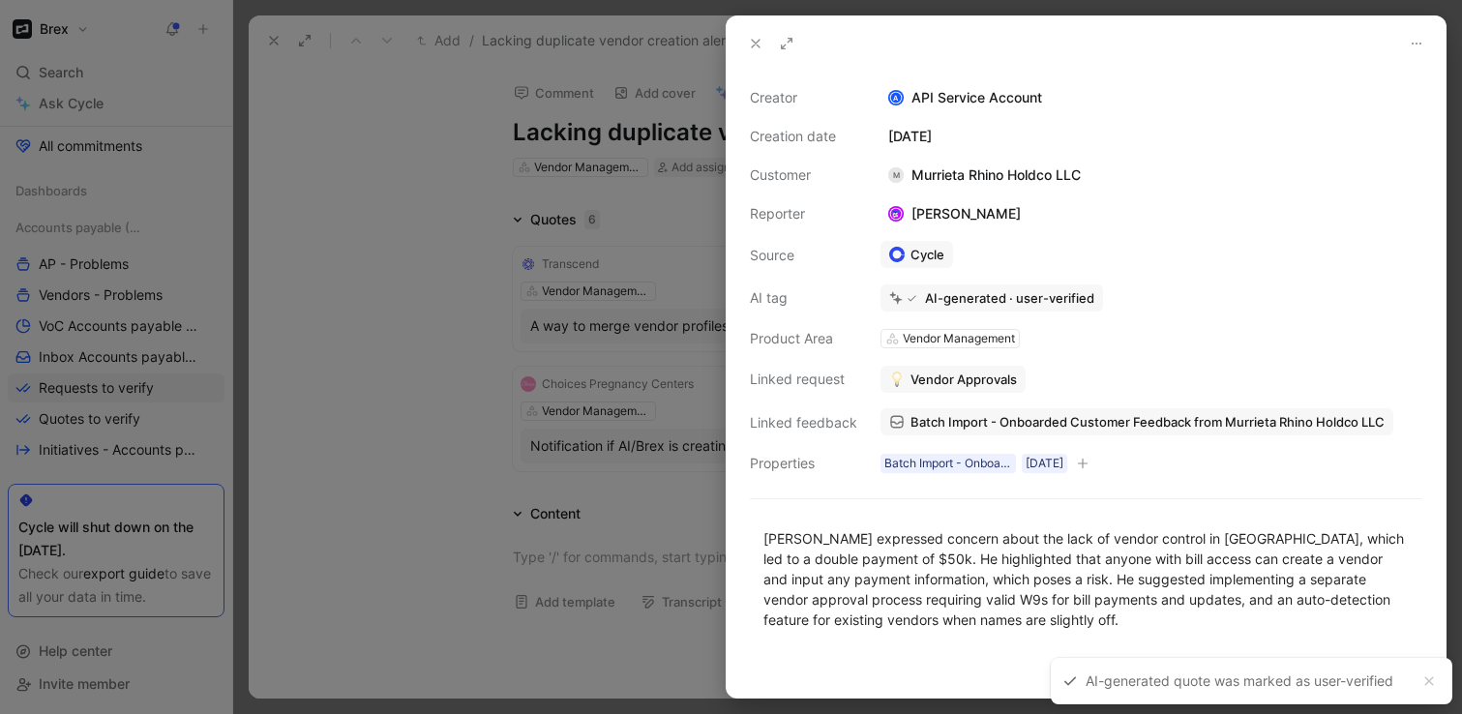
click at [1085, 381] on div "Vendor Approvals" at bounding box center [1151, 379] width 542 height 27
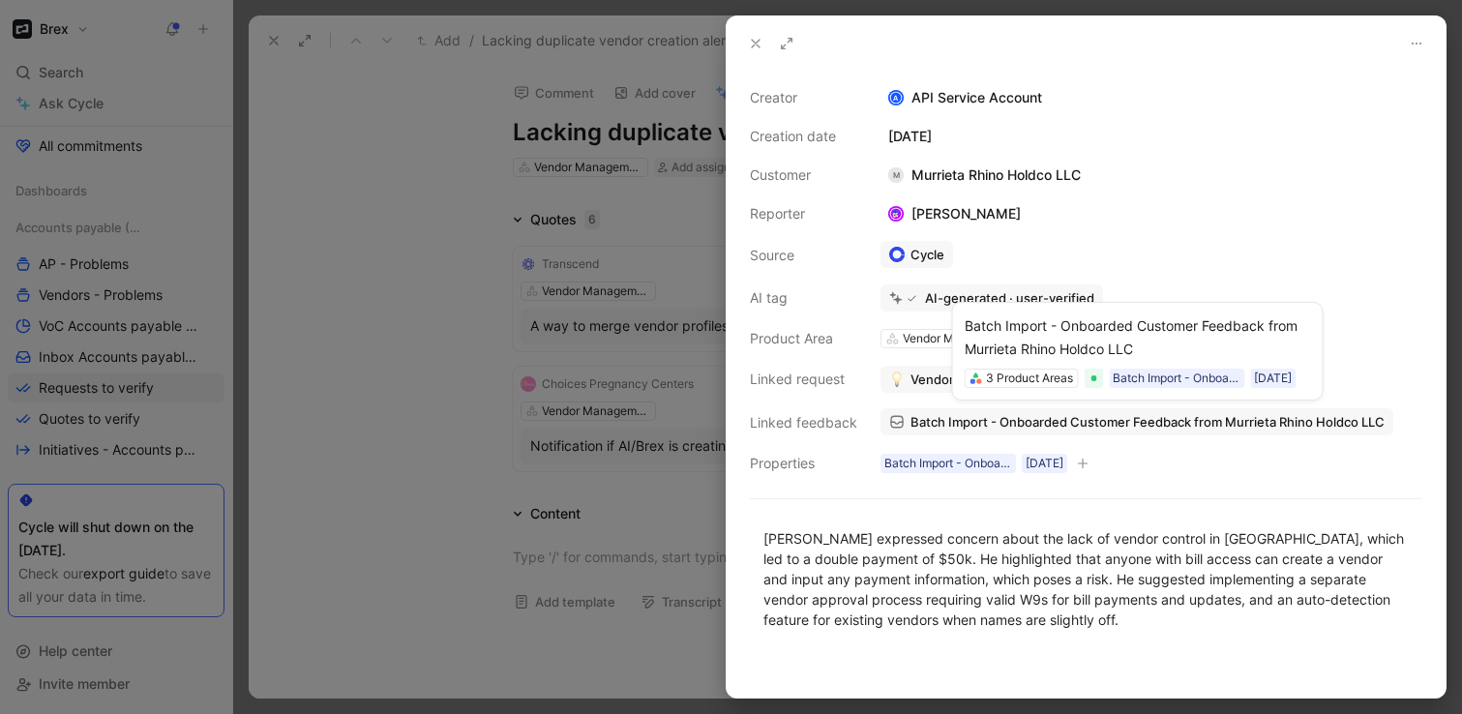
click at [1065, 423] on span "Batch Import - Onboarded Customer Feedback from Murrieta Rhino Holdco LLC" at bounding box center [1147, 421] width 474 height 17
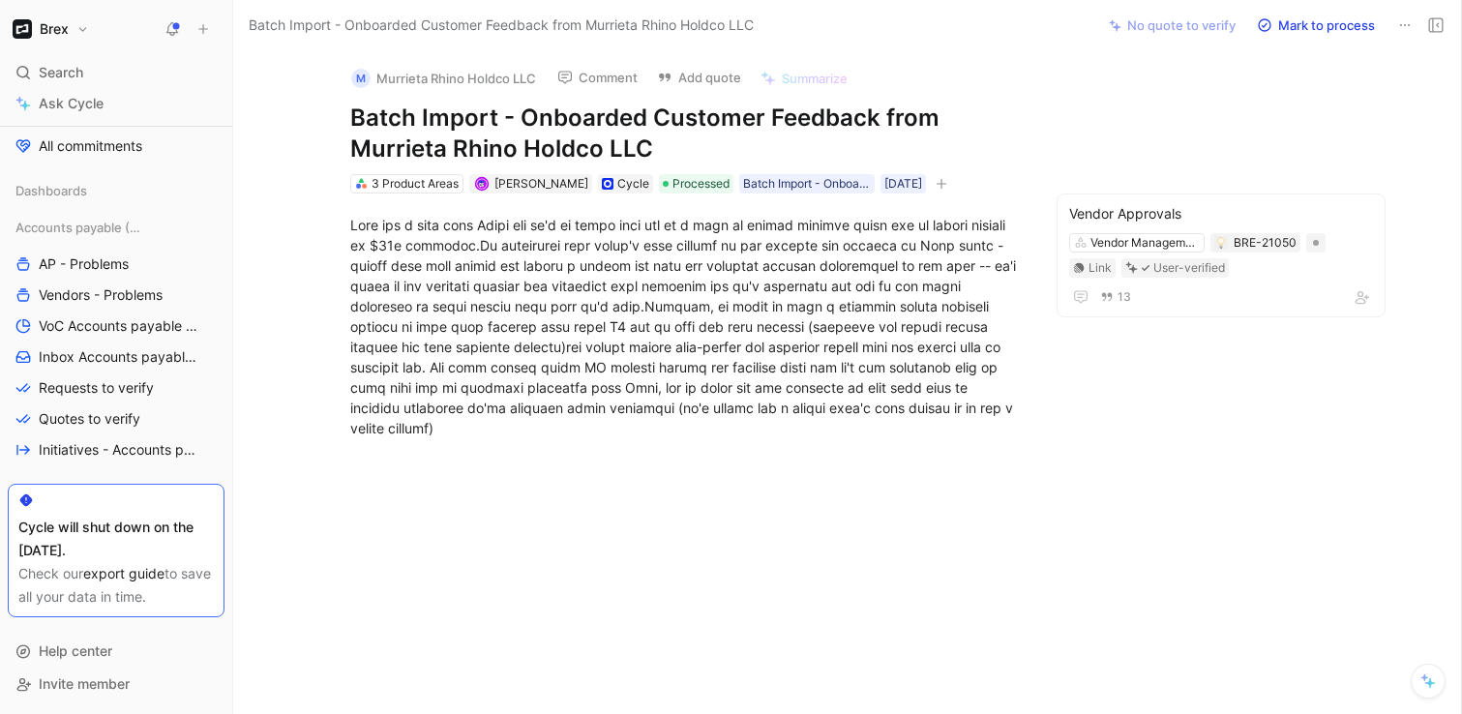
click at [947, 179] on icon "button" at bounding box center [941, 184] width 12 height 12
click at [452, 309] on div at bounding box center [684, 326] width 669 height 223
click at [687, 308] on div at bounding box center [684, 326] width 669 height 223
click at [65, 62] on span "Search" at bounding box center [61, 72] width 44 height 23
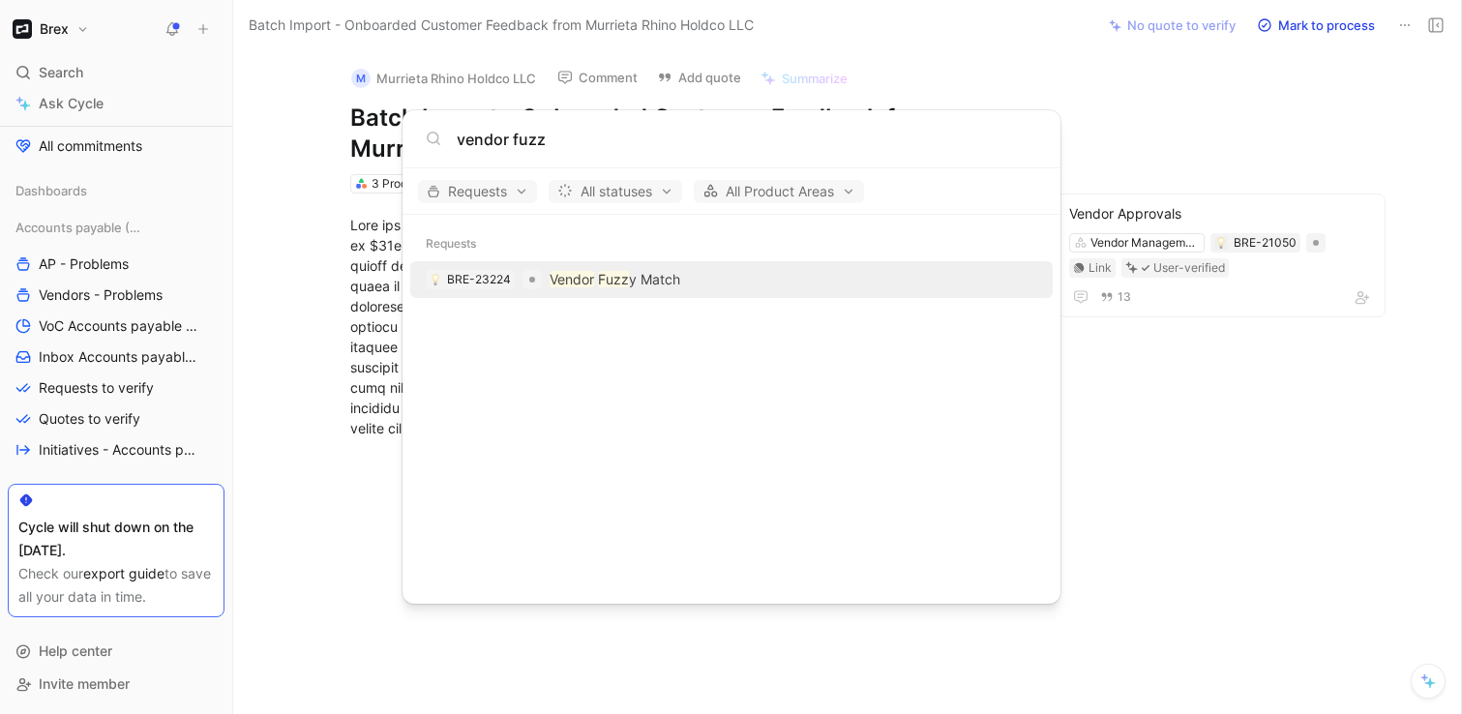
type input "vendor fuzz"
click at [676, 278] on p "Vendor Fuzz y Match" at bounding box center [614, 279] width 131 height 23
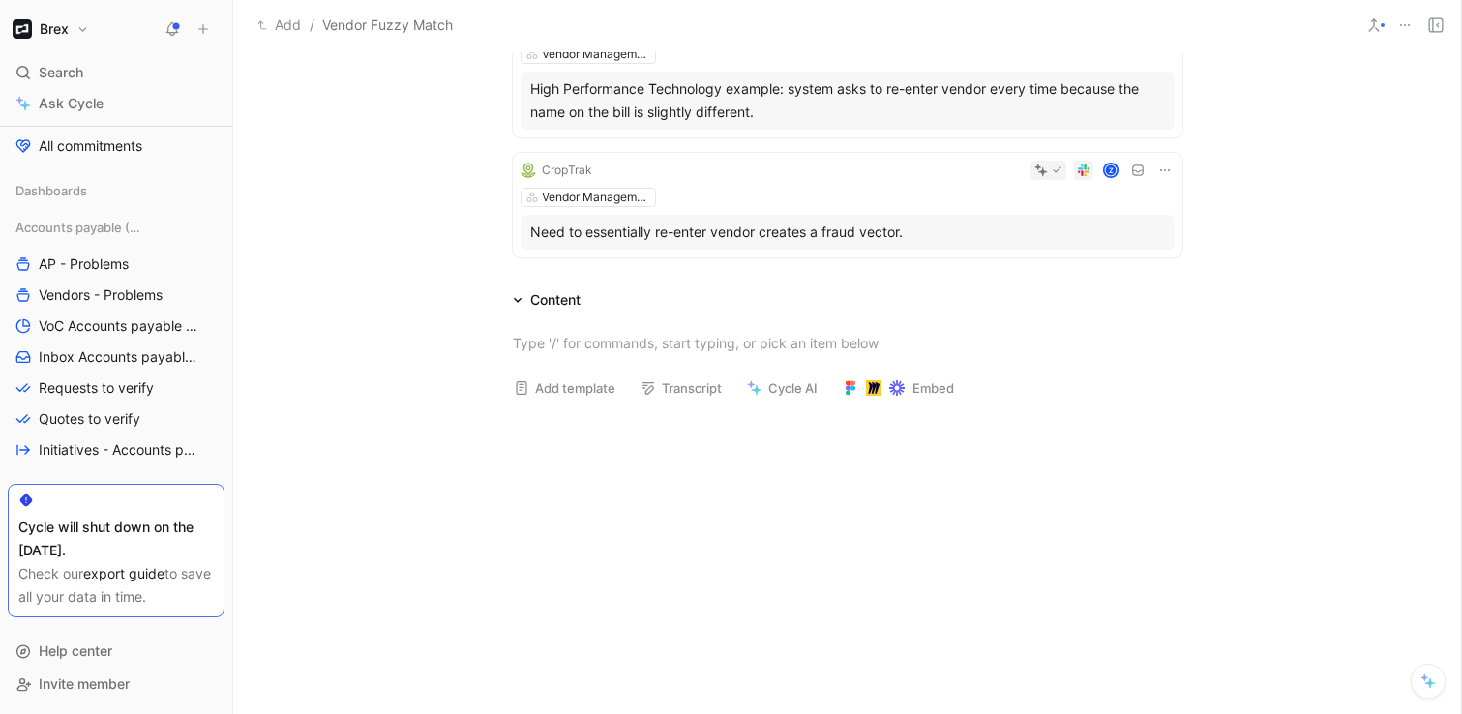
scroll to position [607, 0]
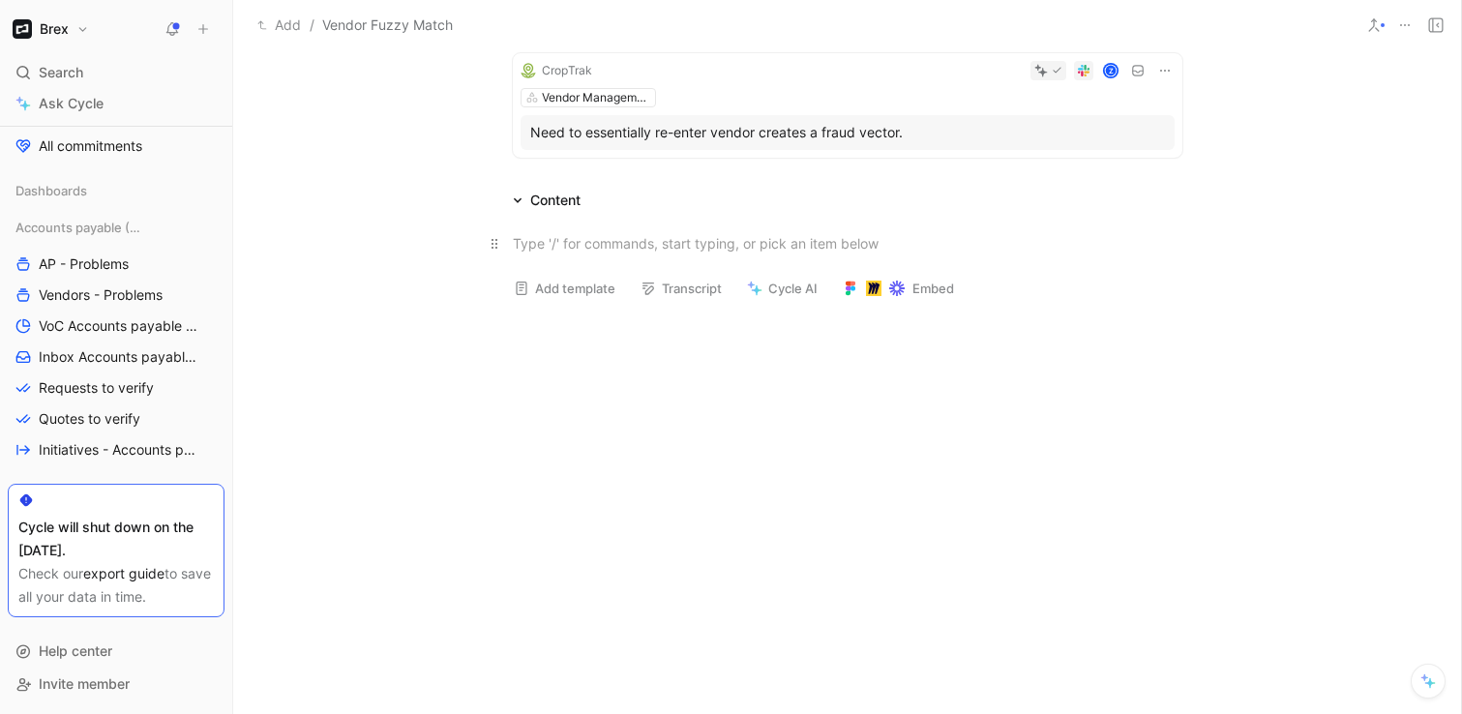
click at [617, 245] on div at bounding box center [847, 243] width 669 height 20
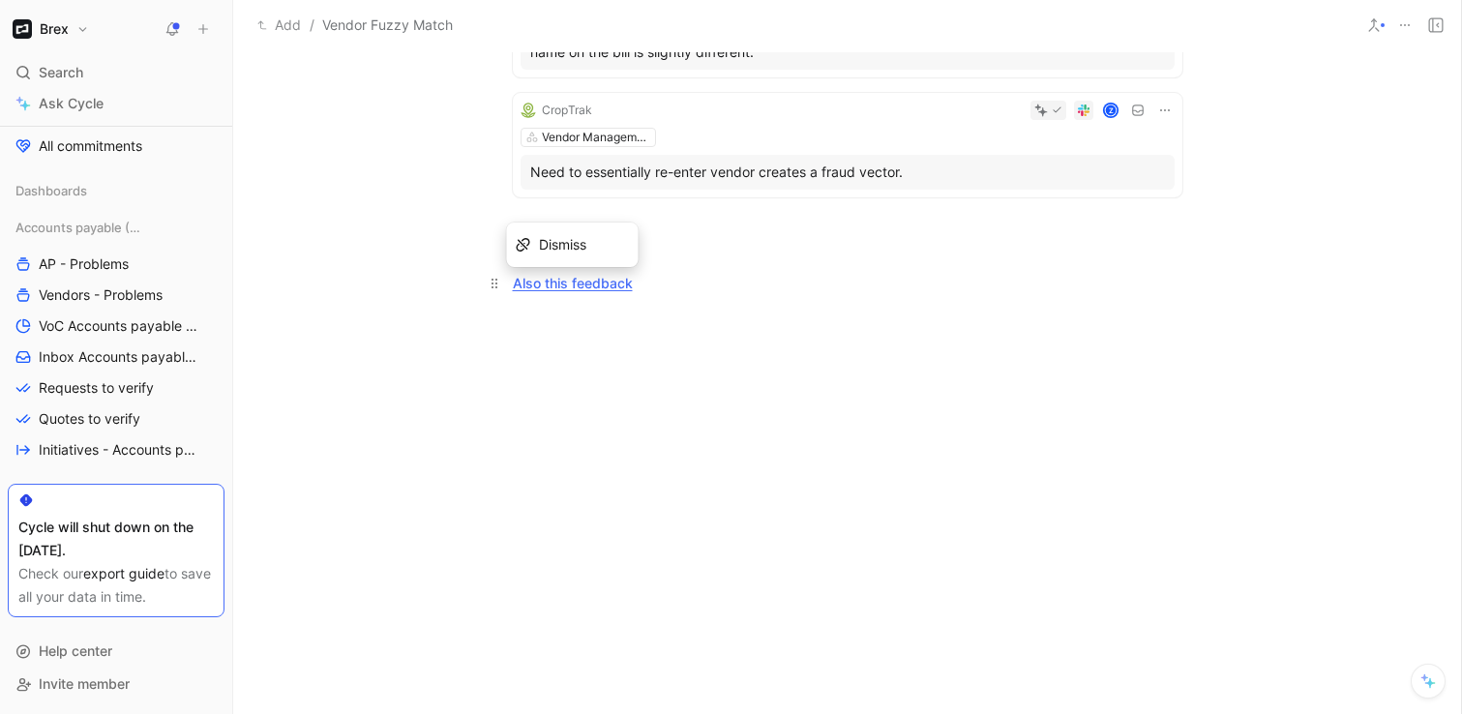
click at [820, 289] on div "Also this feedback" at bounding box center [847, 283] width 669 height 20
click at [125, 339] on link "VoC Accounts payable (AP)" at bounding box center [116, 325] width 217 height 29
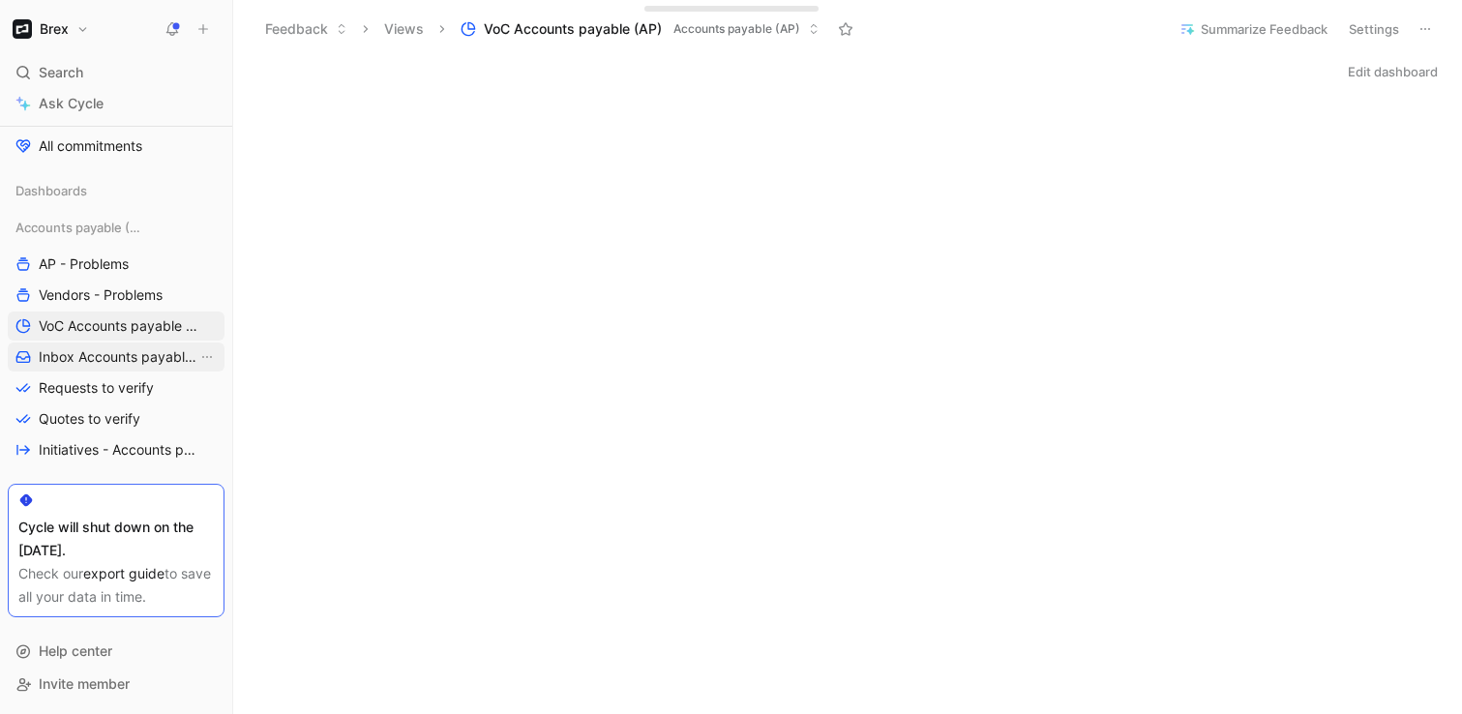
click at [111, 352] on span "Inbox Accounts payable (AP)" at bounding box center [118, 356] width 159 height 19
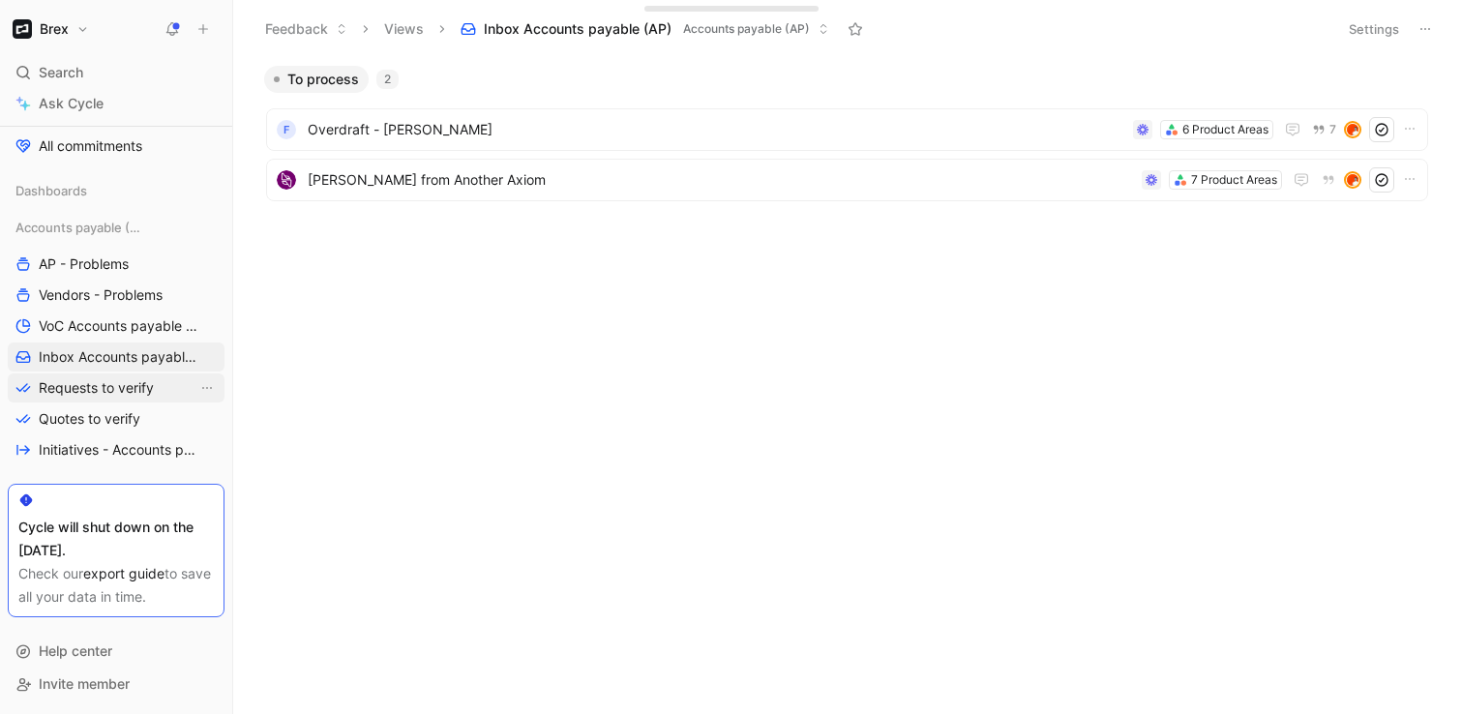
click at [110, 382] on span "Requests to verify" at bounding box center [96, 387] width 115 height 19
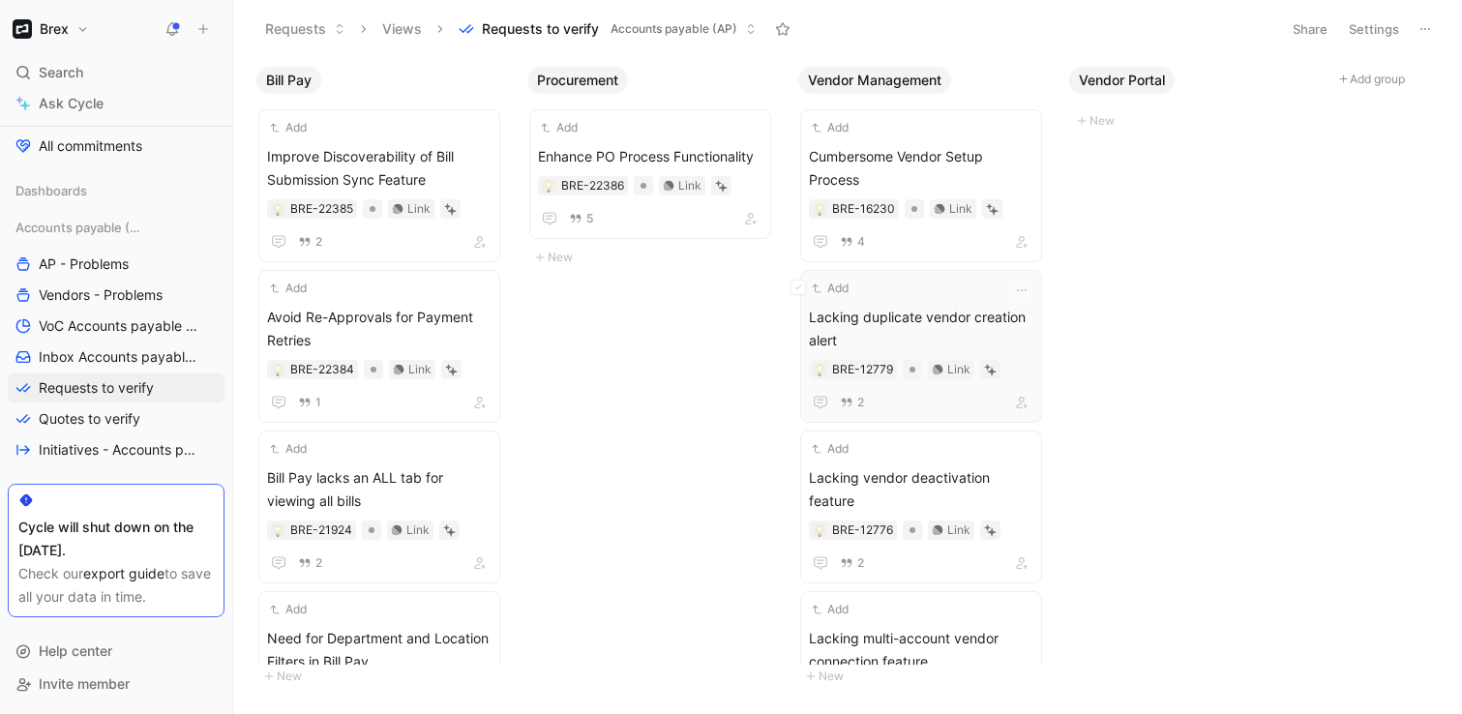
click at [917, 309] on span "Lacking duplicate vendor creation alert" at bounding box center [921, 329] width 224 height 46
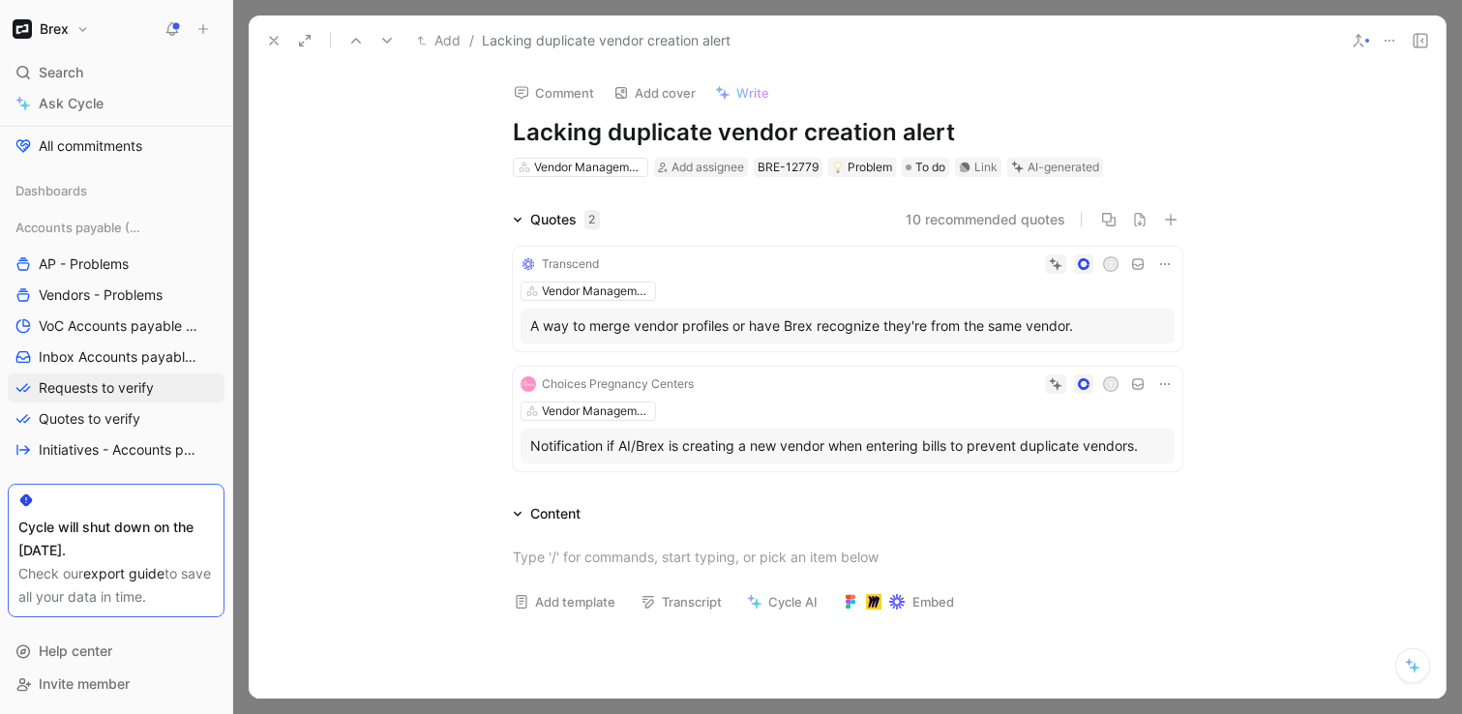
click at [902, 269] on div "Z" at bounding box center [890, 263] width 568 height 19
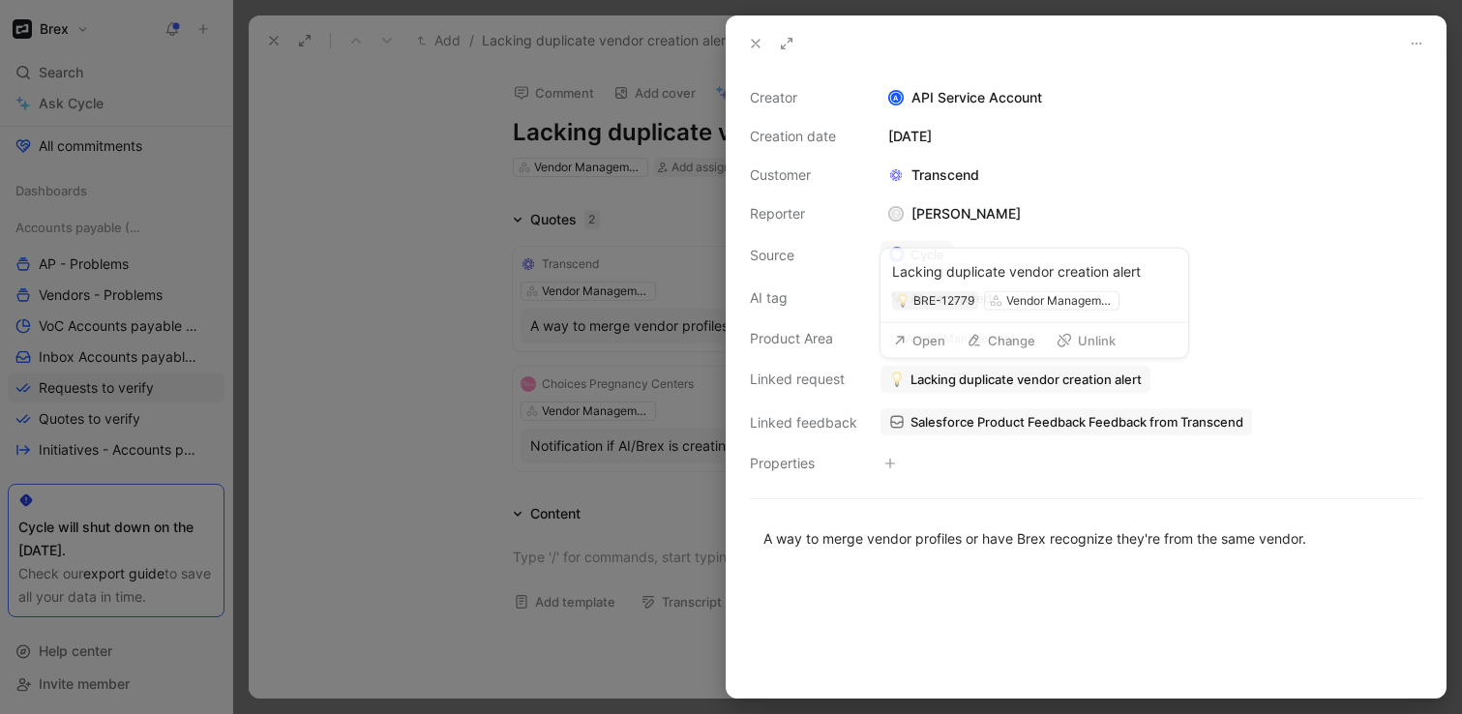
click at [994, 380] on span "Lacking duplicate vendor creation alert" at bounding box center [1025, 378] width 231 height 17
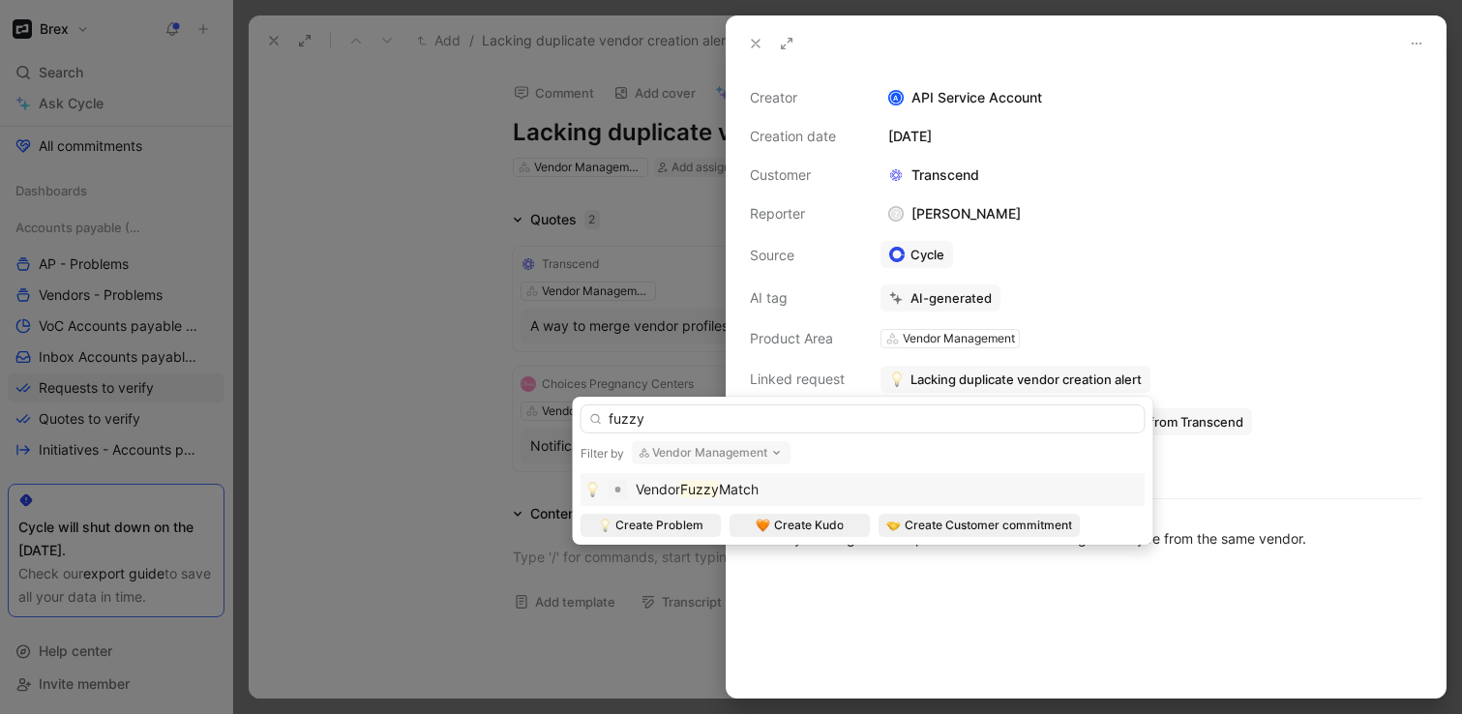
type input "fuzzy"
click at [813, 500] on div "Vendor Fuzzy Match" at bounding box center [862, 489] width 555 height 23
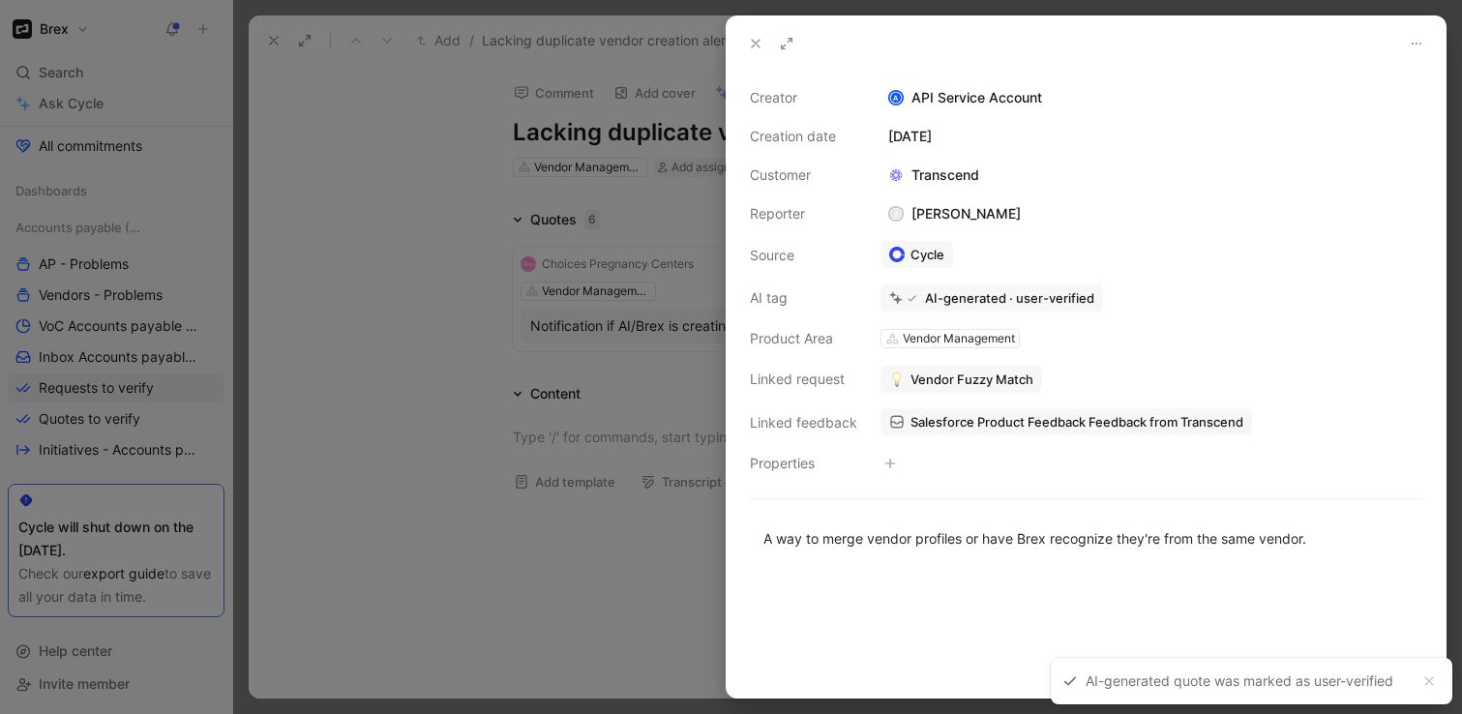
click at [496, 361] on div at bounding box center [731, 357] width 1462 height 714
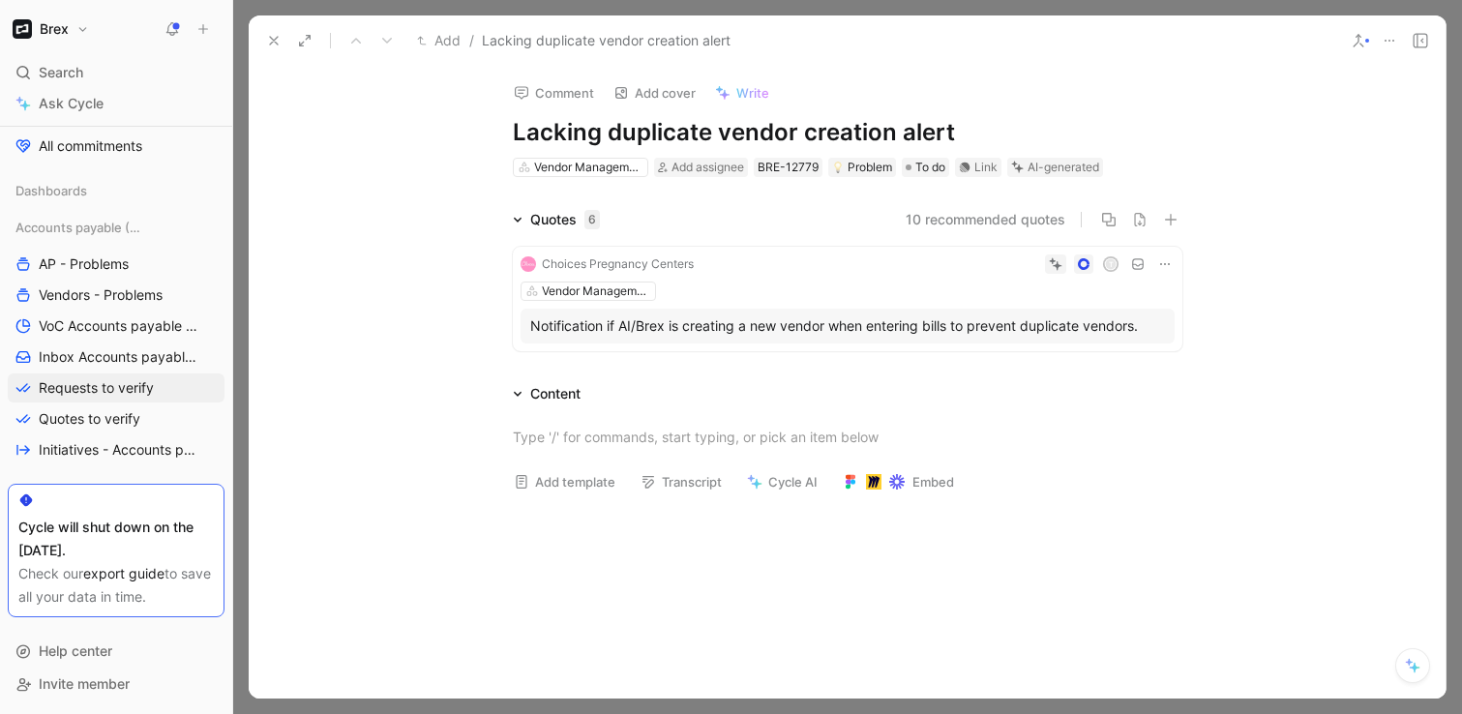
click at [895, 289] on div "Vendor Management" at bounding box center [847, 290] width 654 height 19
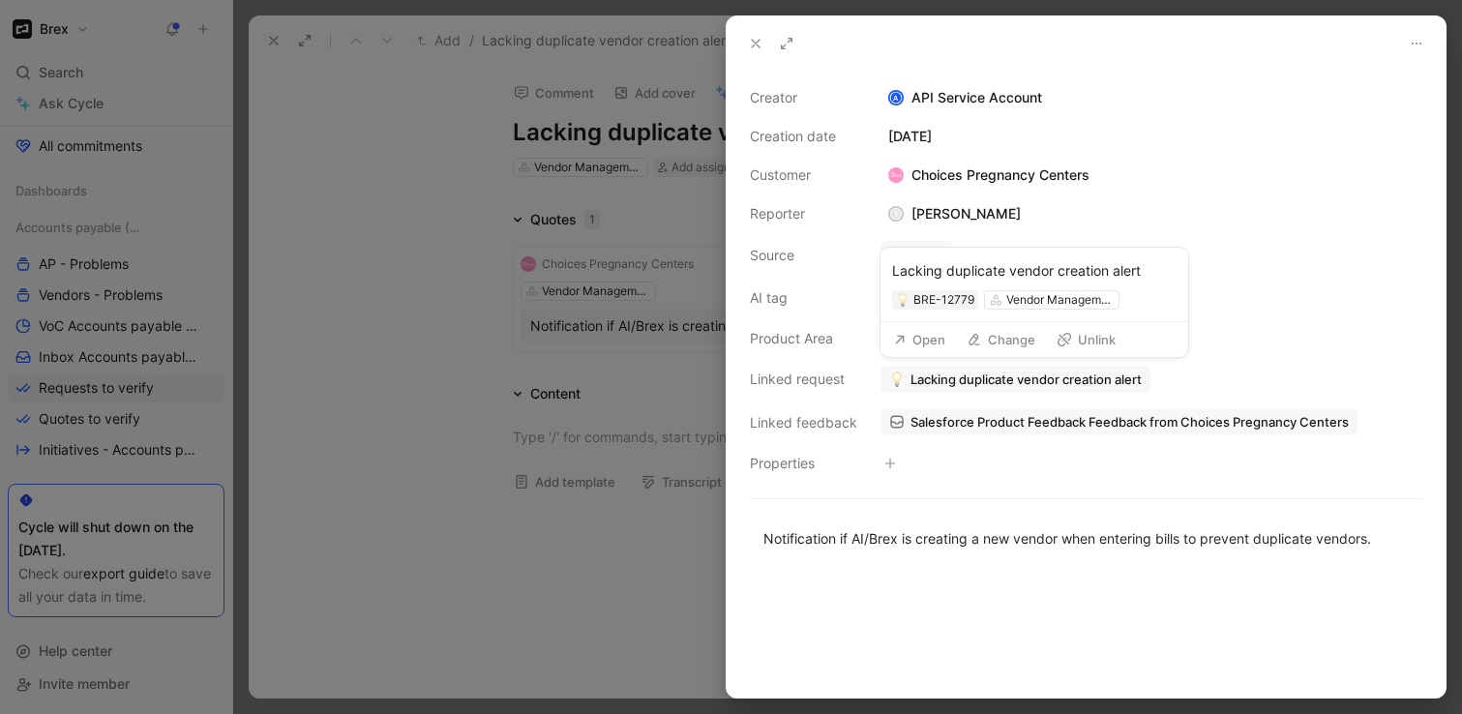
click at [939, 376] on span "Lacking duplicate vendor creation alert" at bounding box center [1025, 378] width 231 height 17
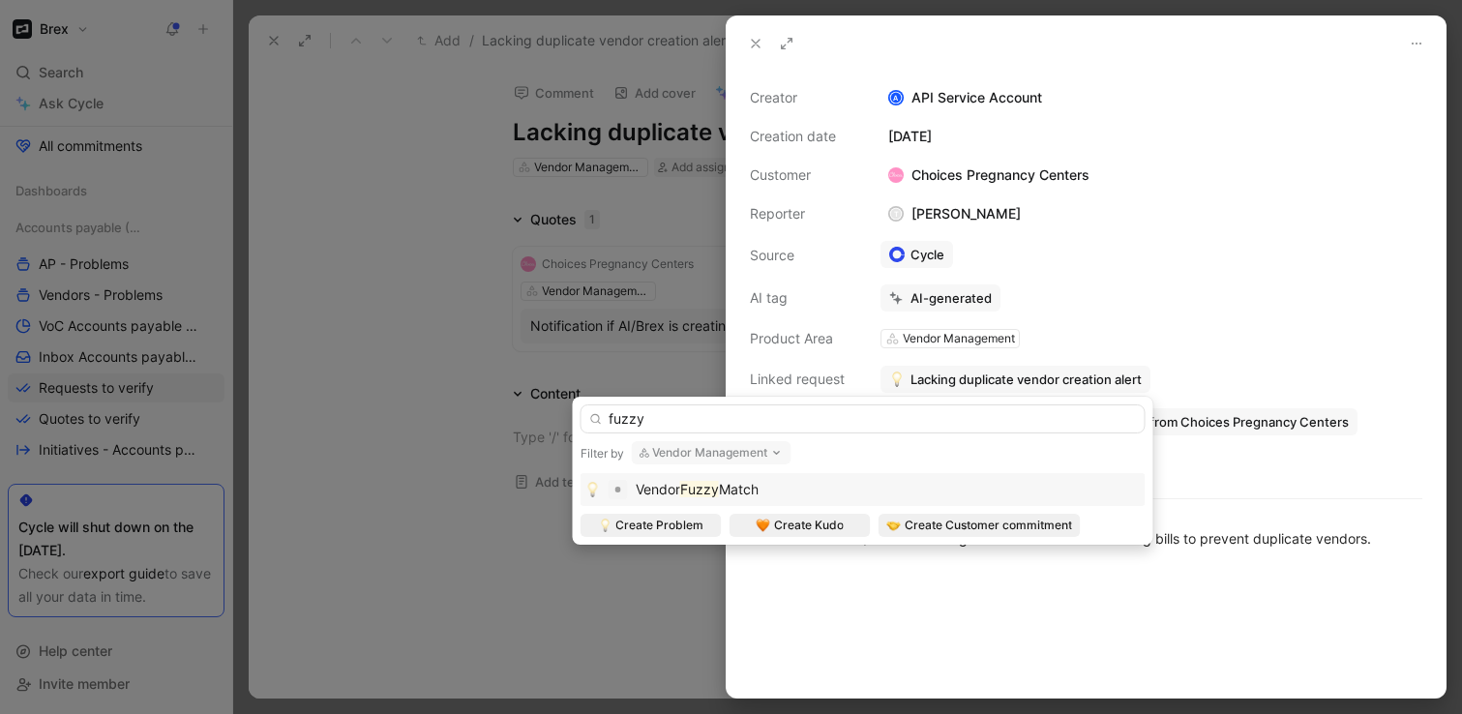
type input "fuzzy"
click at [813, 484] on div "Vendor Fuzzy Match" at bounding box center [862, 489] width 555 height 23
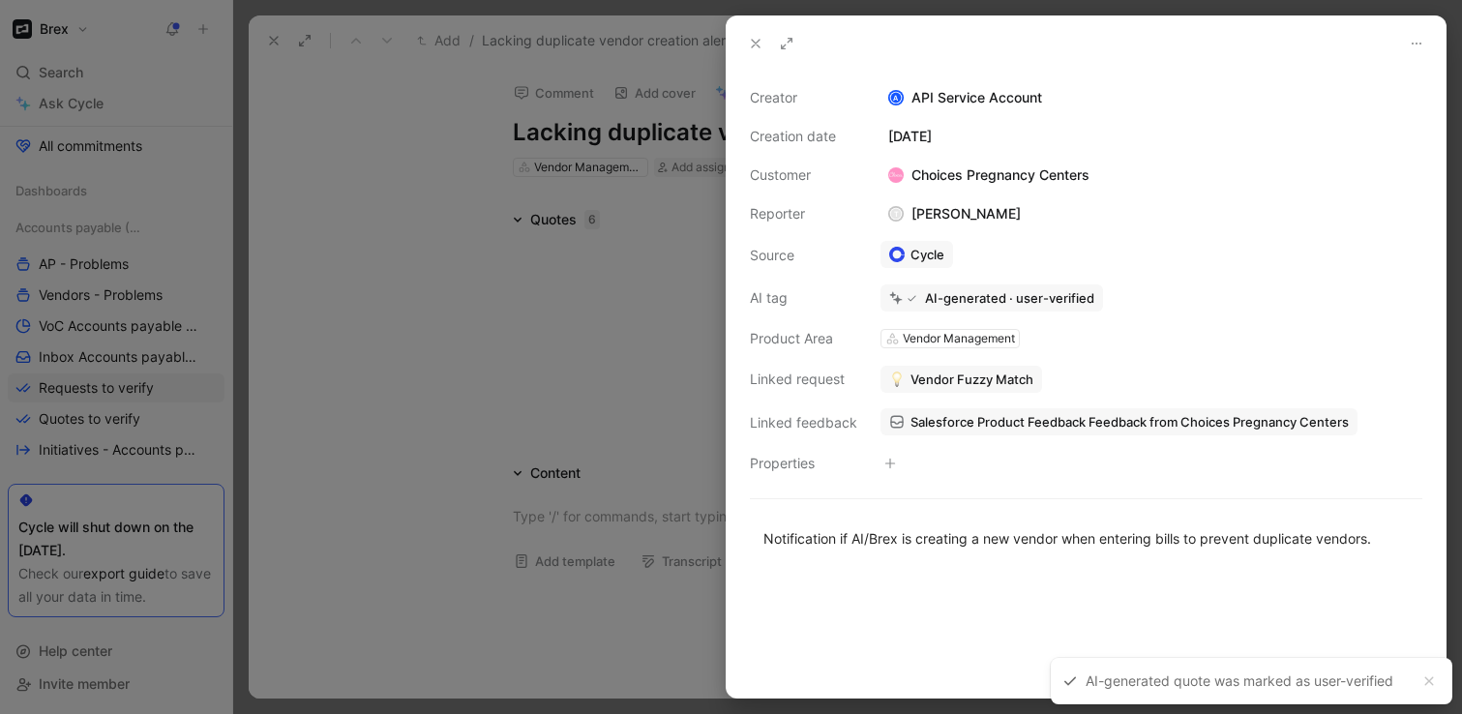
click at [760, 42] on icon at bounding box center [755, 43] width 15 height 15
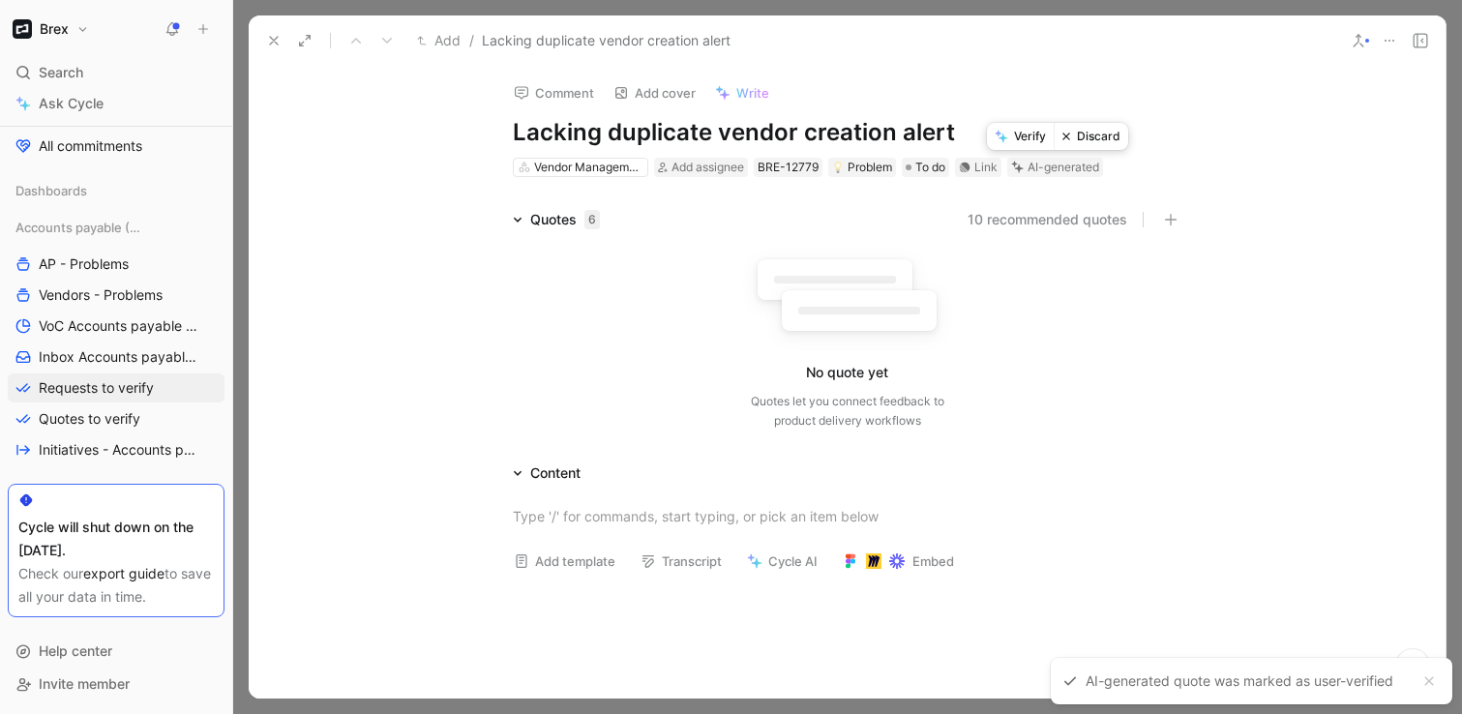
click at [1085, 135] on button "Discard" at bounding box center [1090, 136] width 74 height 27
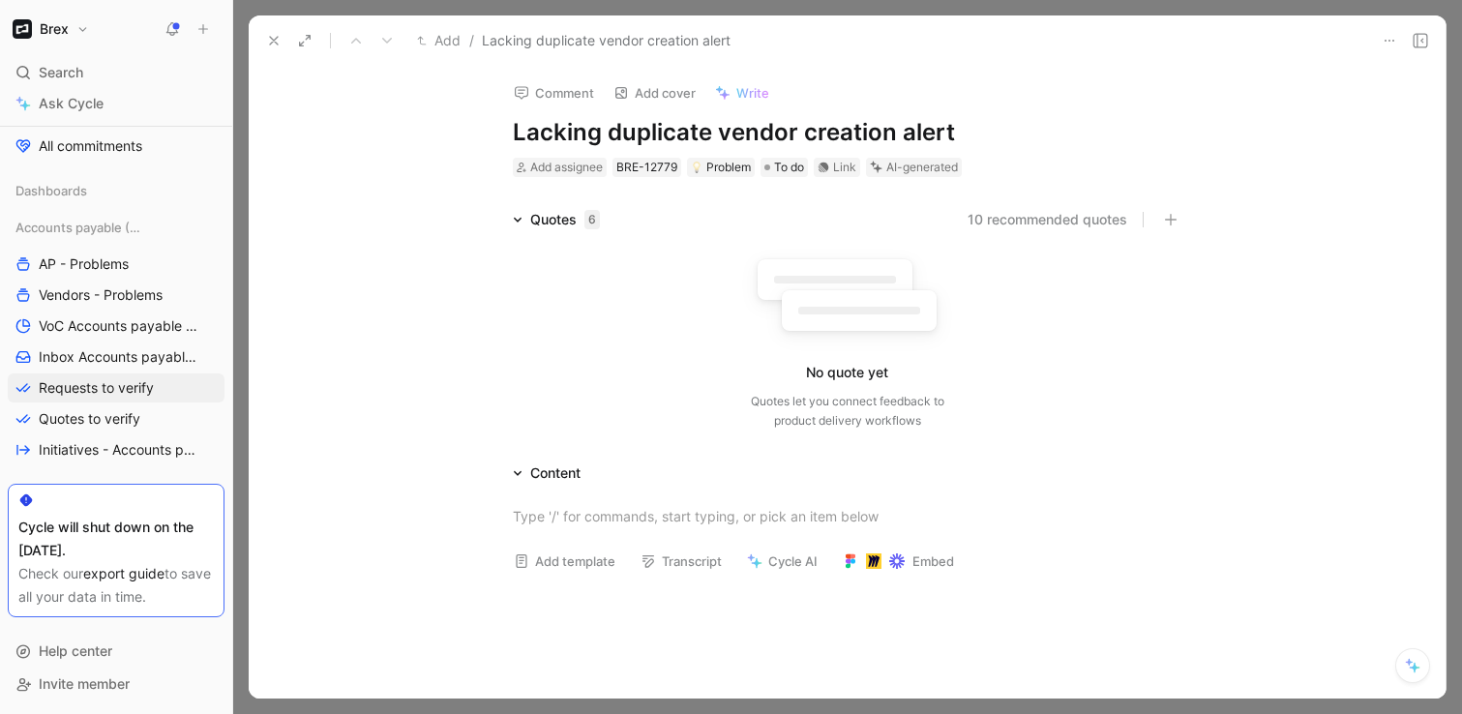
click at [278, 44] on use at bounding box center [274, 41] width 8 height 8
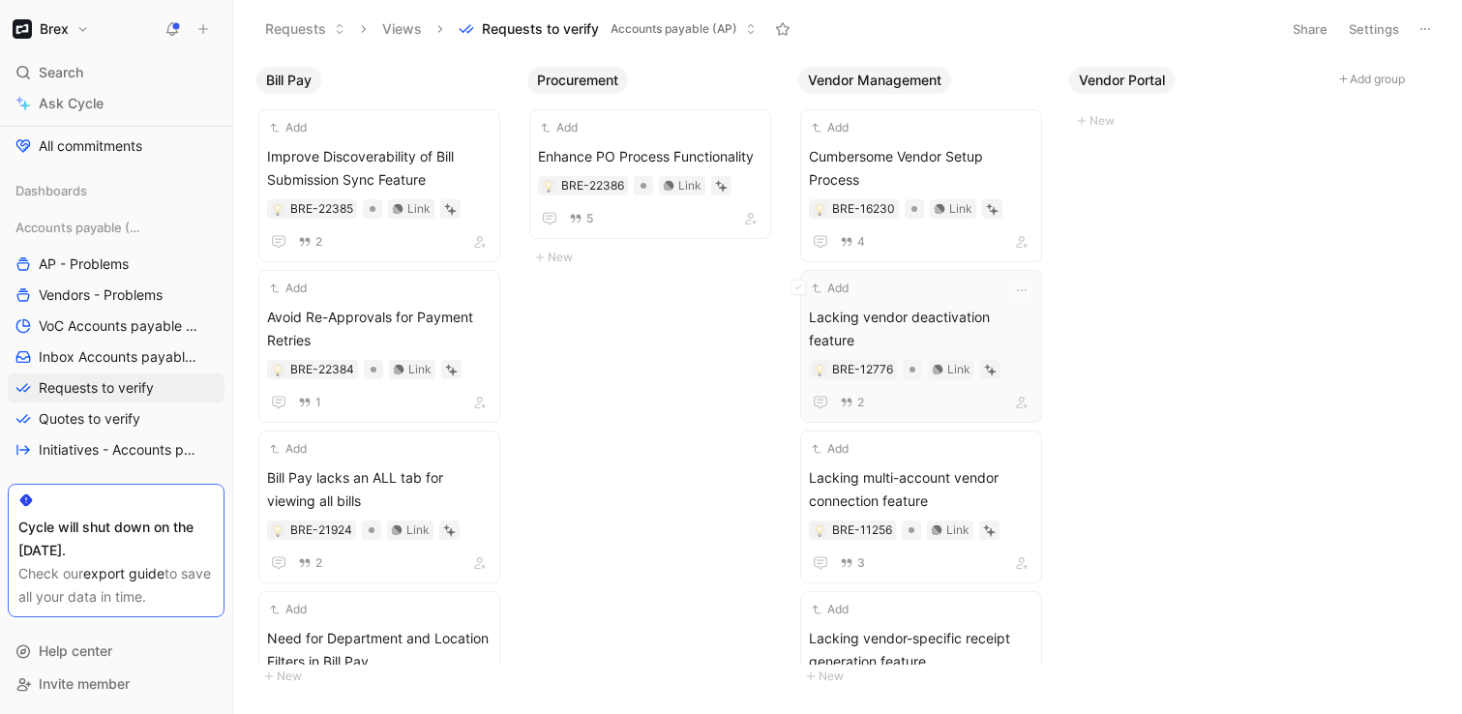
click at [1019, 279] on div at bounding box center [1021, 290] width 23 height 23
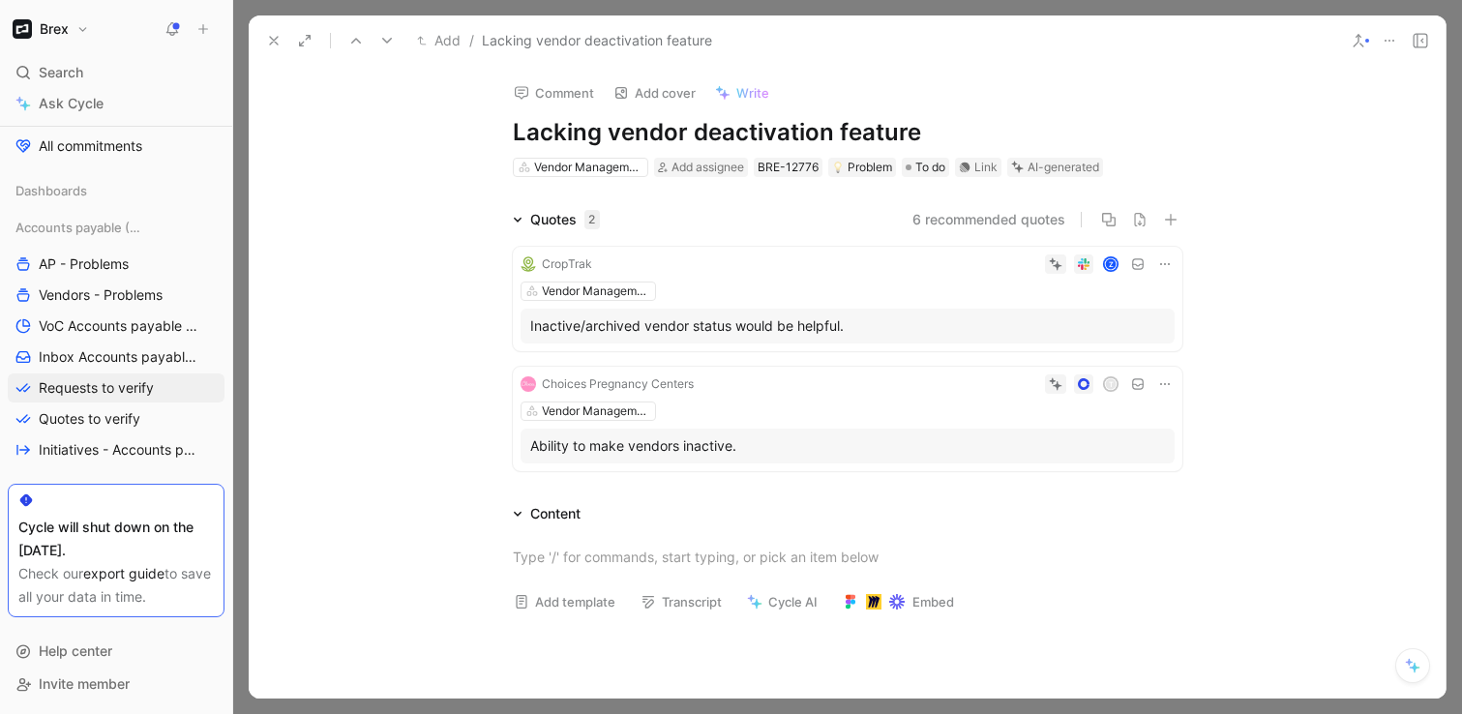
click at [780, 127] on h1 "Lacking vendor deactivation feature" at bounding box center [847, 132] width 669 height 31
click at [1025, 137] on button "Verify" at bounding box center [1020, 136] width 67 height 27
click at [276, 42] on icon at bounding box center [273, 40] width 15 height 15
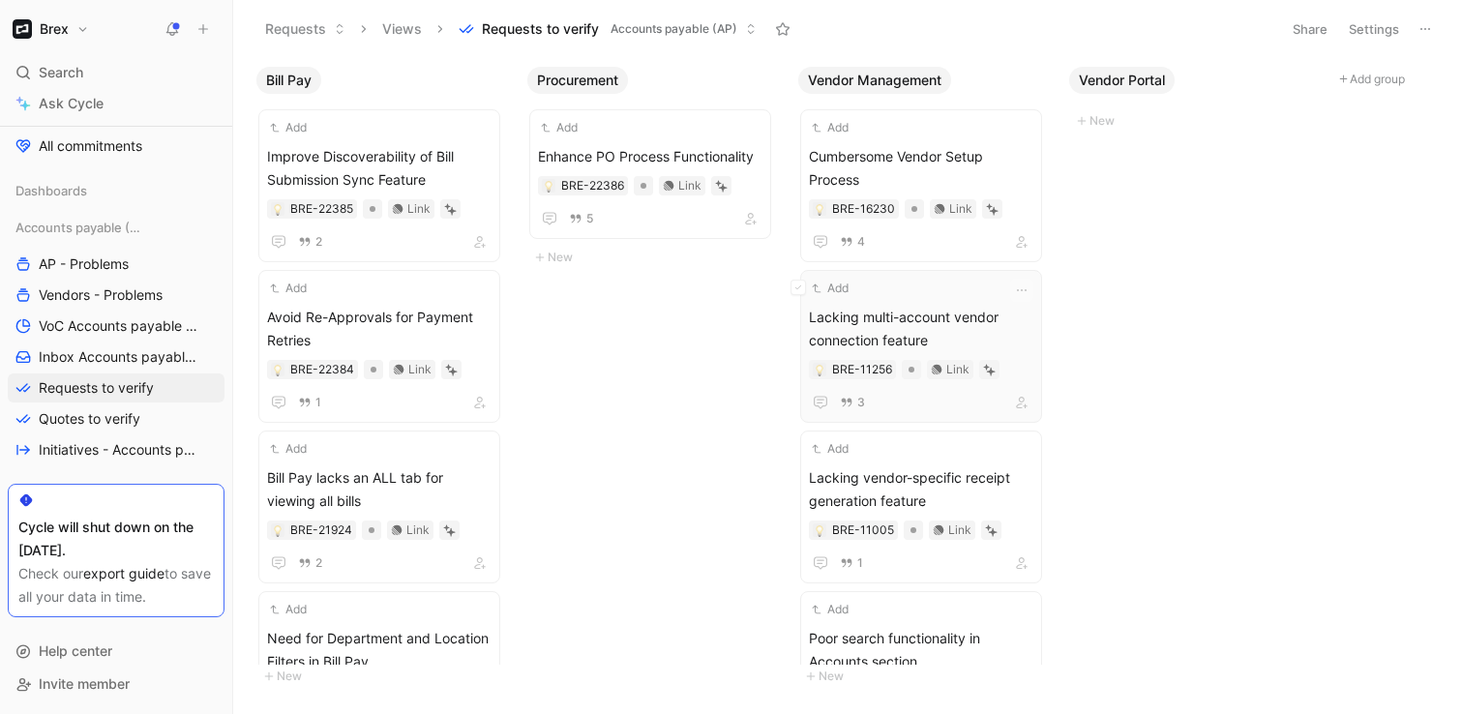
click at [929, 279] on div "Add" at bounding box center [908, 288] width 199 height 19
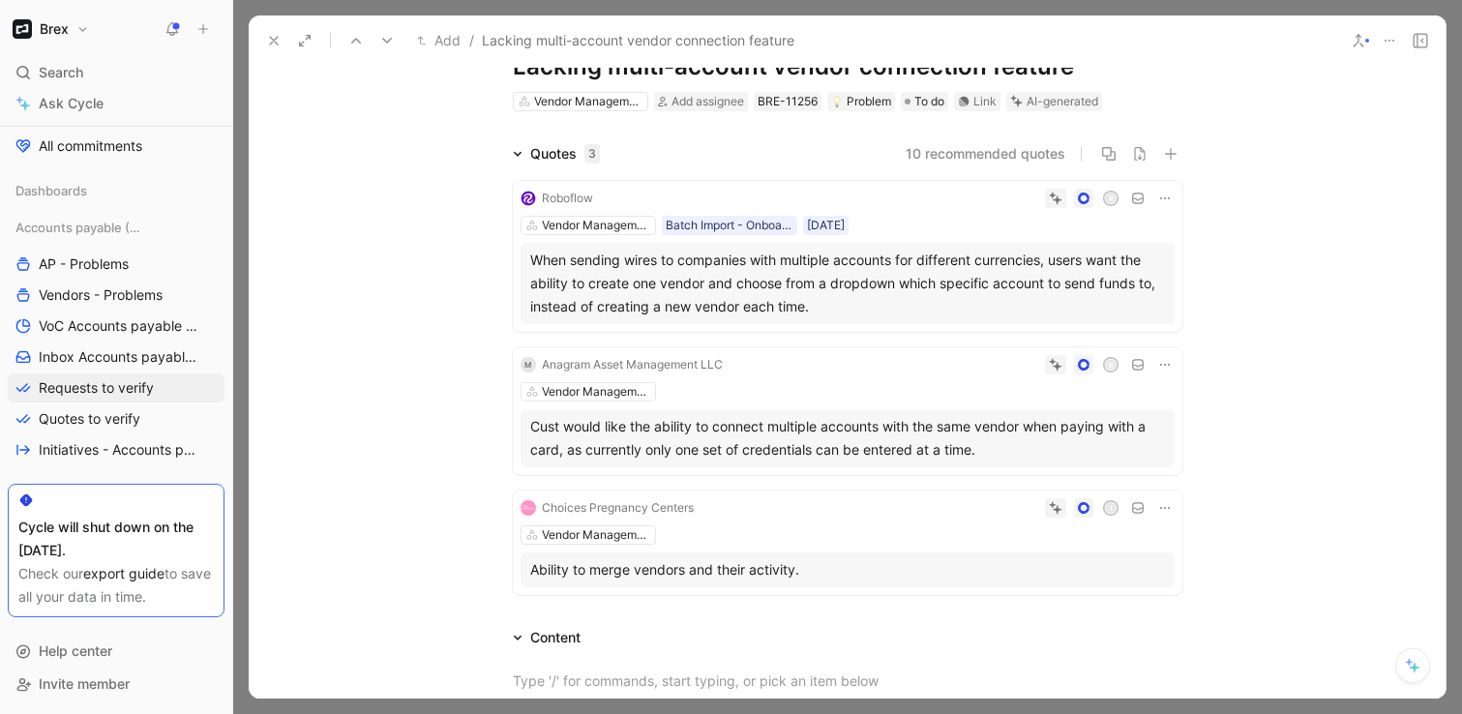
scroll to position [67, 0]
click at [883, 517] on div "Choices Pregnancy Centers T Vendor Management Ability to merge vendors and thei…" at bounding box center [847, 541] width 669 height 104
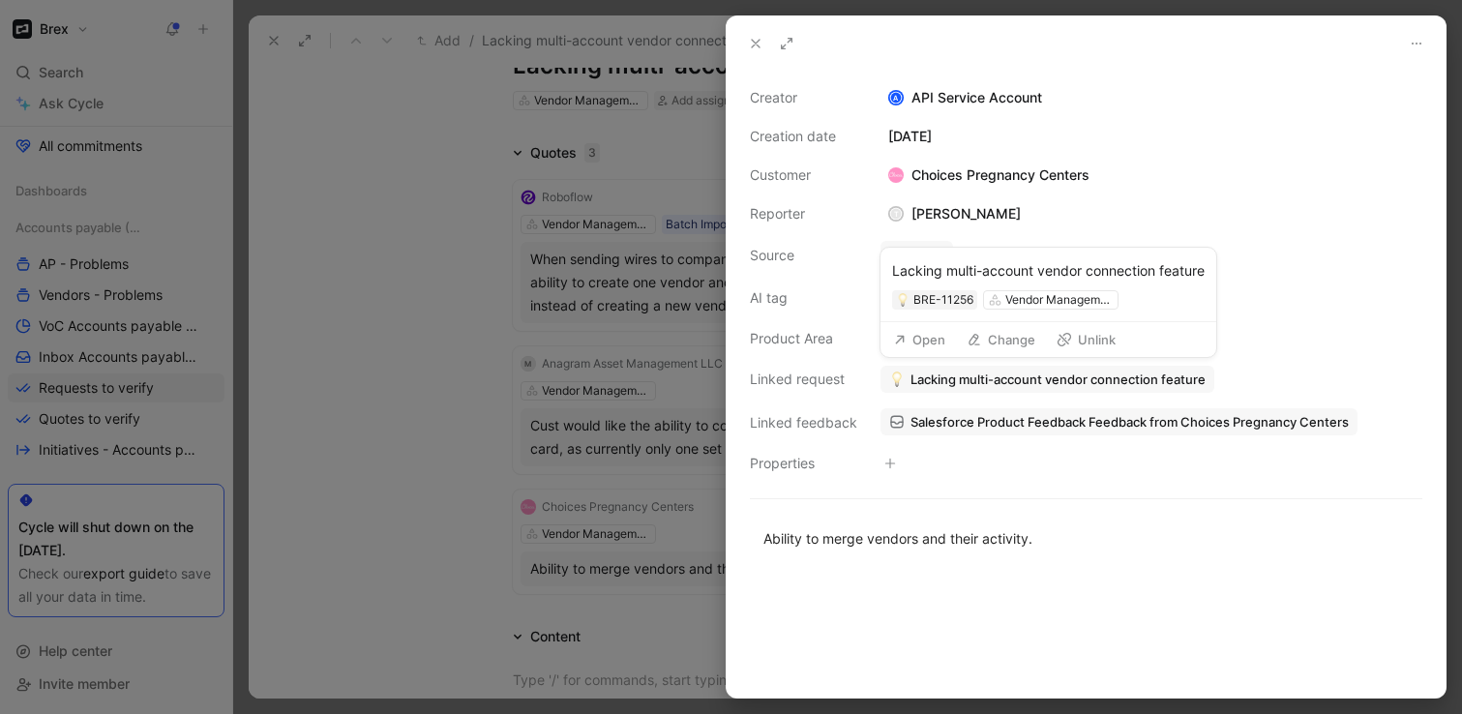
click at [955, 370] on span "Lacking multi-account vendor connection feature" at bounding box center [1057, 378] width 295 height 17
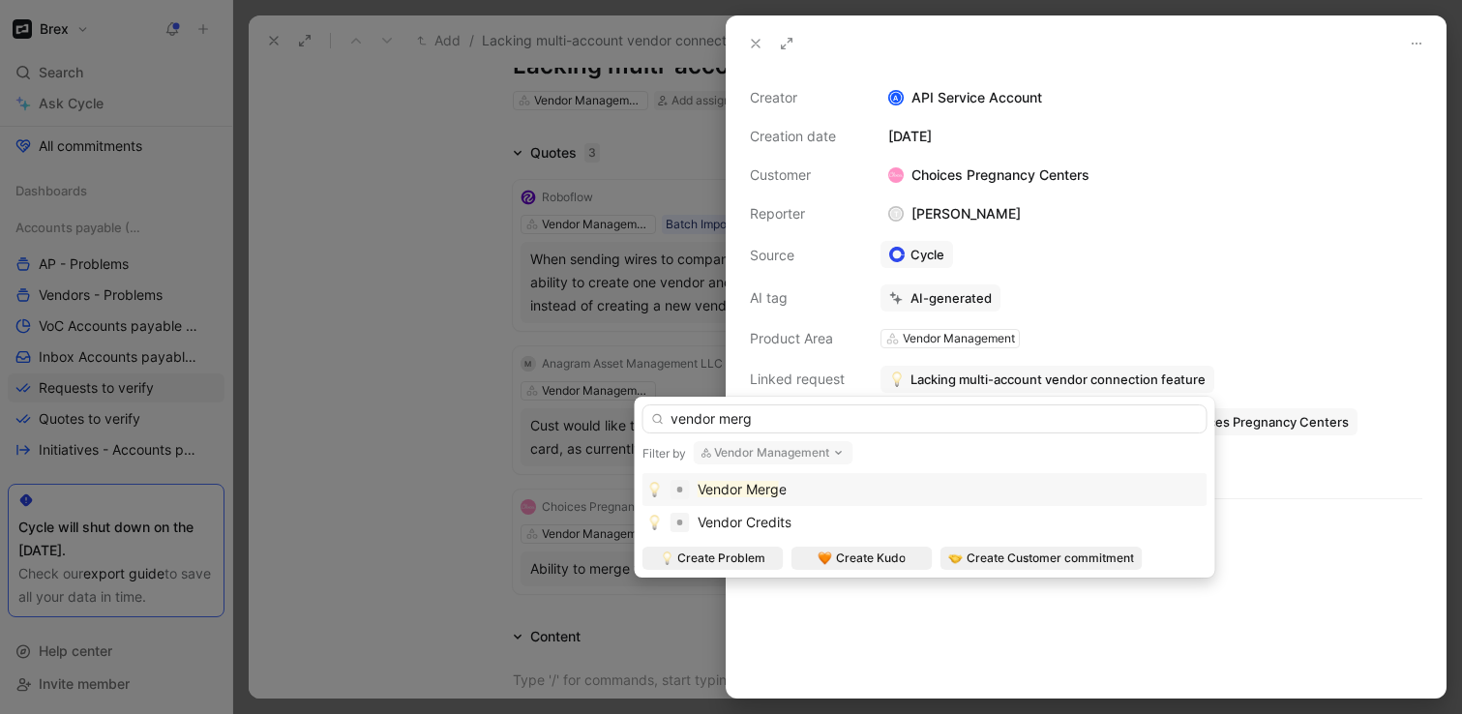
type input "vendor merg"
click at [856, 481] on div "Vendor Merg e" at bounding box center [924, 489] width 555 height 23
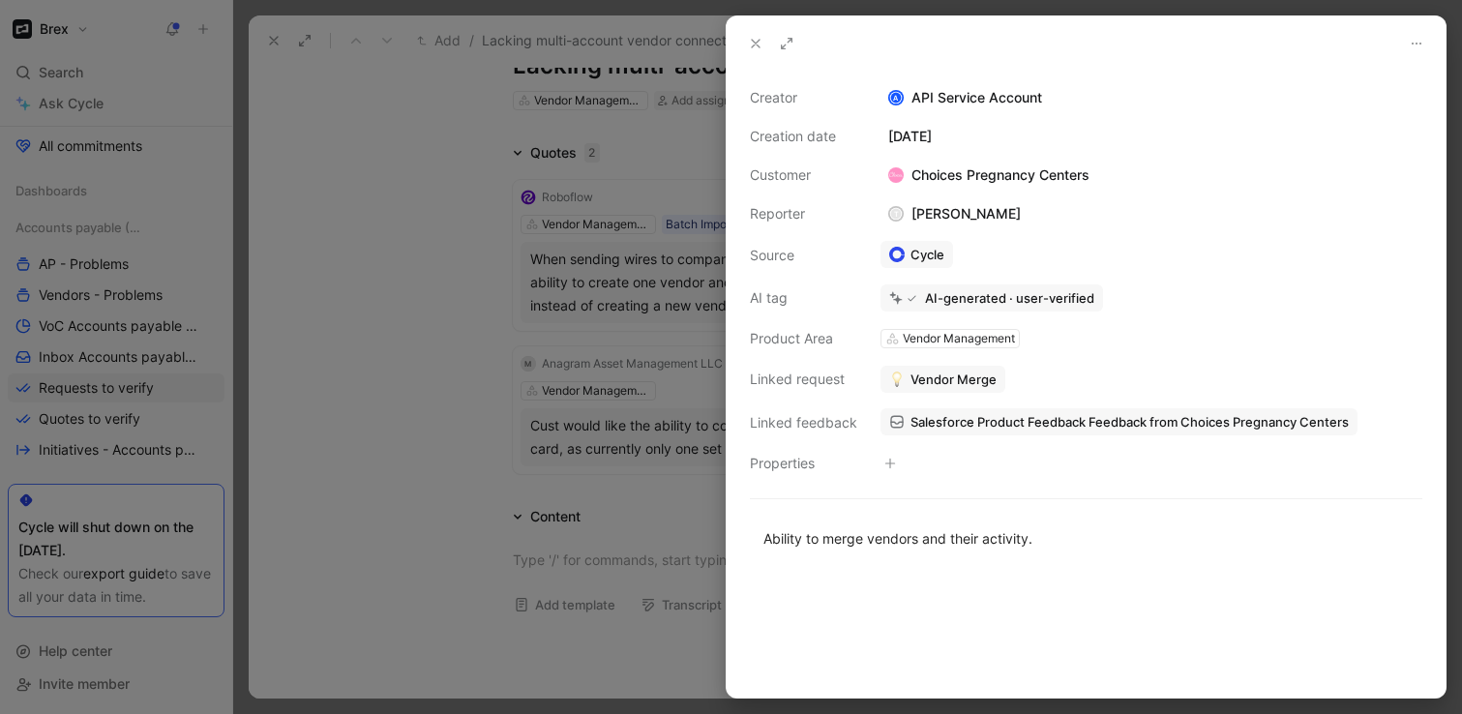
click at [410, 215] on div at bounding box center [731, 357] width 1462 height 714
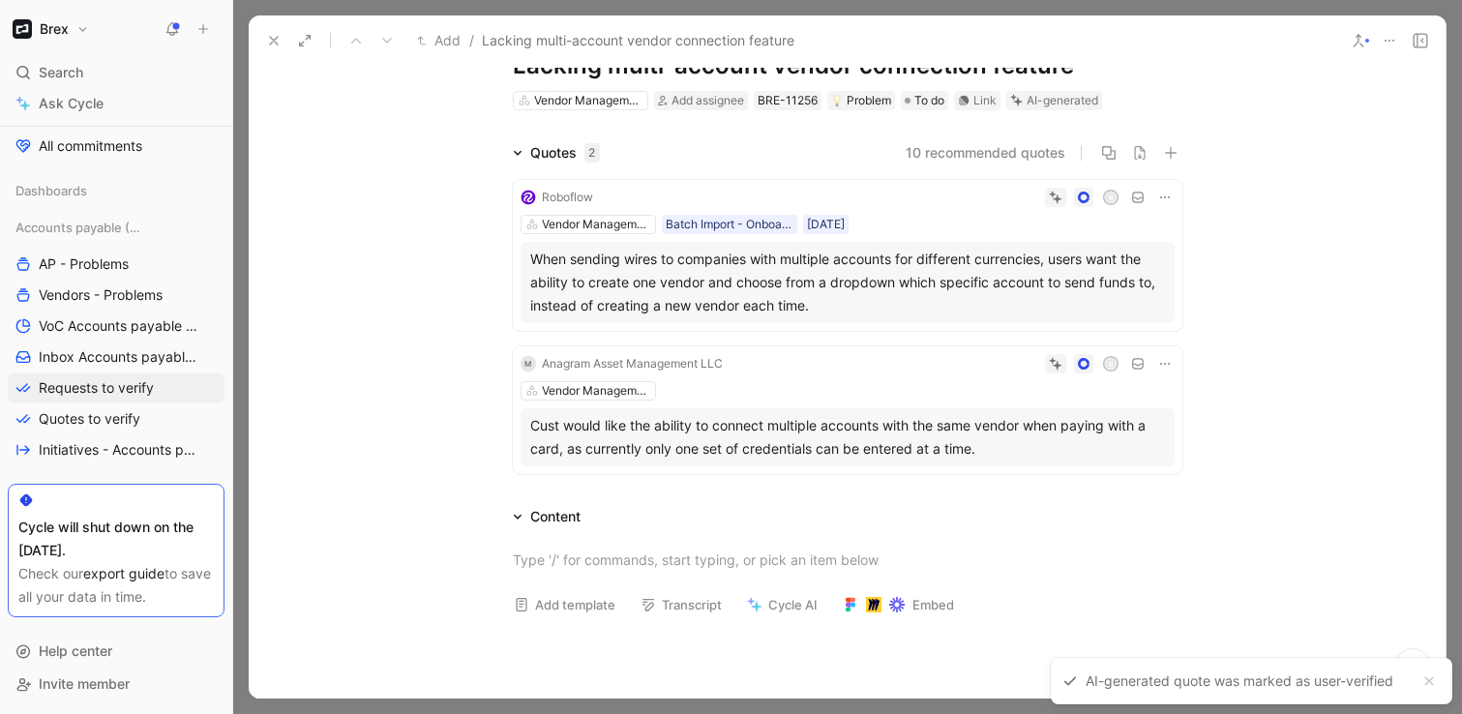
click at [269, 37] on icon at bounding box center [273, 40] width 15 height 15
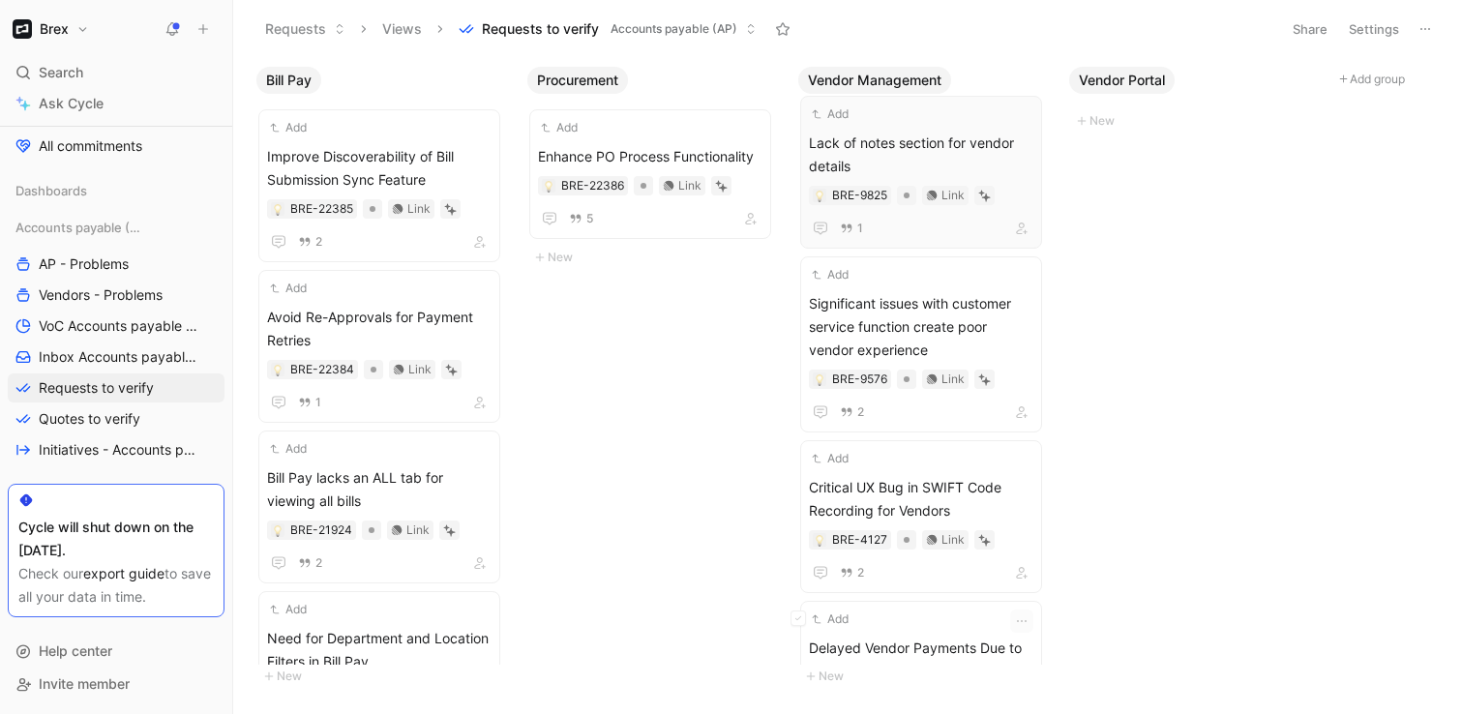
scroll to position [659, 0]
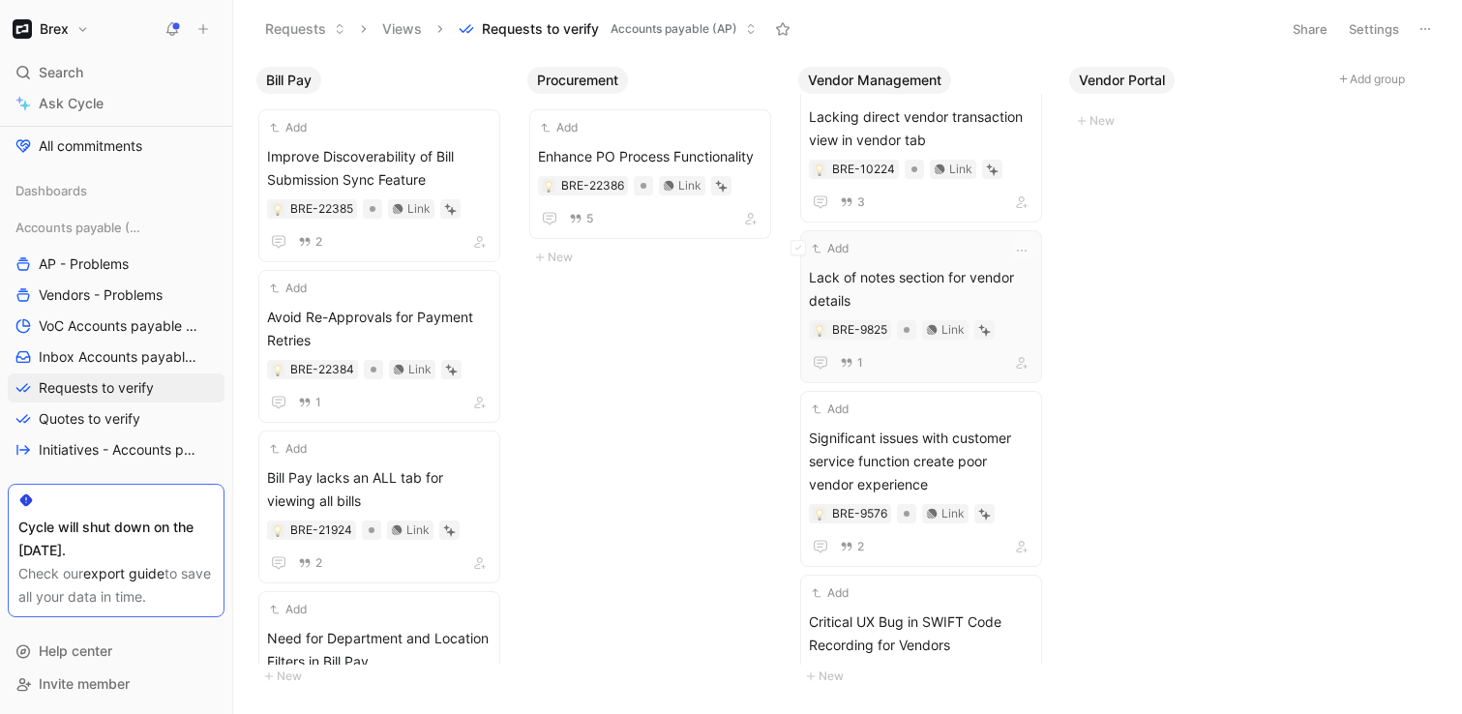
click at [928, 283] on span "Lack of notes section for vendor details" at bounding box center [921, 289] width 224 height 46
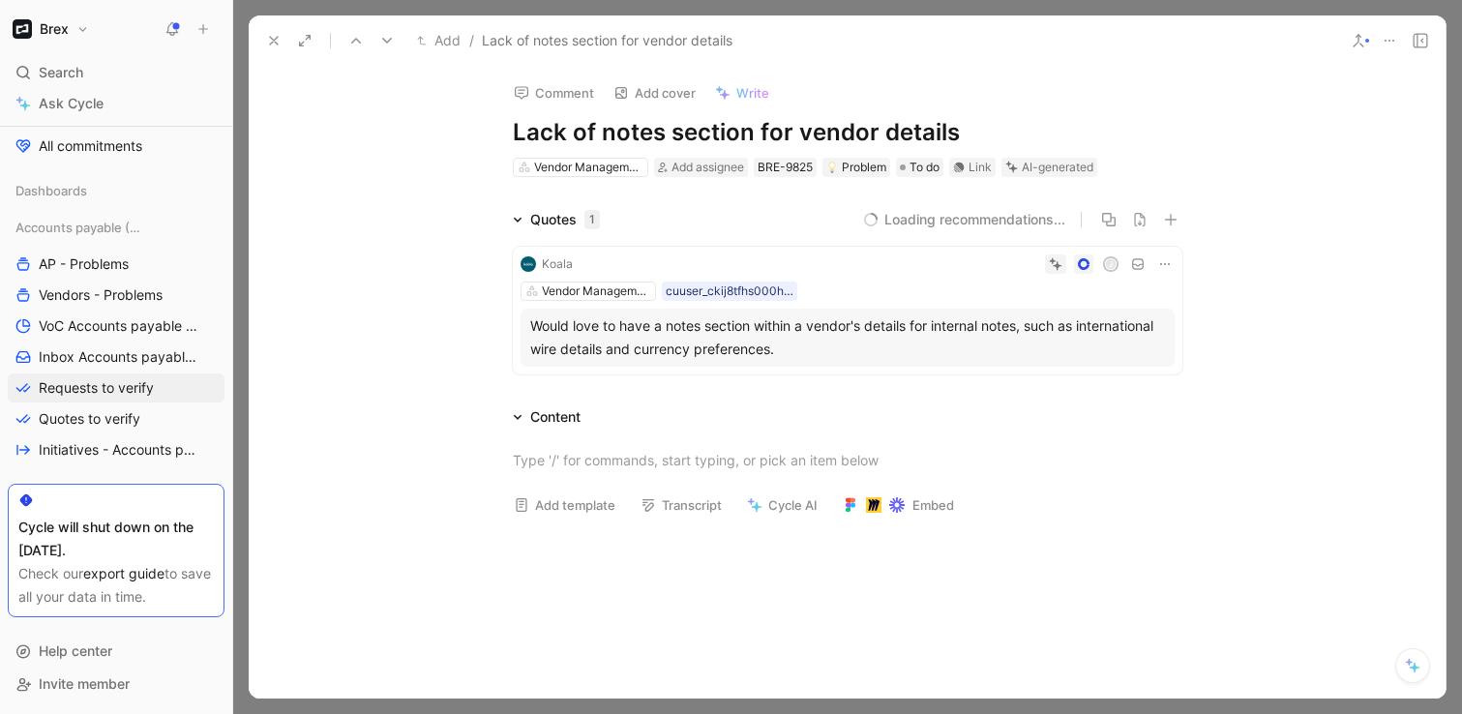
click at [281, 42] on button at bounding box center [273, 40] width 27 height 27
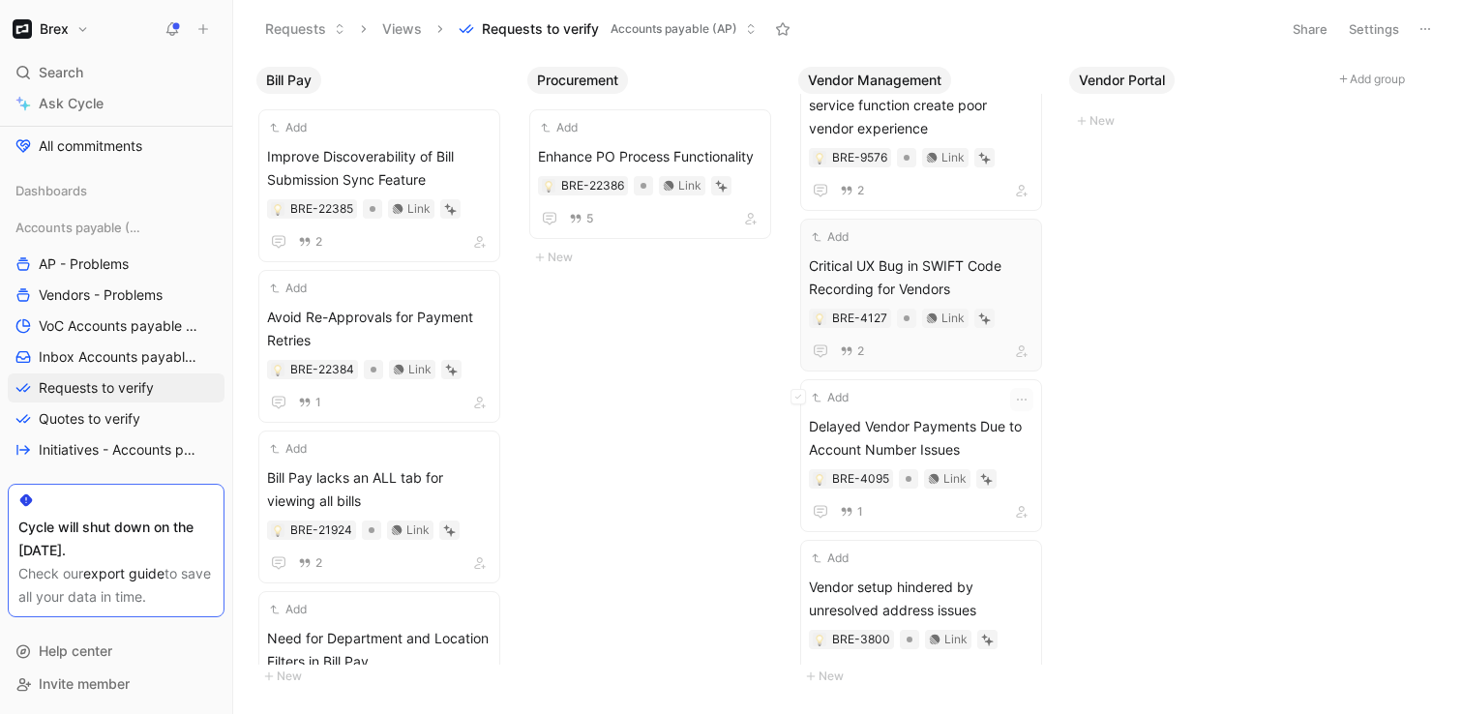
scroll to position [1049, 0]
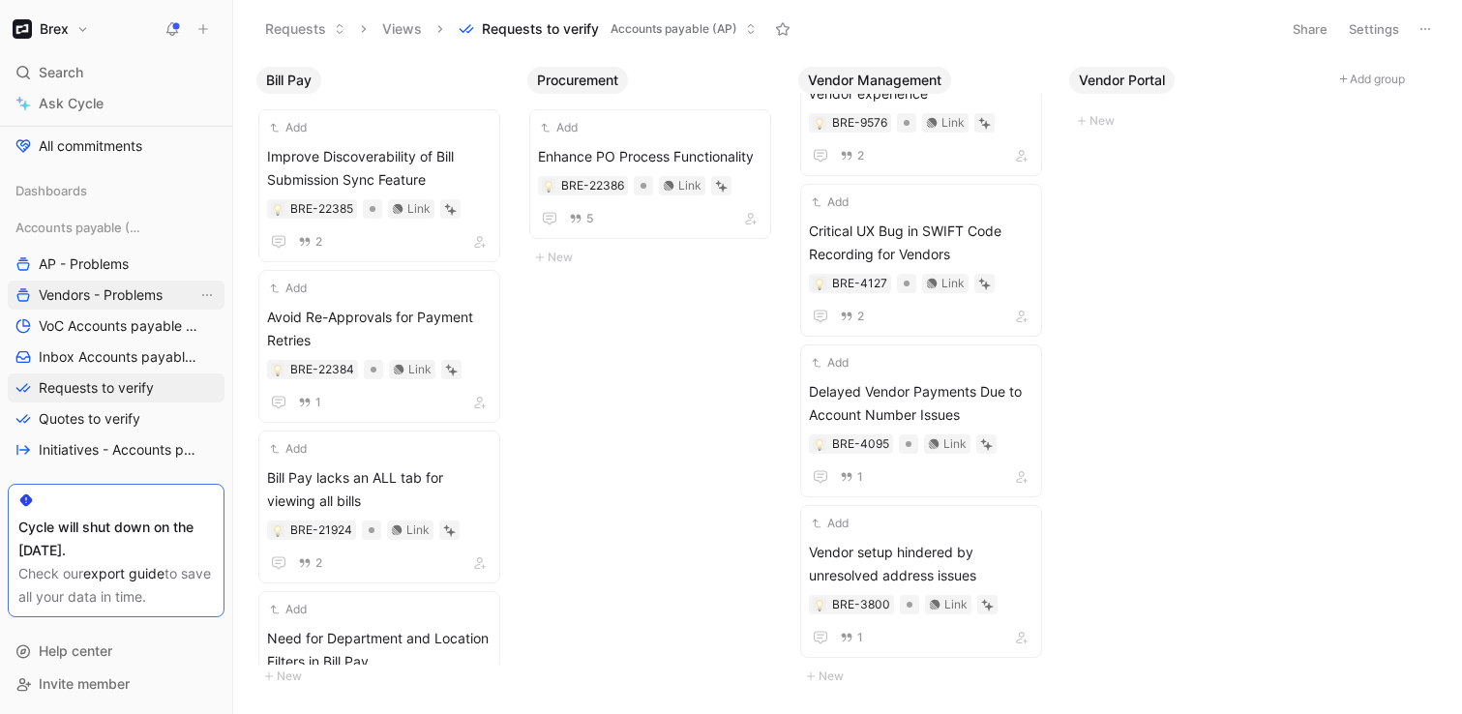
click at [85, 284] on link "Vendors - Problems" at bounding box center [116, 295] width 217 height 29
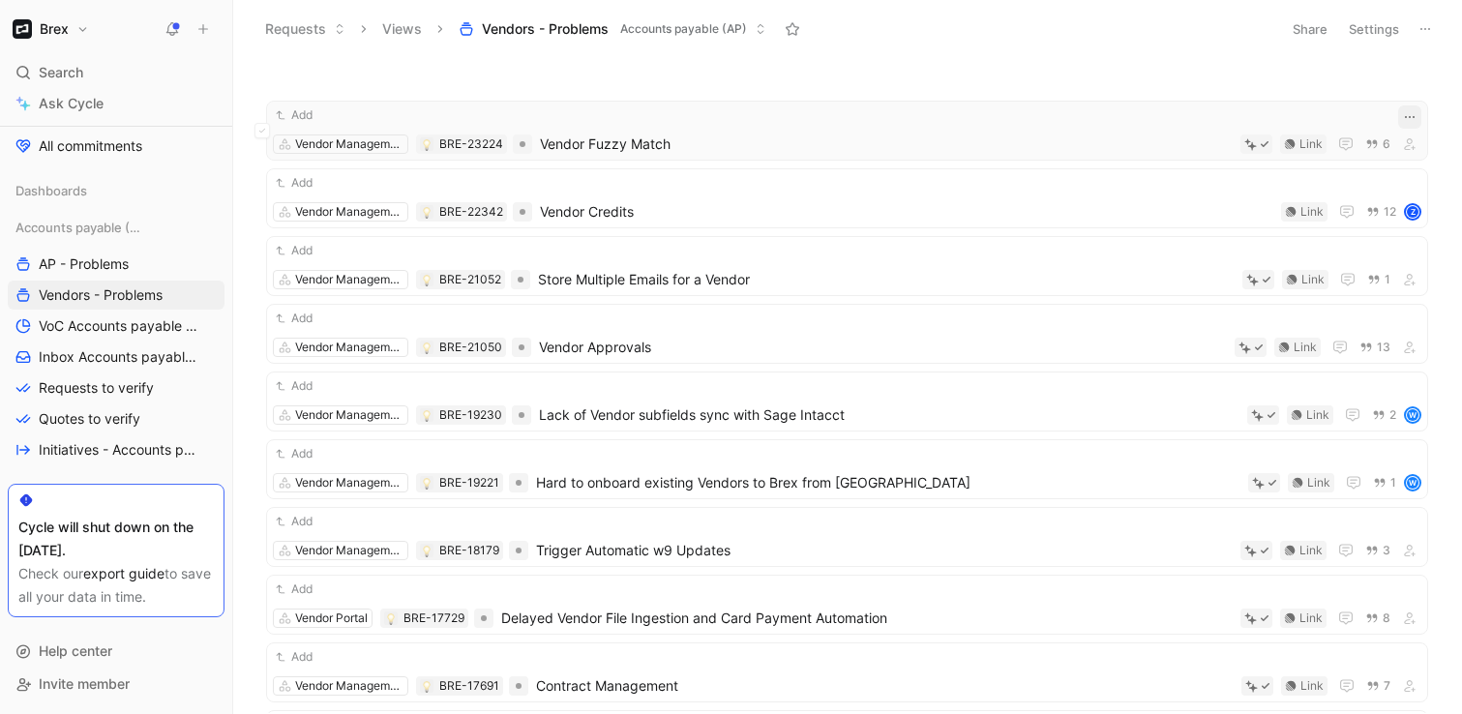
click at [1411, 119] on icon "button" at bounding box center [1409, 116] width 15 height 15
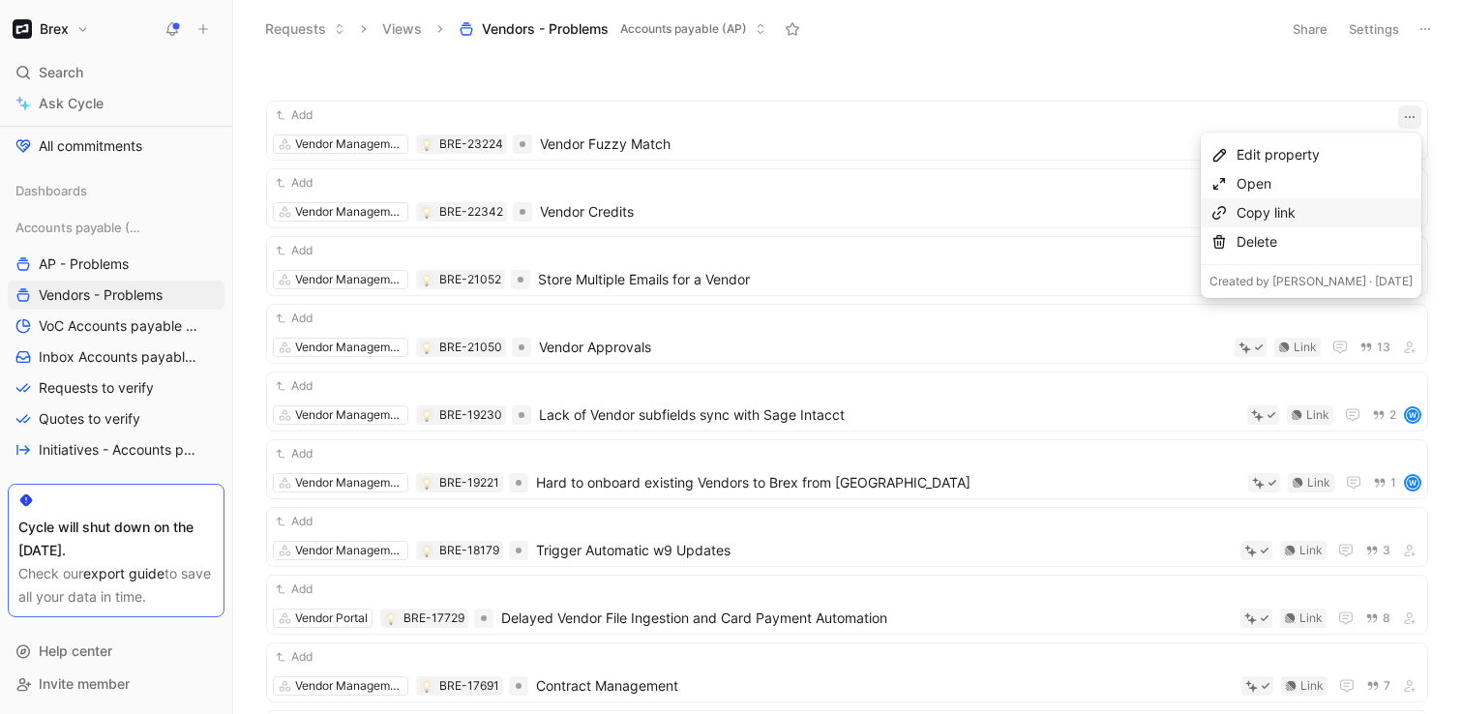
click at [1340, 211] on div "Copy link" at bounding box center [1324, 212] width 176 height 23
